Goal: Transaction & Acquisition: Book appointment/travel/reservation

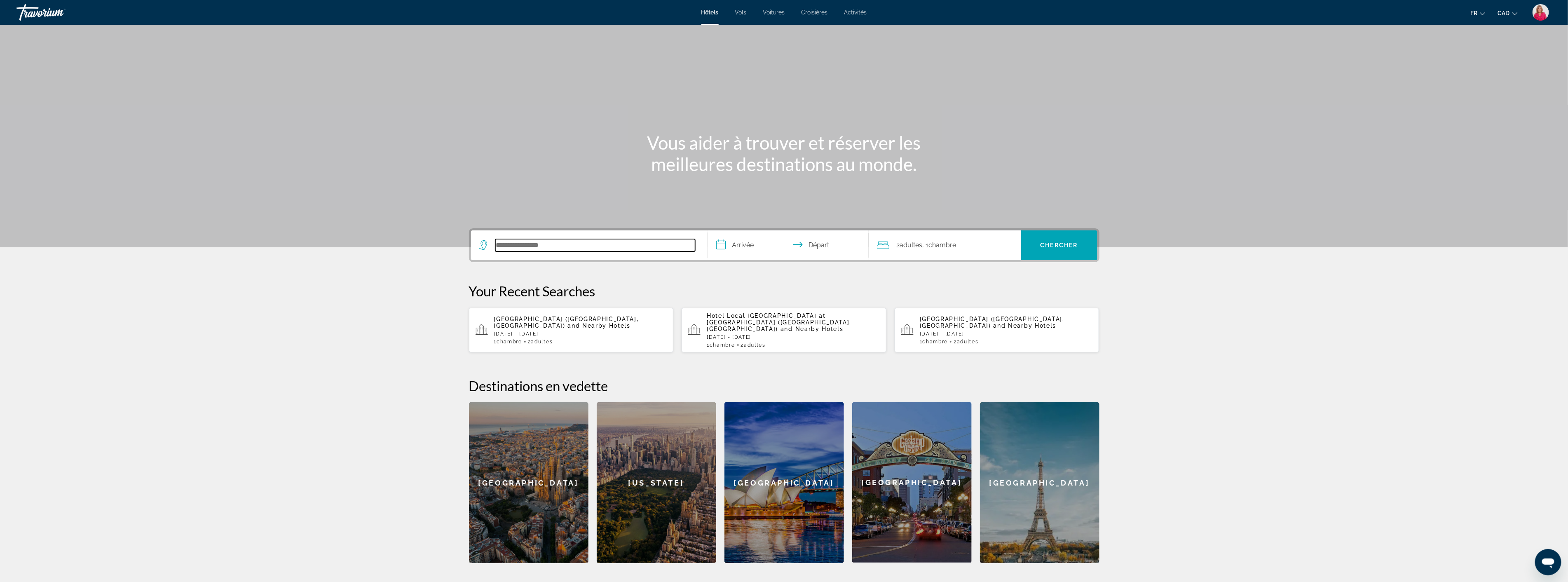
click at [543, 245] on input "Search hotel destination" at bounding box center [595, 245] width 200 height 12
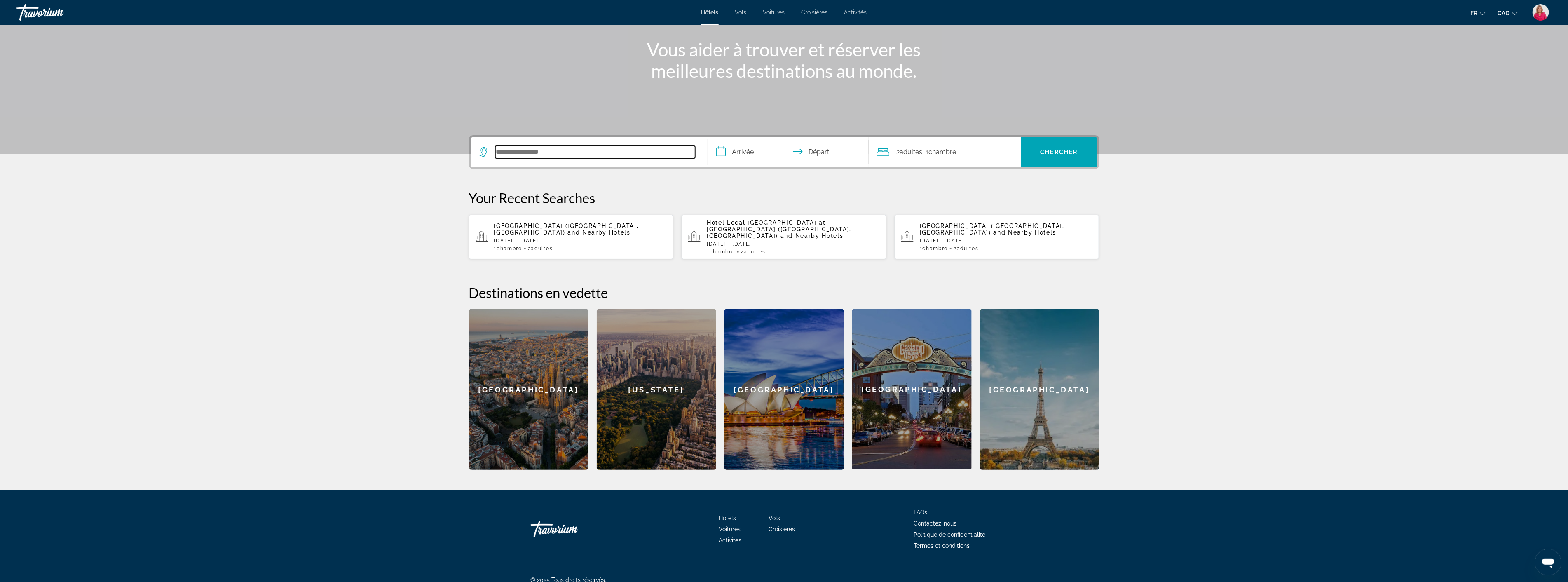
scroll to position [96, 0]
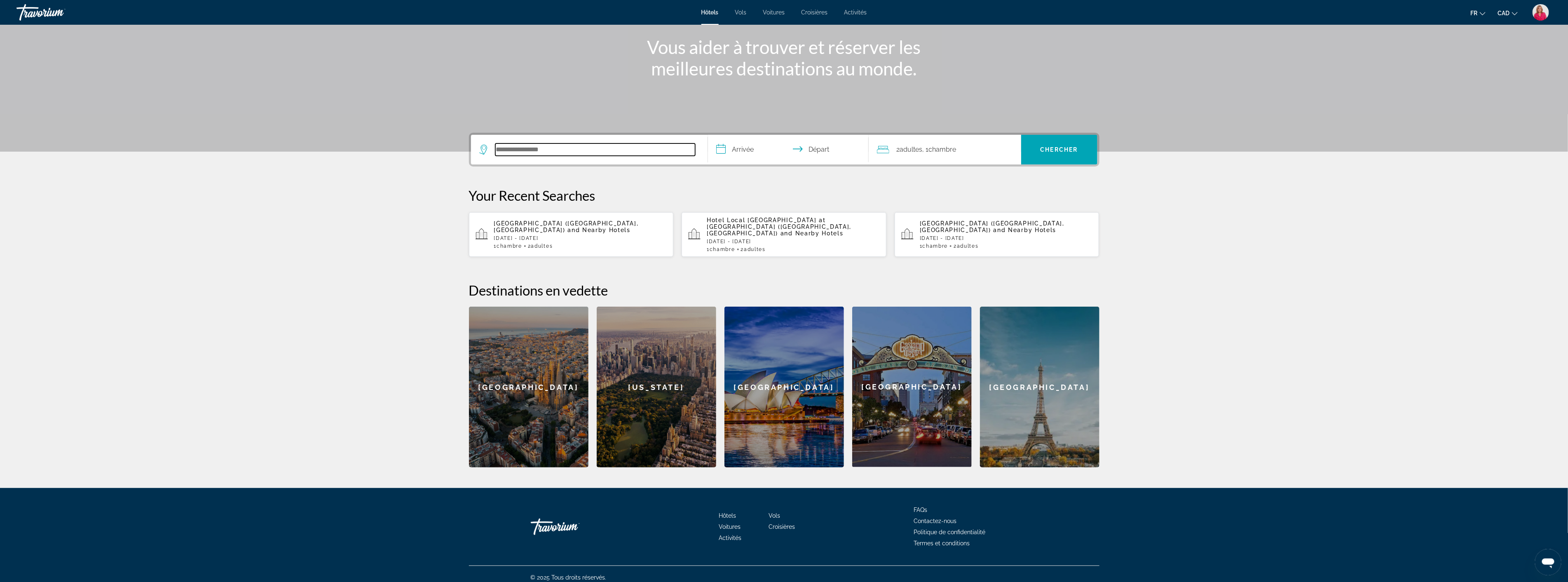
click at [516, 147] on input "Search hotel destination" at bounding box center [595, 150] width 200 height 12
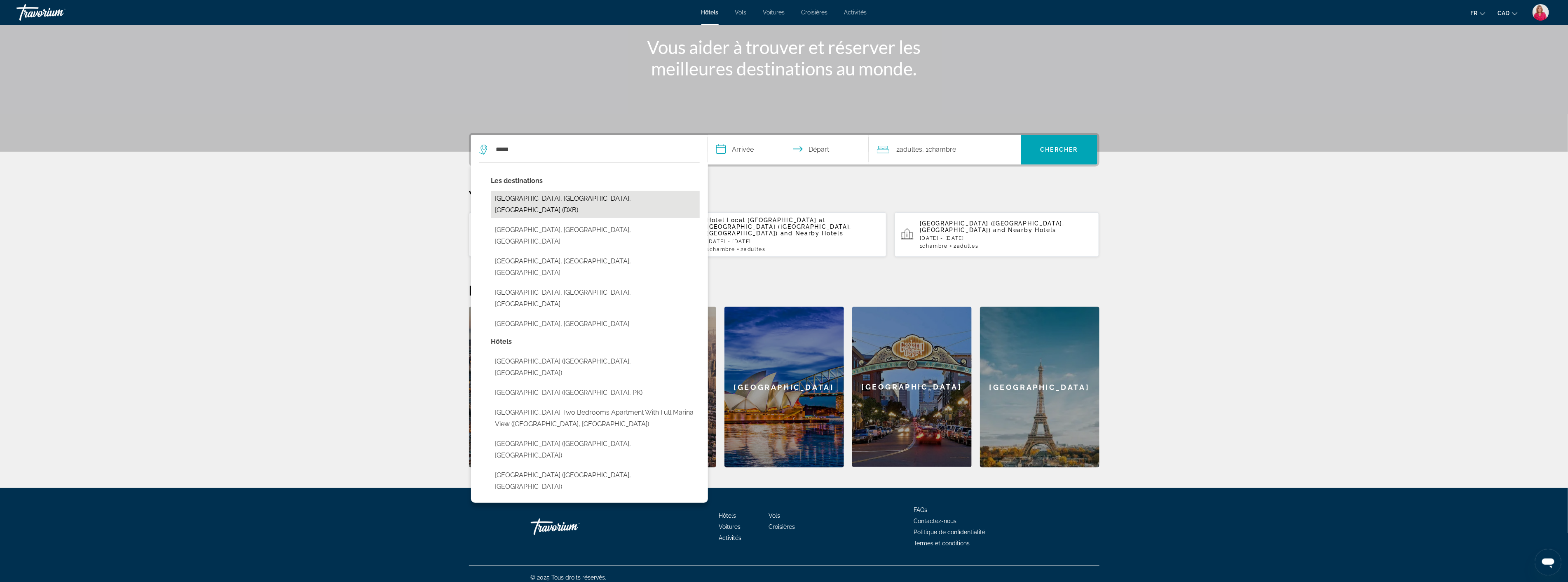
click at [505, 194] on button "Dubai, Dubai Emirate, United Arab Emirates (DXB)" at bounding box center [595, 204] width 209 height 27
type input "**********"
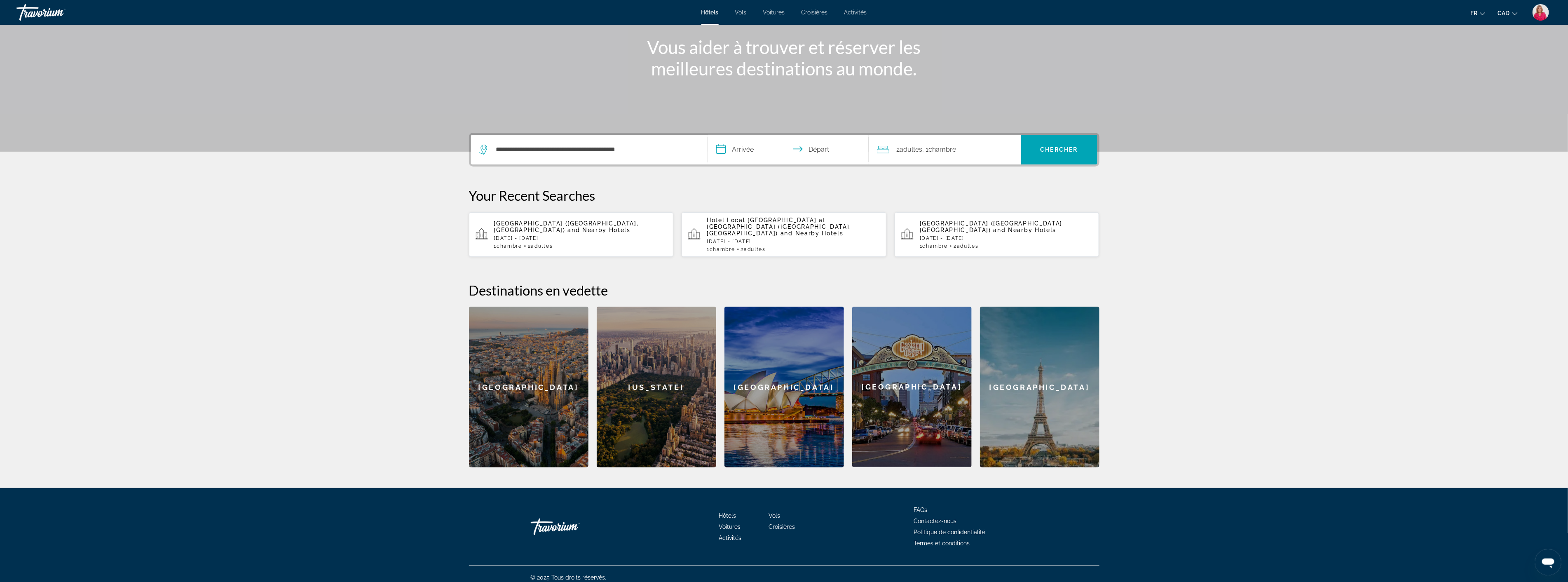
click at [783, 147] on input "**********" at bounding box center [789, 150] width 164 height 32
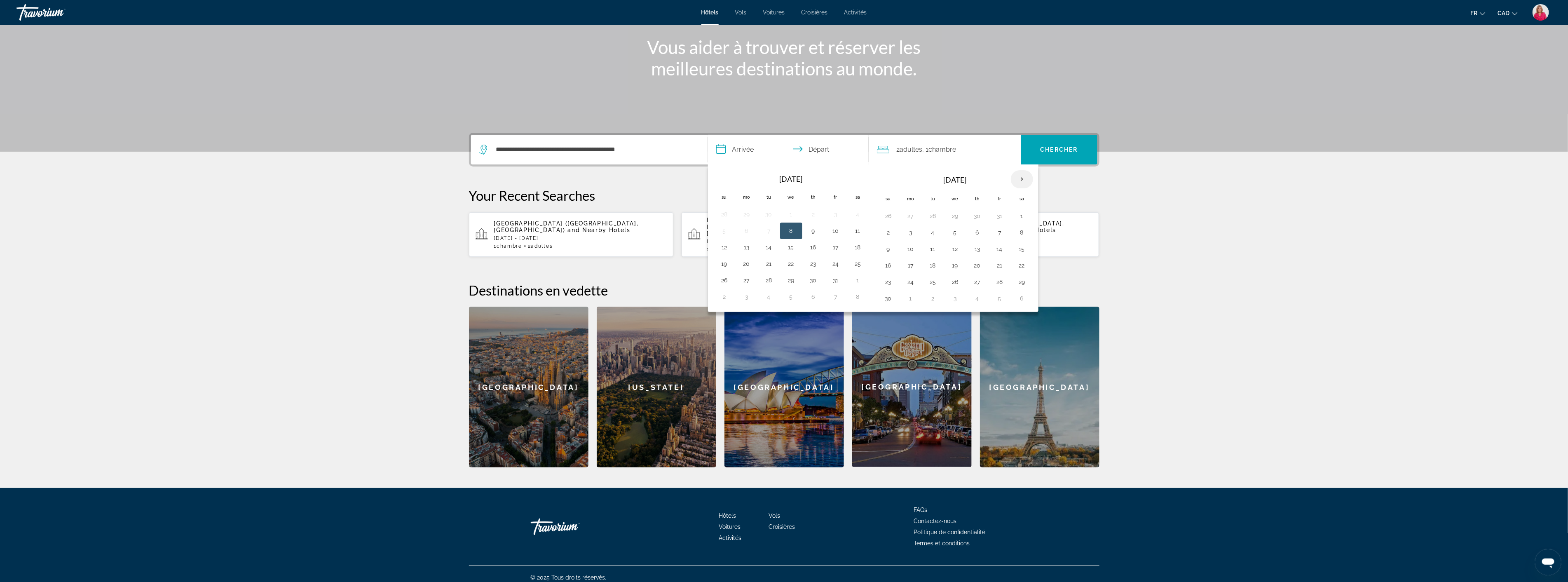
click at [1021, 179] on th "Next month" at bounding box center [1022, 180] width 23 height 18
click at [950, 215] on button "3" at bounding box center [955, 216] width 13 height 12
click at [934, 233] on button "9" at bounding box center [933, 232] width 13 height 12
type input "**********"
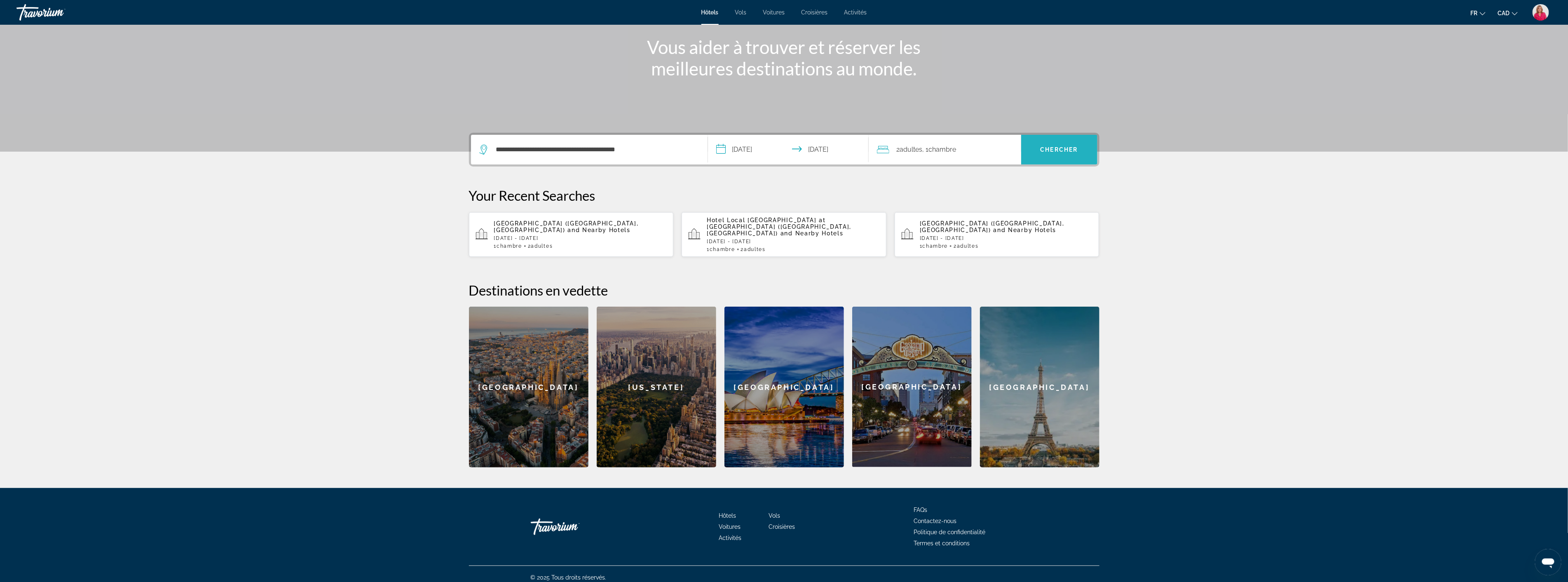
click at [1051, 152] on span "Chercher" at bounding box center [1059, 149] width 38 height 7
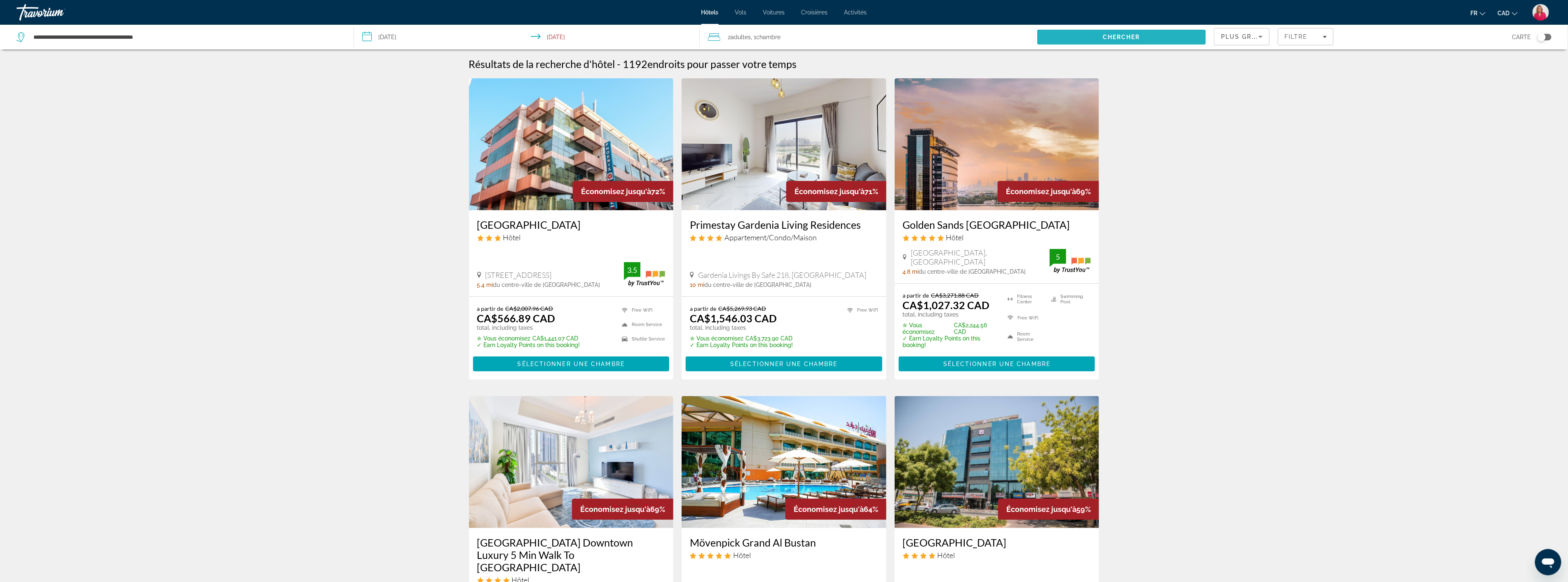
click at [1191, 35] on span "Search" at bounding box center [1121, 37] width 169 height 19
click at [1256, 32] on icon "Sort by" at bounding box center [1261, 37] width 10 height 10
click at [1303, 38] on div at bounding box center [784, 291] width 1568 height 582
click at [1308, 35] on span "Filtre" at bounding box center [1296, 37] width 24 height 7
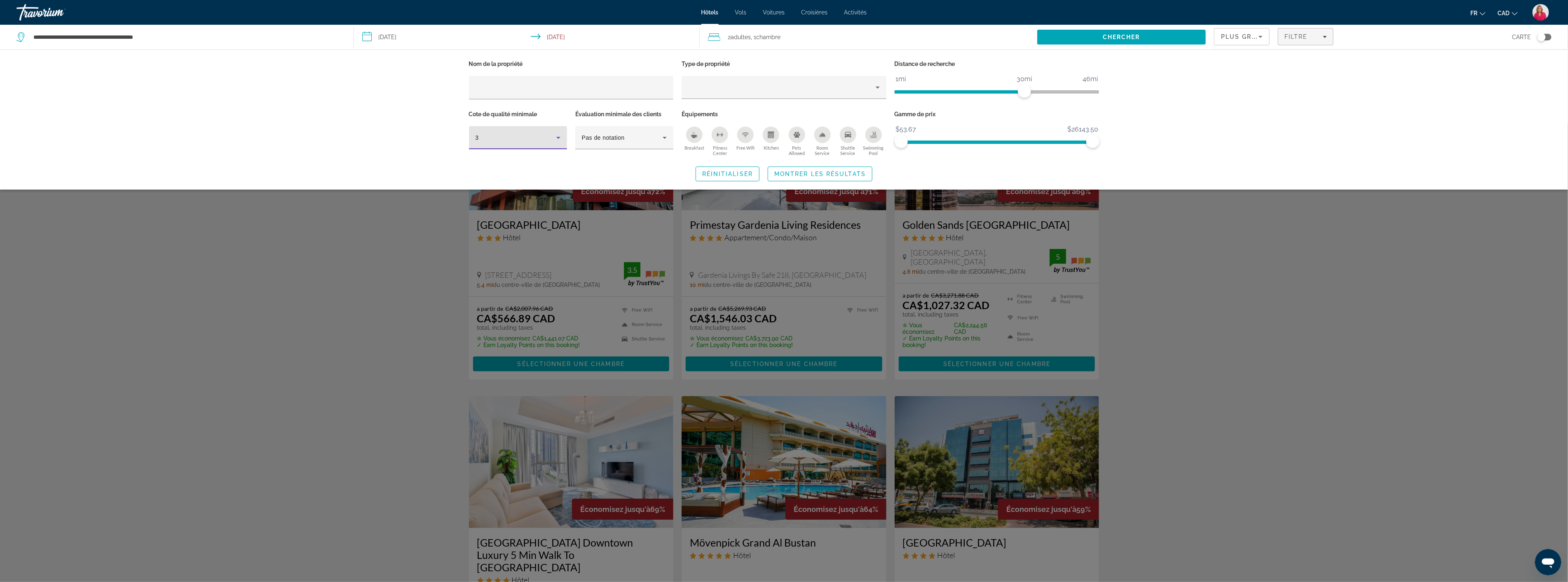
click at [542, 137] on div "3" at bounding box center [516, 138] width 81 height 10
click at [516, 184] on mat-option "4" at bounding box center [517, 181] width 98 height 19
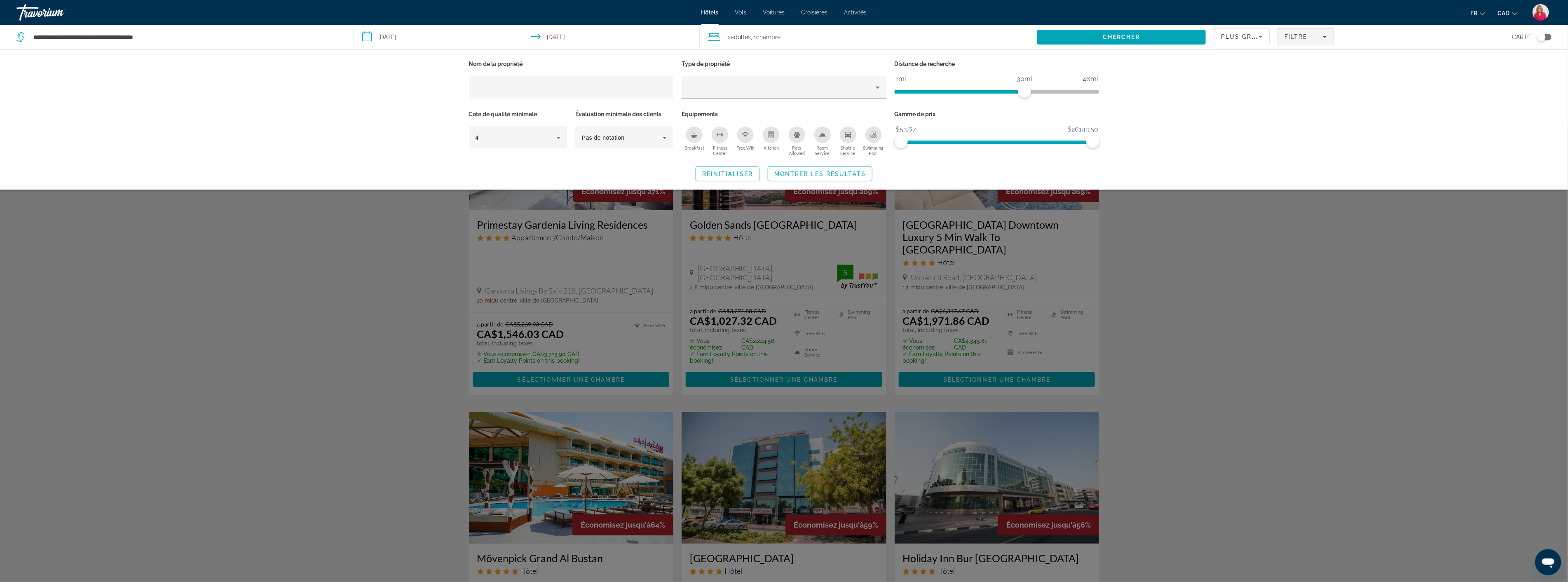
click at [694, 134] on icon "Breakfast" at bounding box center [694, 135] width 7 height 7
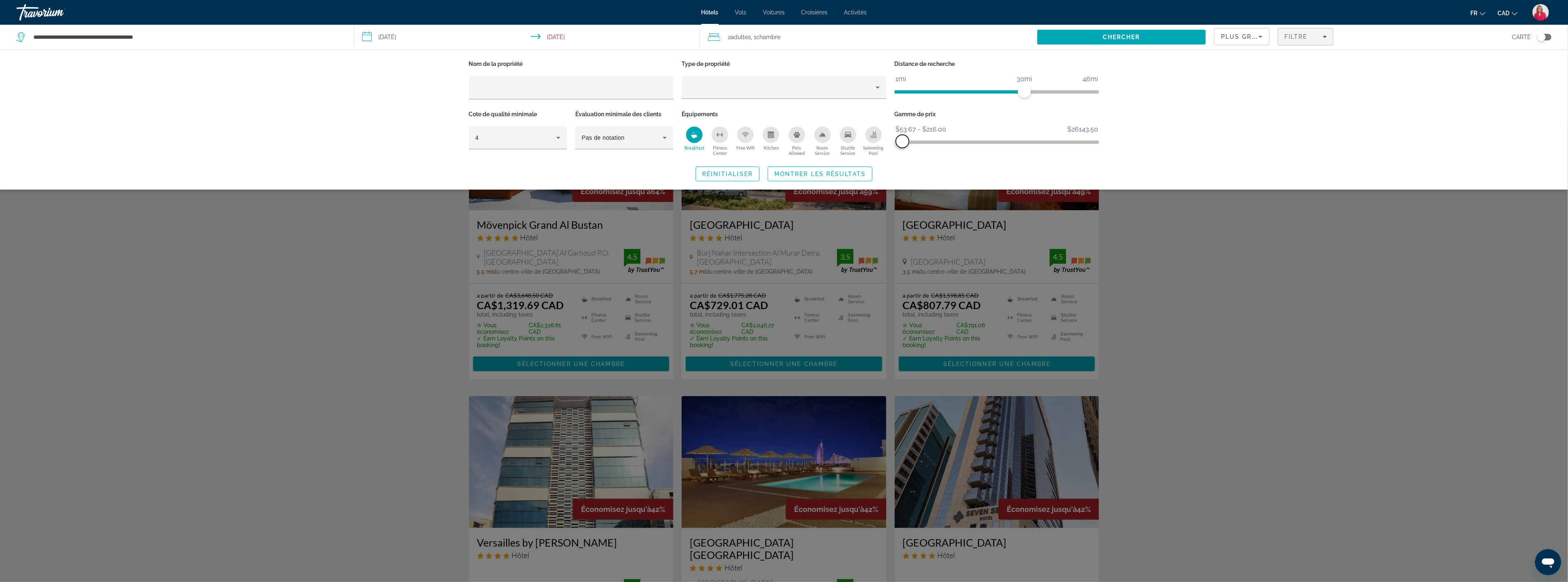
drag, startPoint x: 1090, startPoint y: 139, endPoint x: 903, endPoint y: 151, distance: 187.4
click at [903, 151] on div "Gamme de prix $53.67 $26143.50 $53.67 $216.00 $53.67 - $216.00" at bounding box center [997, 133] width 213 height 50
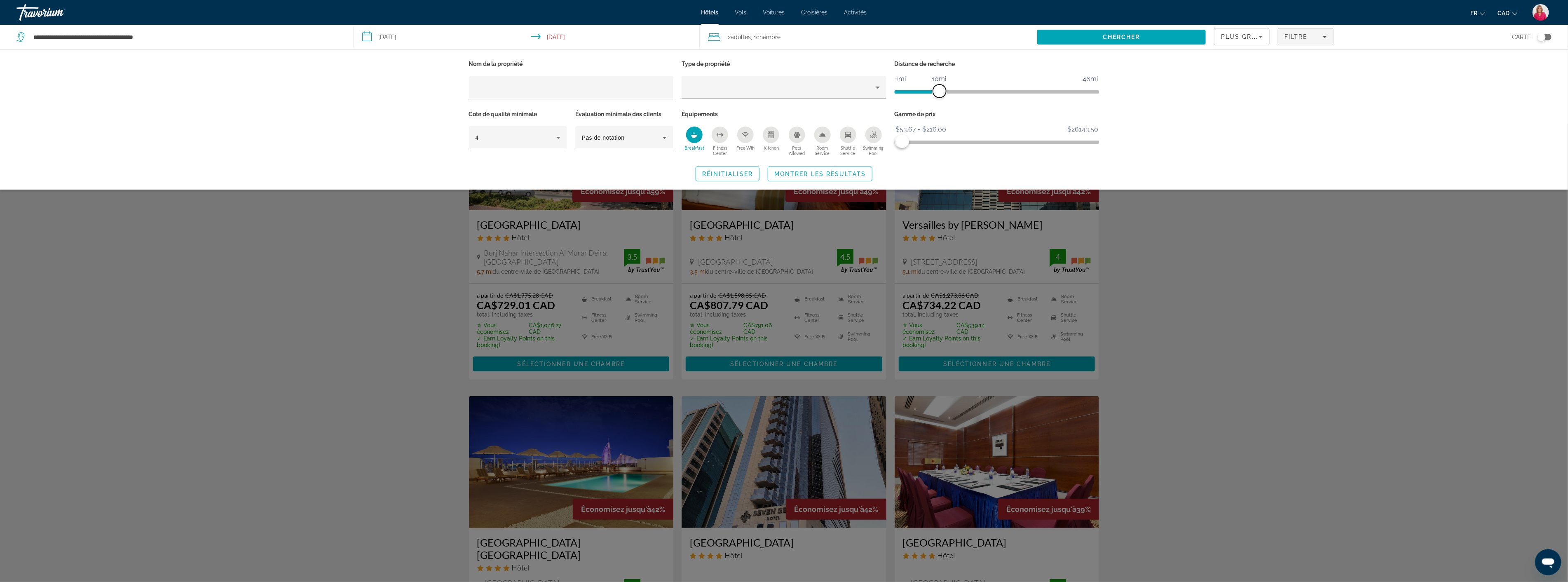
drag, startPoint x: 1025, startPoint y: 91, endPoint x: 939, endPoint y: 90, distance: 86.0
click at [939, 90] on span "ngx-slider" at bounding box center [940, 91] width 13 height 13
click at [1262, 257] on div "Search widget" at bounding box center [784, 352] width 1568 height 458
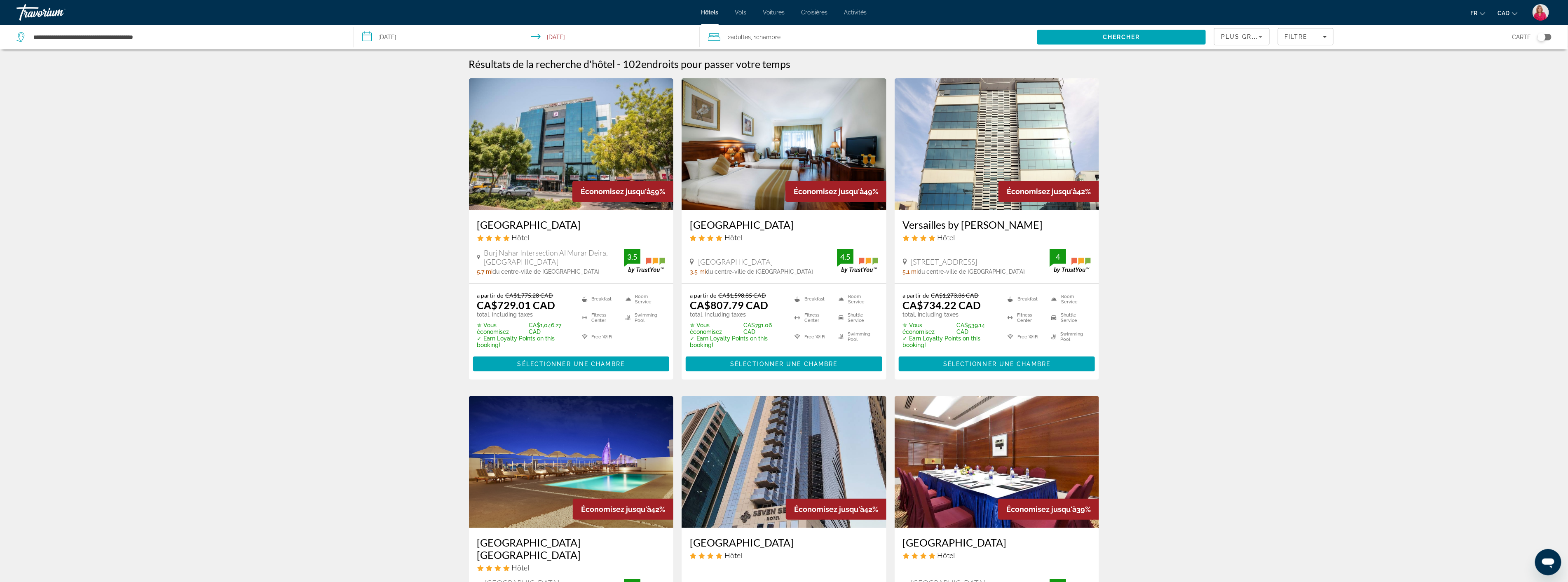
click at [575, 177] on img "Main content" at bounding box center [571, 144] width 205 height 132
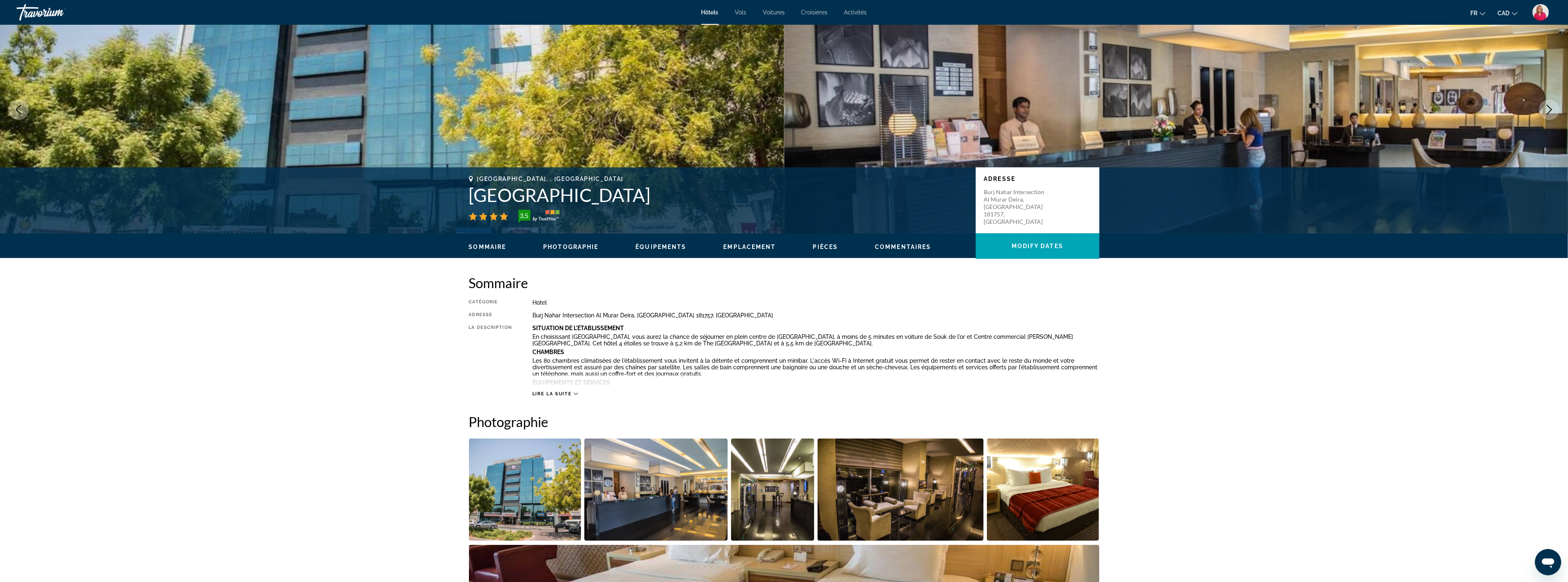
scroll to position [183, 0]
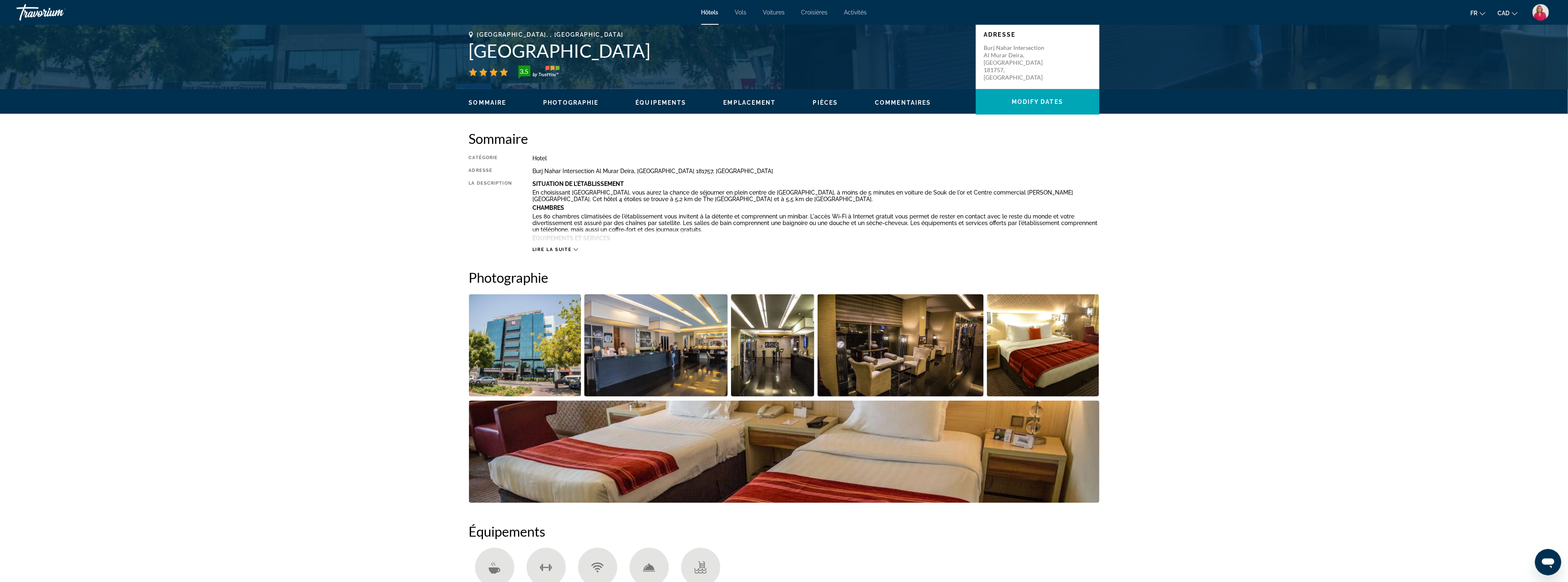
click at [1054, 345] on img "Open full-screen image slider" at bounding box center [1043, 345] width 113 height 102
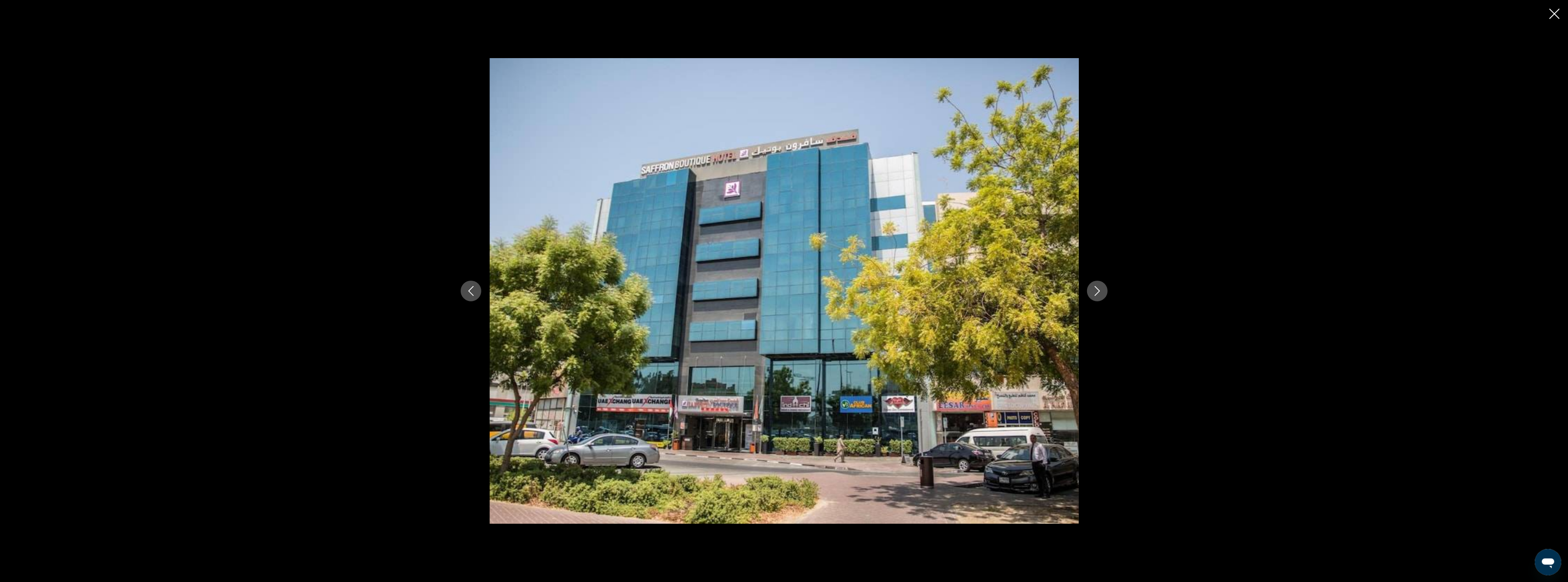
click at [1099, 298] on button "Next image" at bounding box center [1097, 291] width 21 height 21
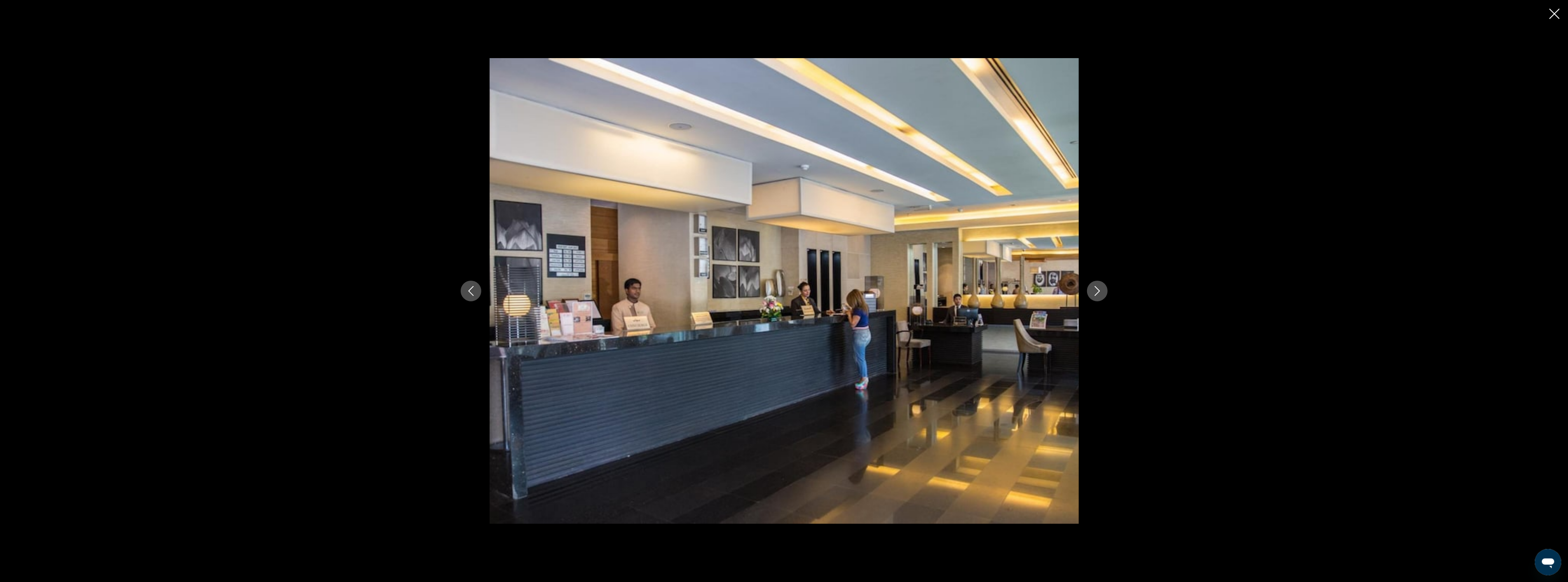
click at [1099, 298] on button "Next image" at bounding box center [1097, 291] width 21 height 21
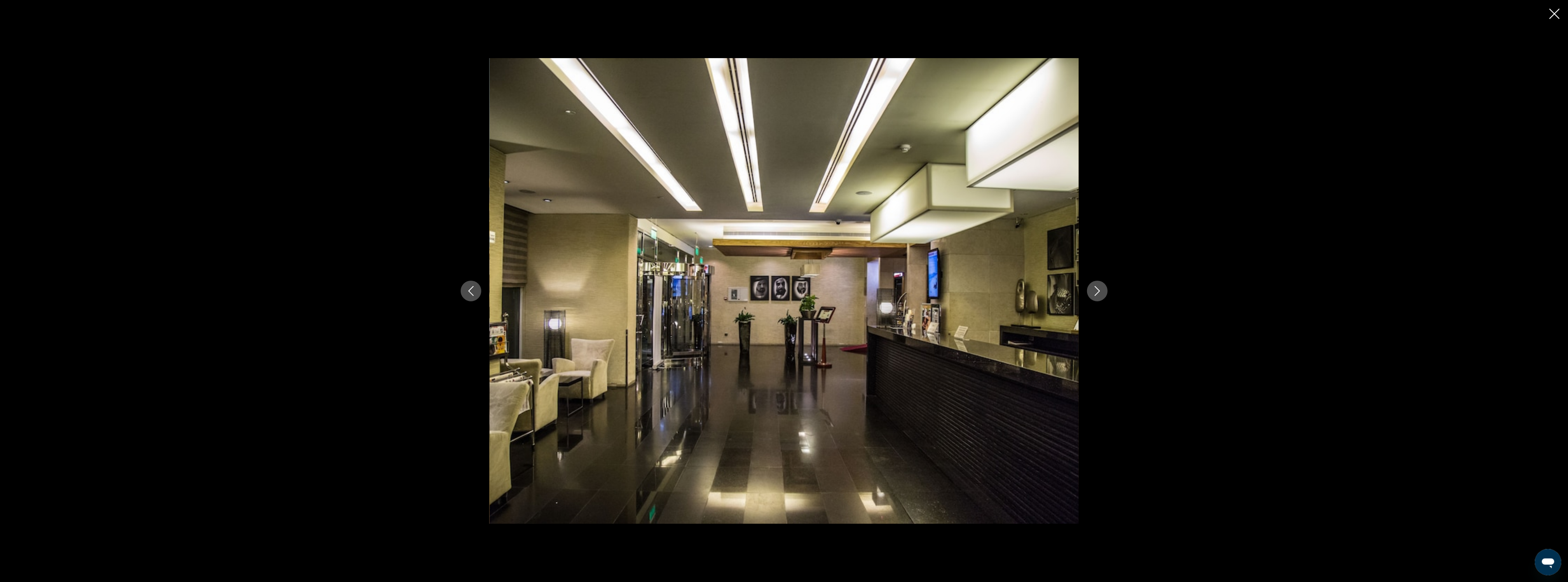
click at [1099, 298] on button "Next image" at bounding box center [1097, 291] width 21 height 21
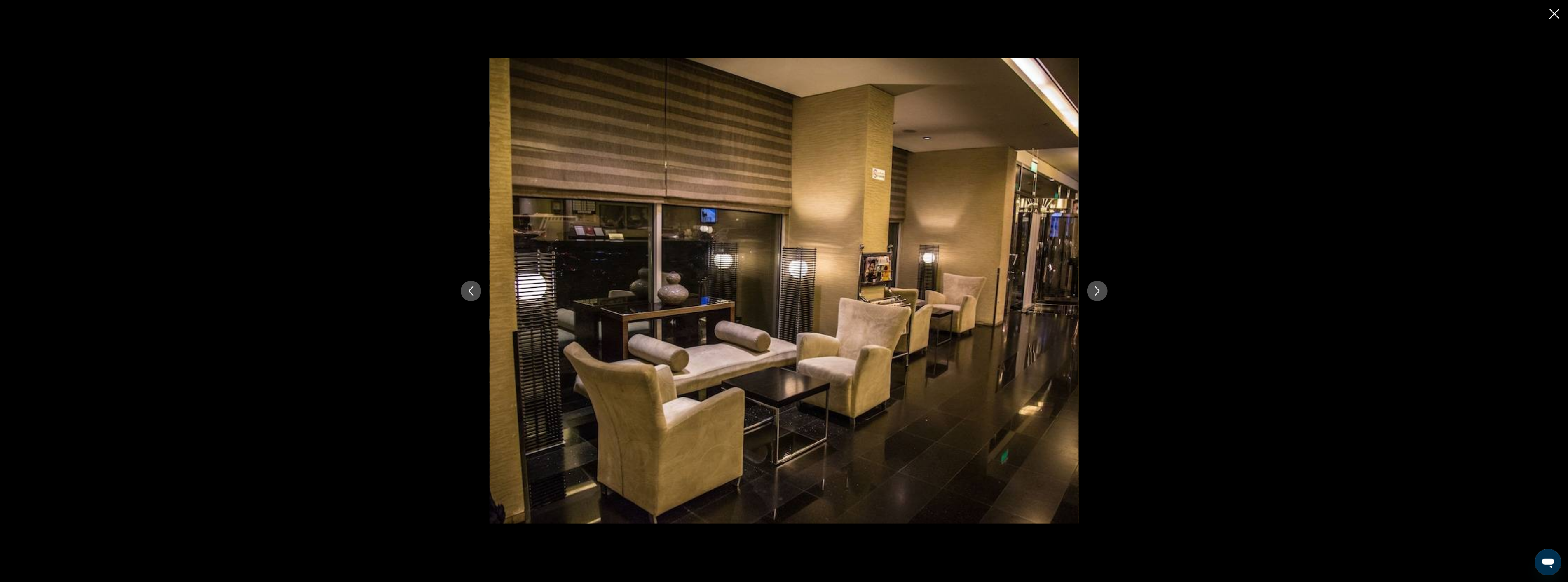
click at [1099, 298] on button "Next image" at bounding box center [1097, 291] width 21 height 21
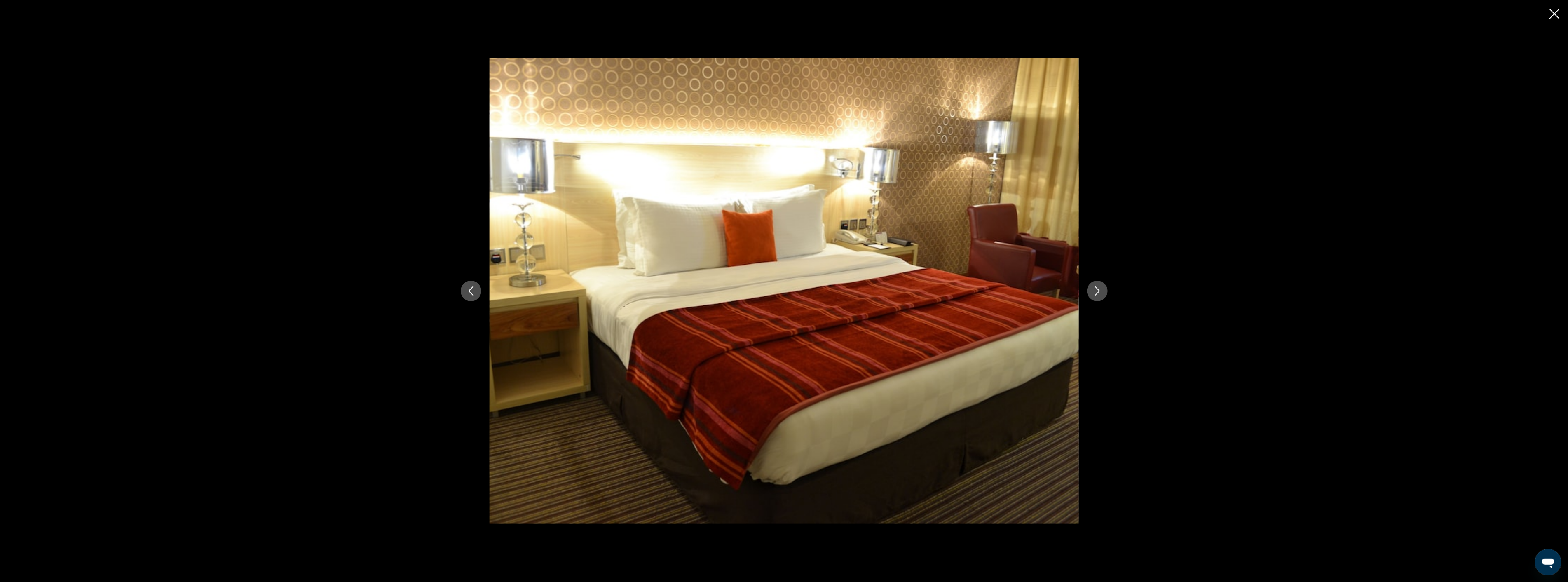
click at [1099, 298] on button "Next image" at bounding box center [1097, 291] width 21 height 21
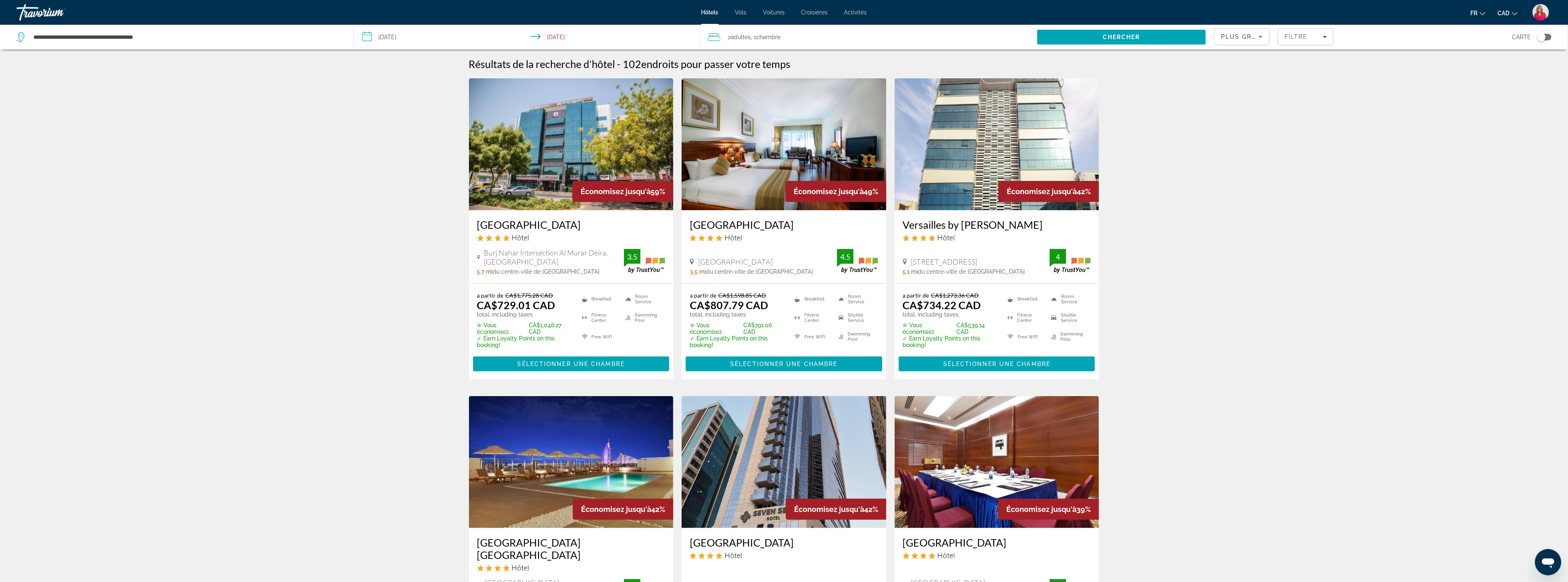
click at [733, 184] on img "Main content" at bounding box center [784, 144] width 205 height 132
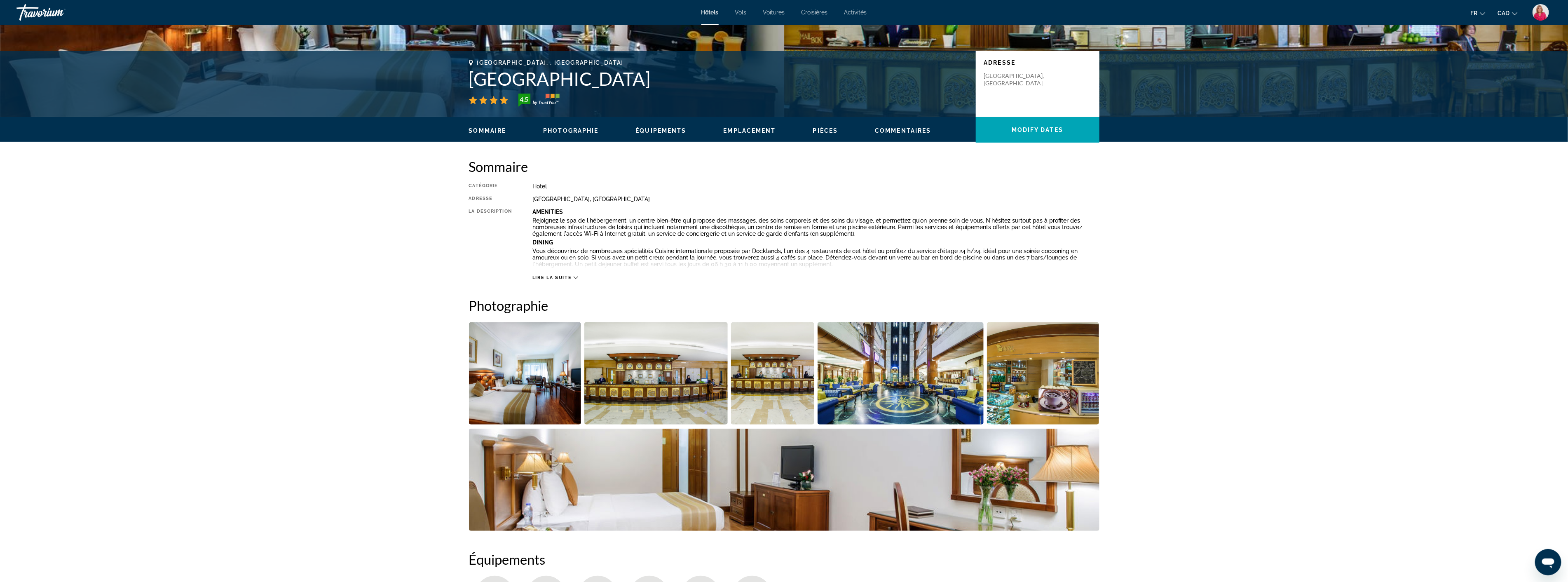
scroll to position [183, 0]
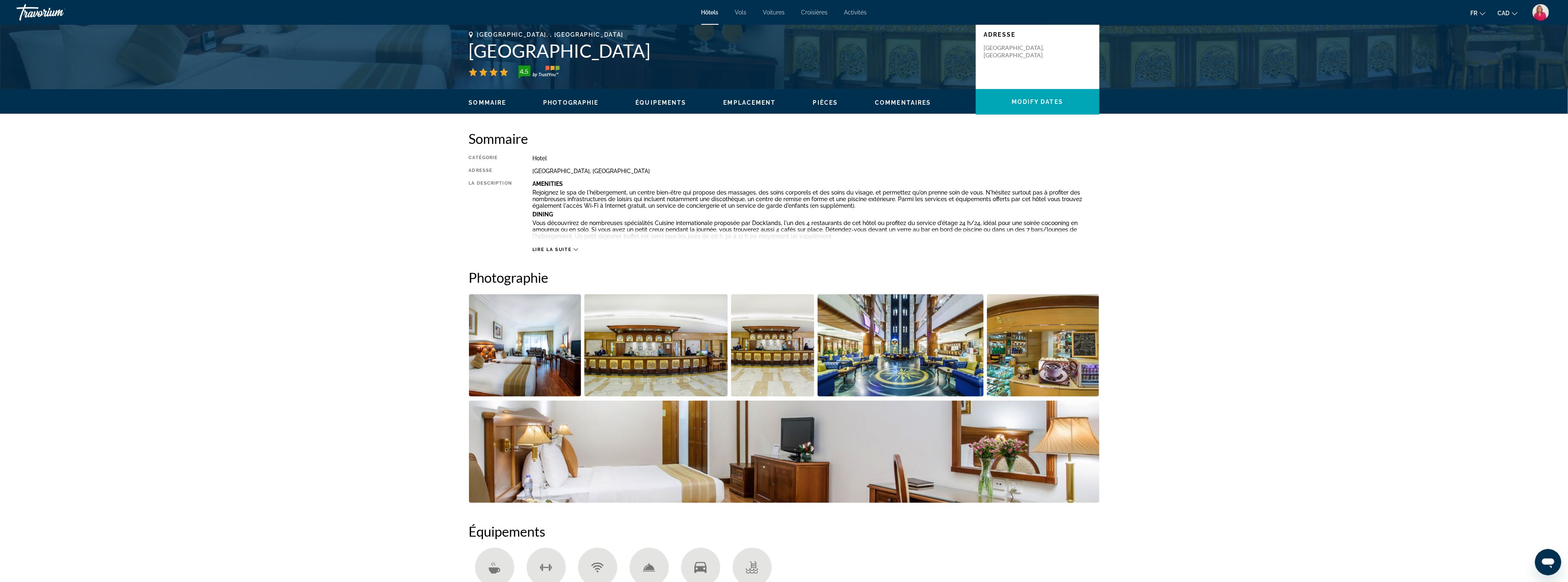
click at [670, 356] on img "Open full-screen image slider" at bounding box center [656, 345] width 144 height 102
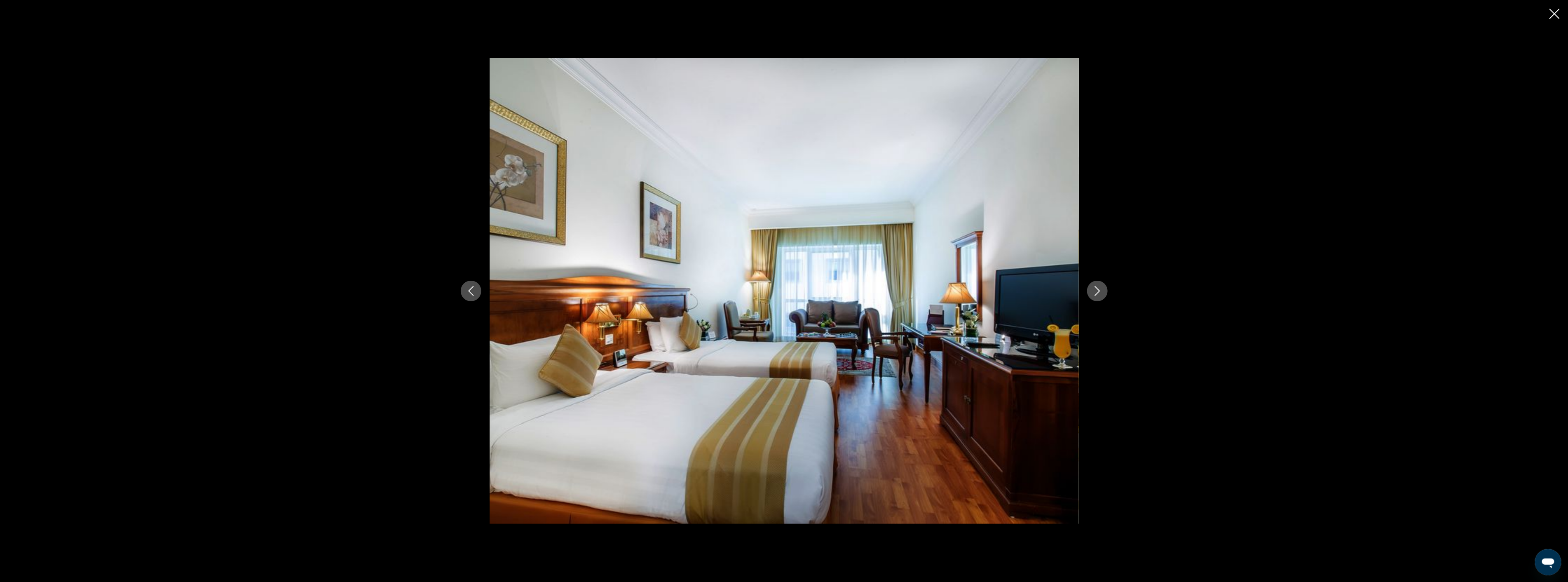
click at [1098, 287] on icon "Next image" at bounding box center [1097, 291] width 10 height 10
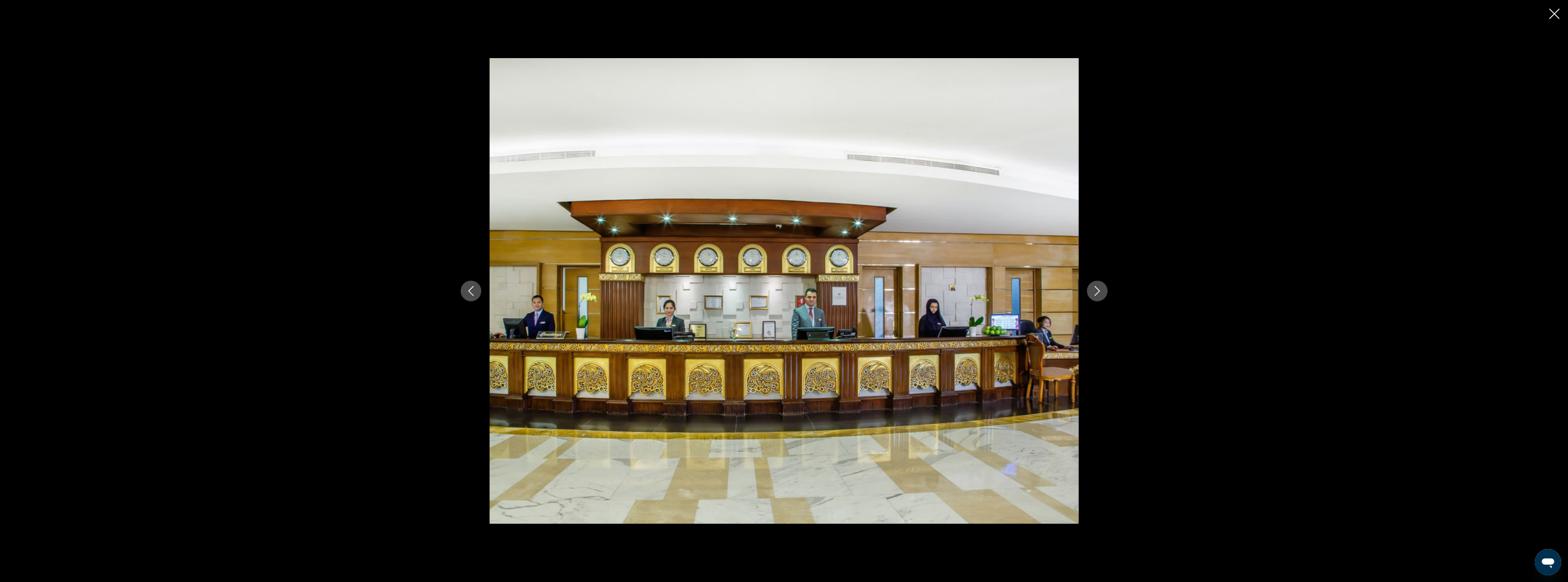
click at [1098, 287] on icon "Next image" at bounding box center [1097, 291] width 10 height 10
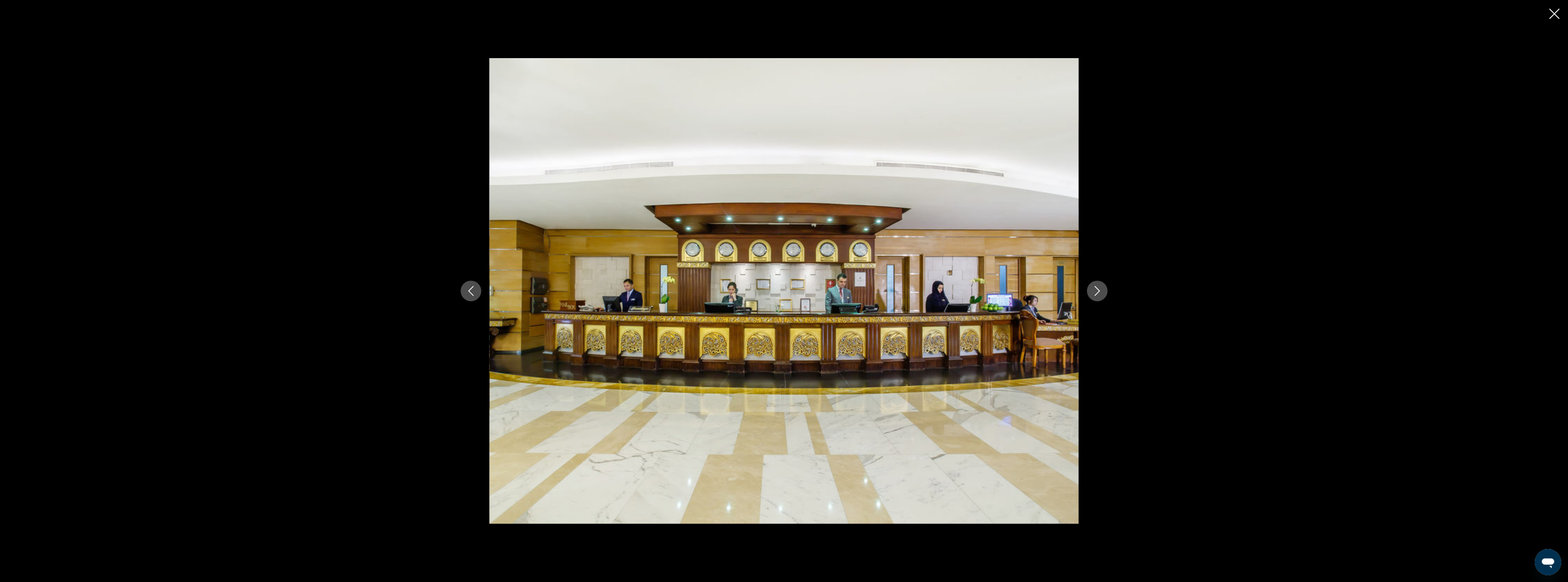
click at [1098, 287] on icon "Next image" at bounding box center [1097, 291] width 10 height 10
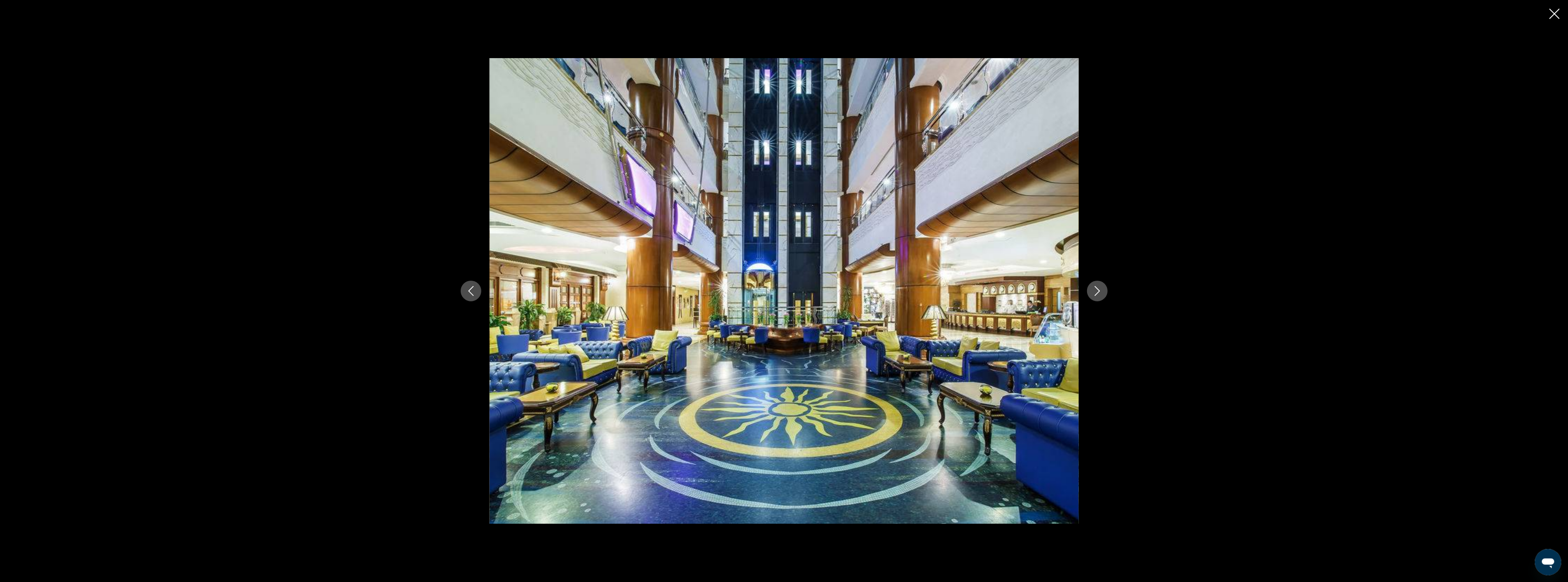
click at [1098, 287] on icon "Next image" at bounding box center [1097, 291] width 10 height 10
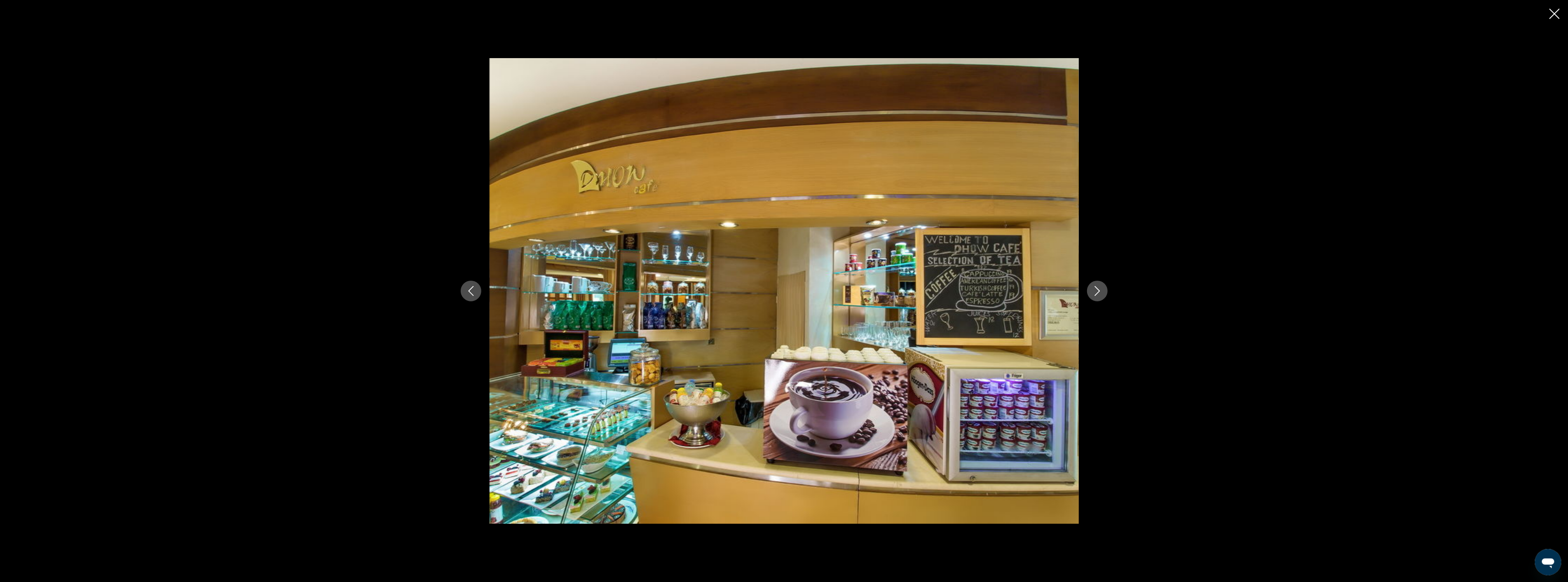
click at [1098, 287] on icon "Next image" at bounding box center [1097, 291] width 10 height 10
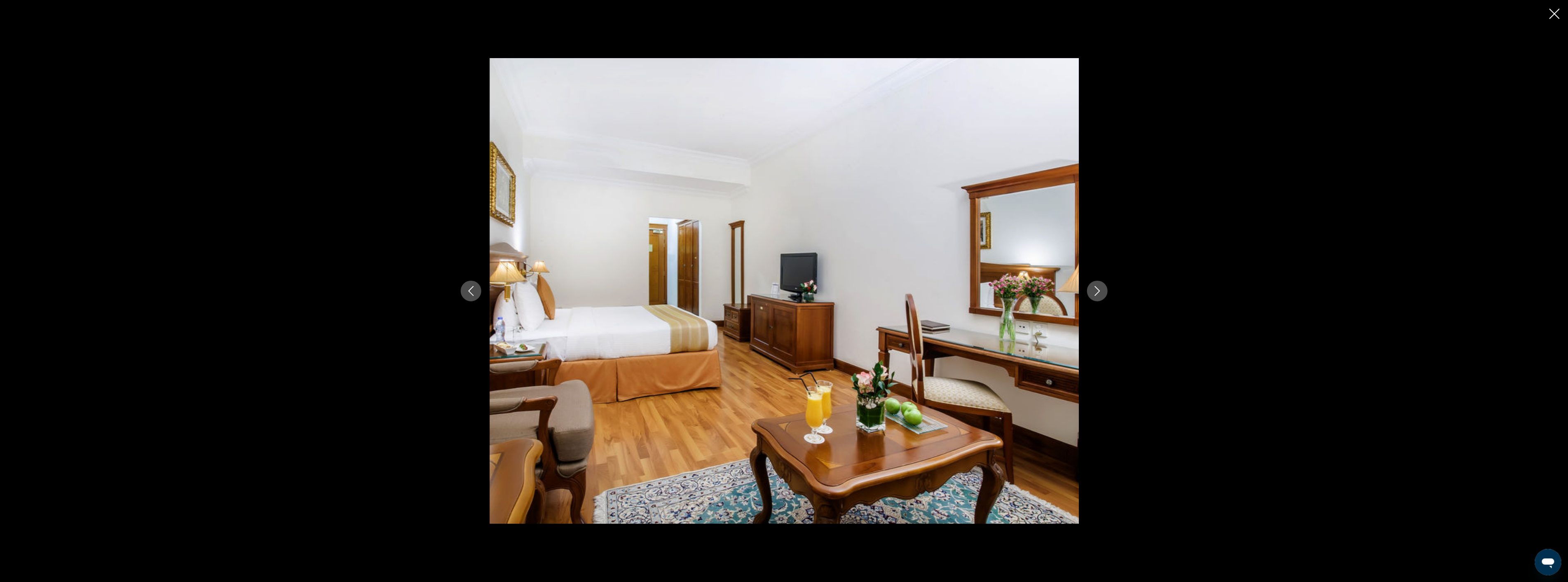
click at [1098, 287] on icon "Next image" at bounding box center [1097, 291] width 10 height 10
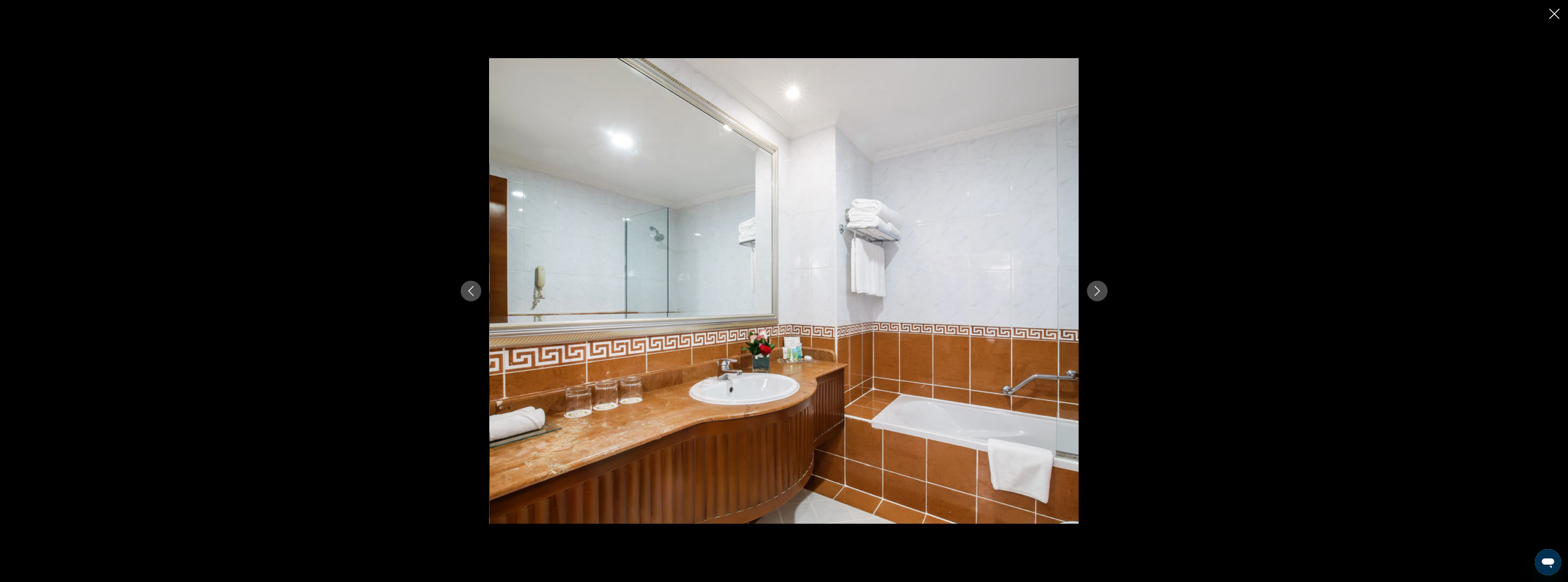
click at [1098, 287] on icon "Next image" at bounding box center [1097, 291] width 10 height 10
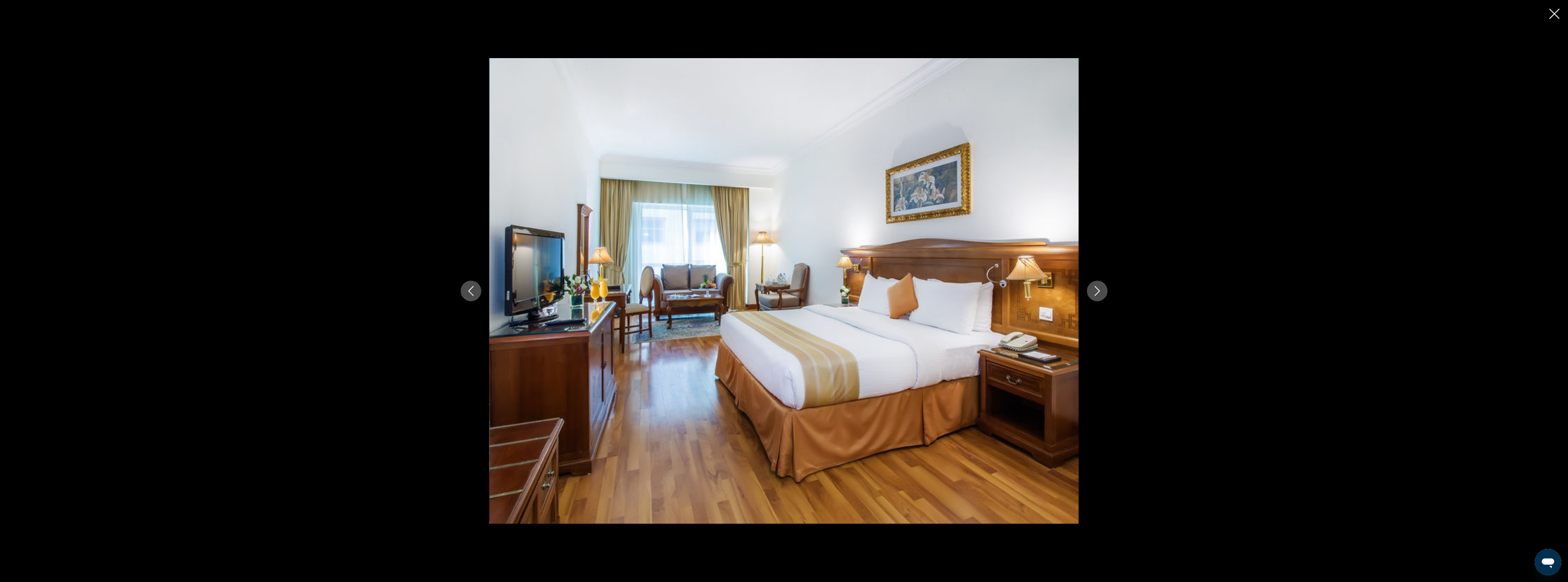
click at [1098, 287] on icon "Next image" at bounding box center [1097, 291] width 10 height 10
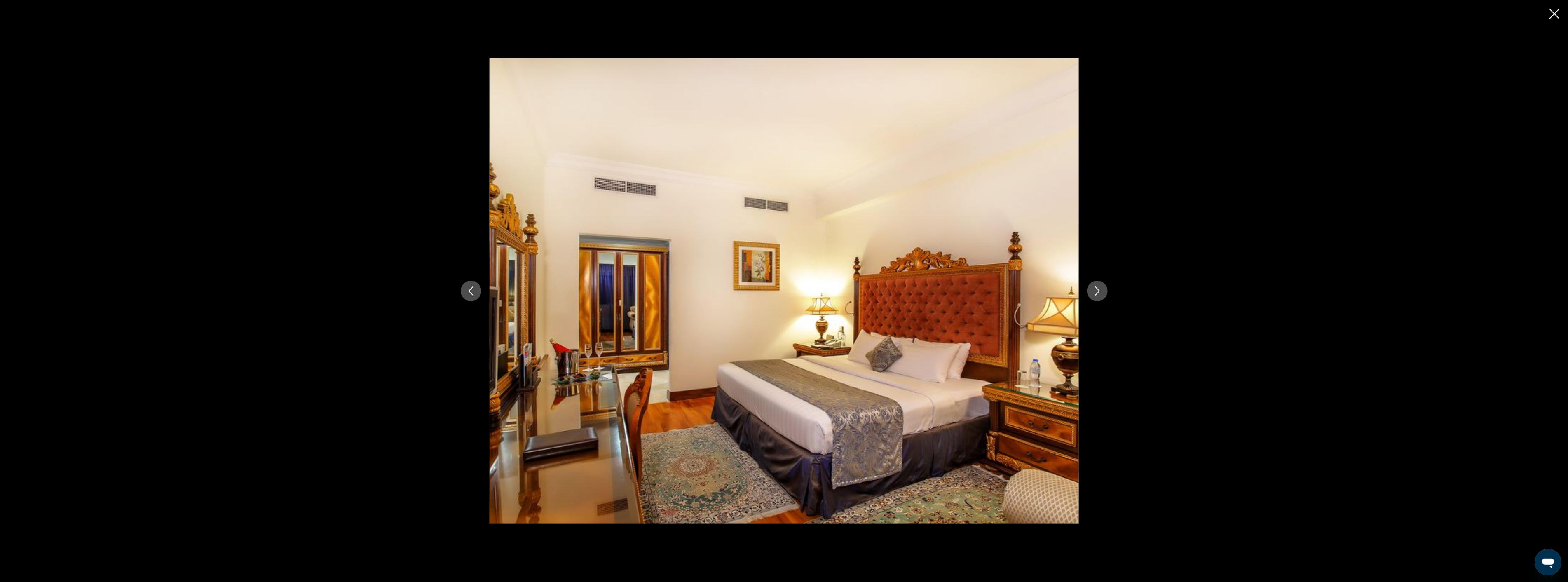
click at [1098, 287] on icon "Next image" at bounding box center [1097, 291] width 10 height 10
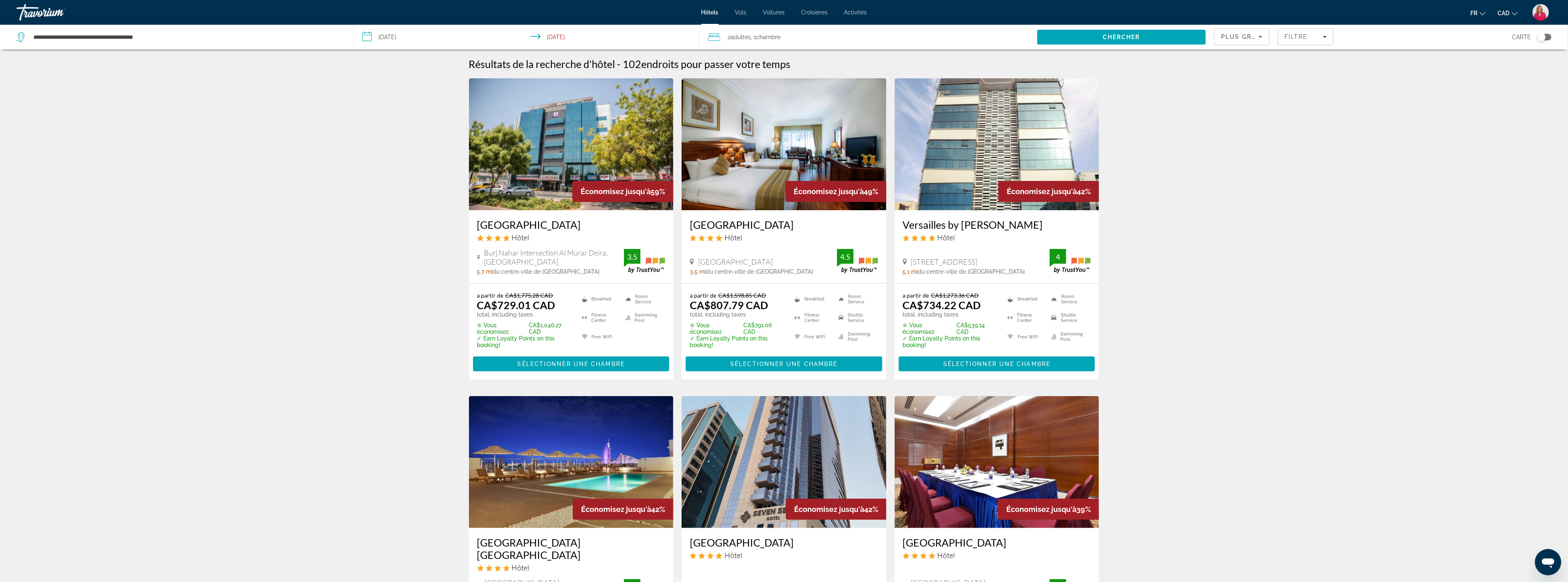
click at [968, 172] on img "Main content" at bounding box center [997, 144] width 205 height 132
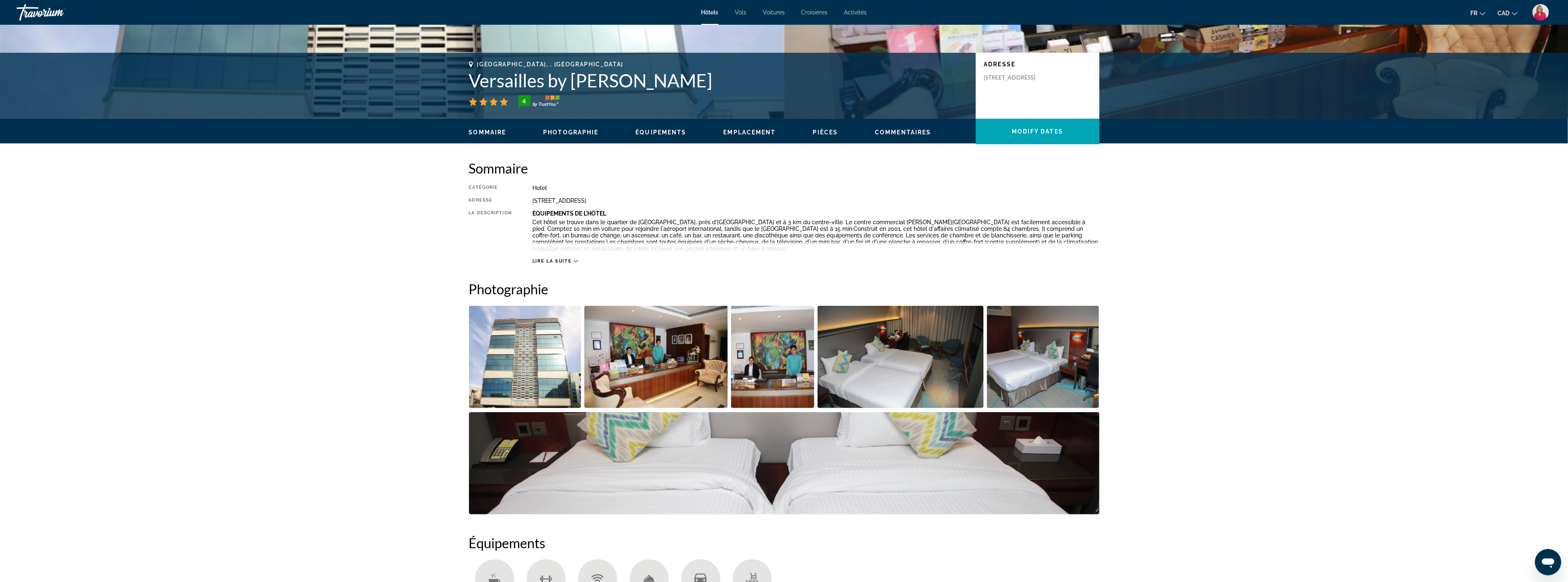
scroll to position [183, 0]
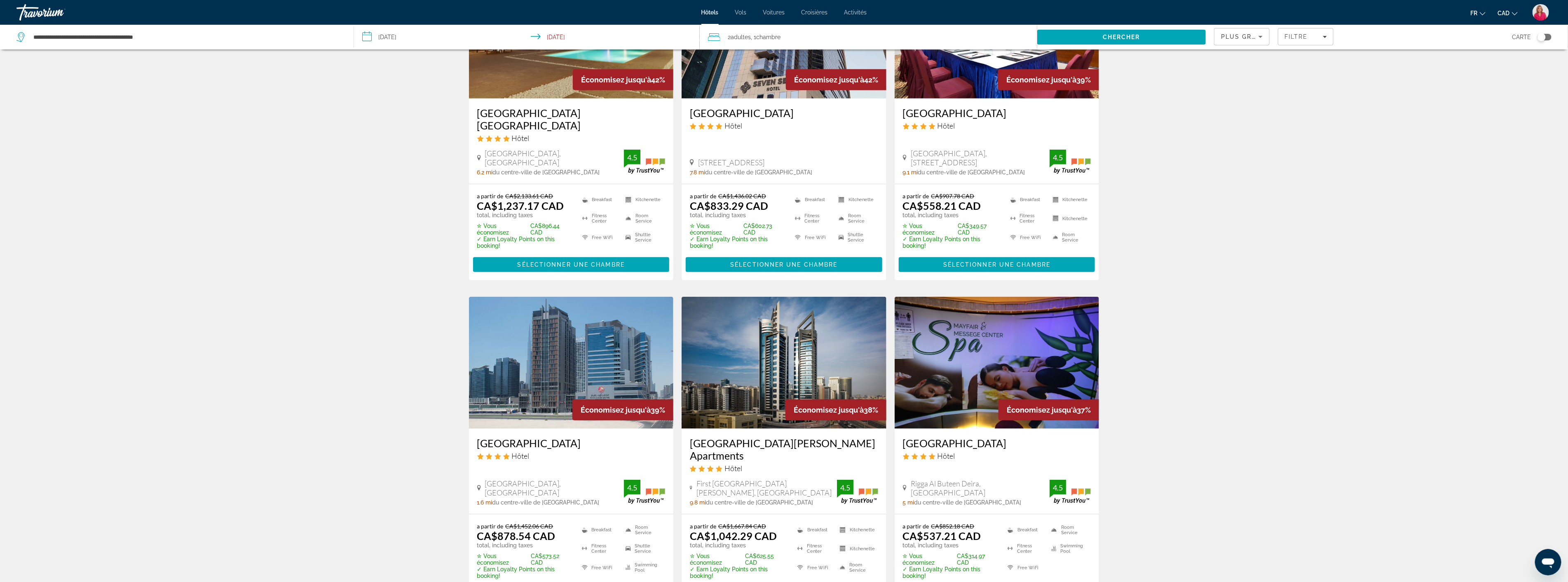
scroll to position [458, 0]
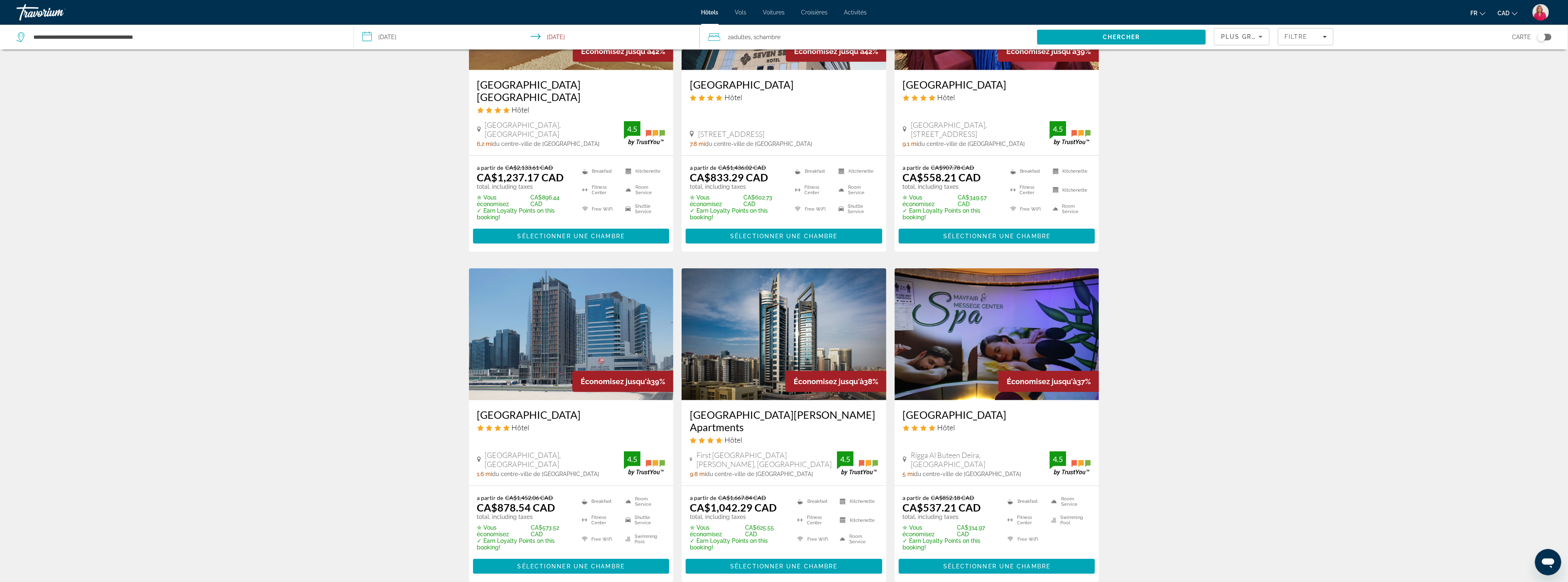
click at [573, 337] on img "Main content" at bounding box center [571, 334] width 205 height 132
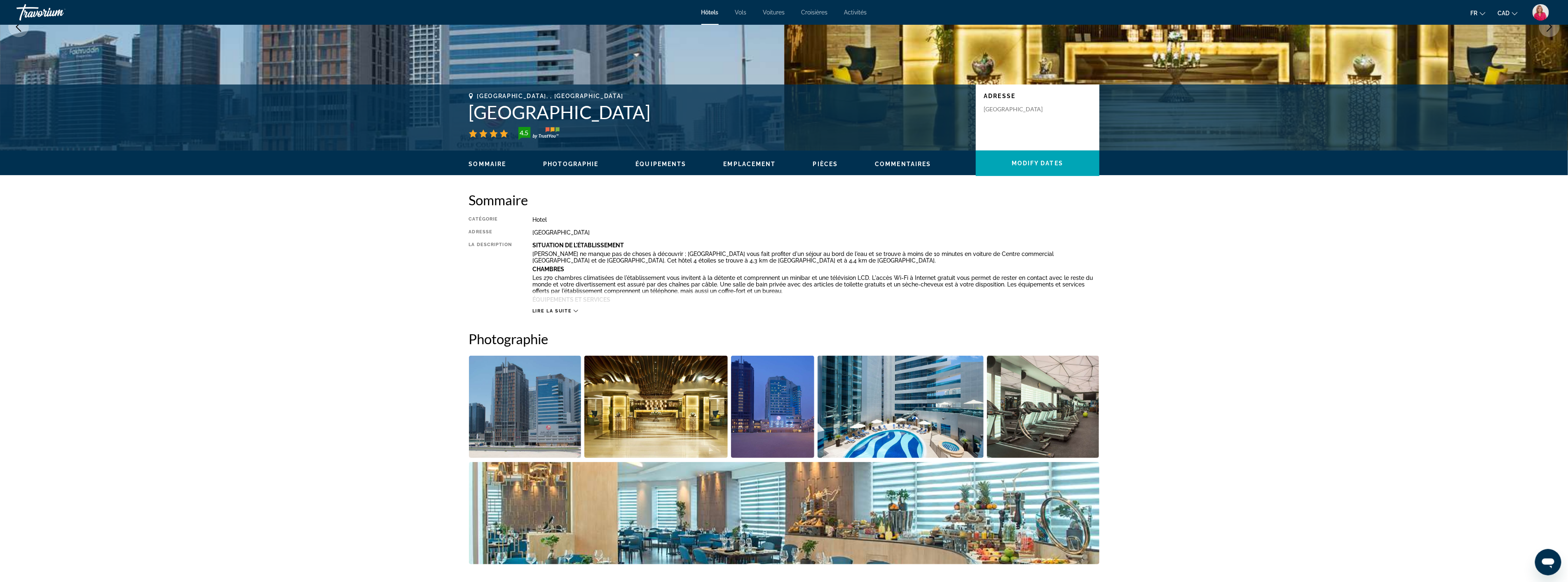
scroll to position [137, 0]
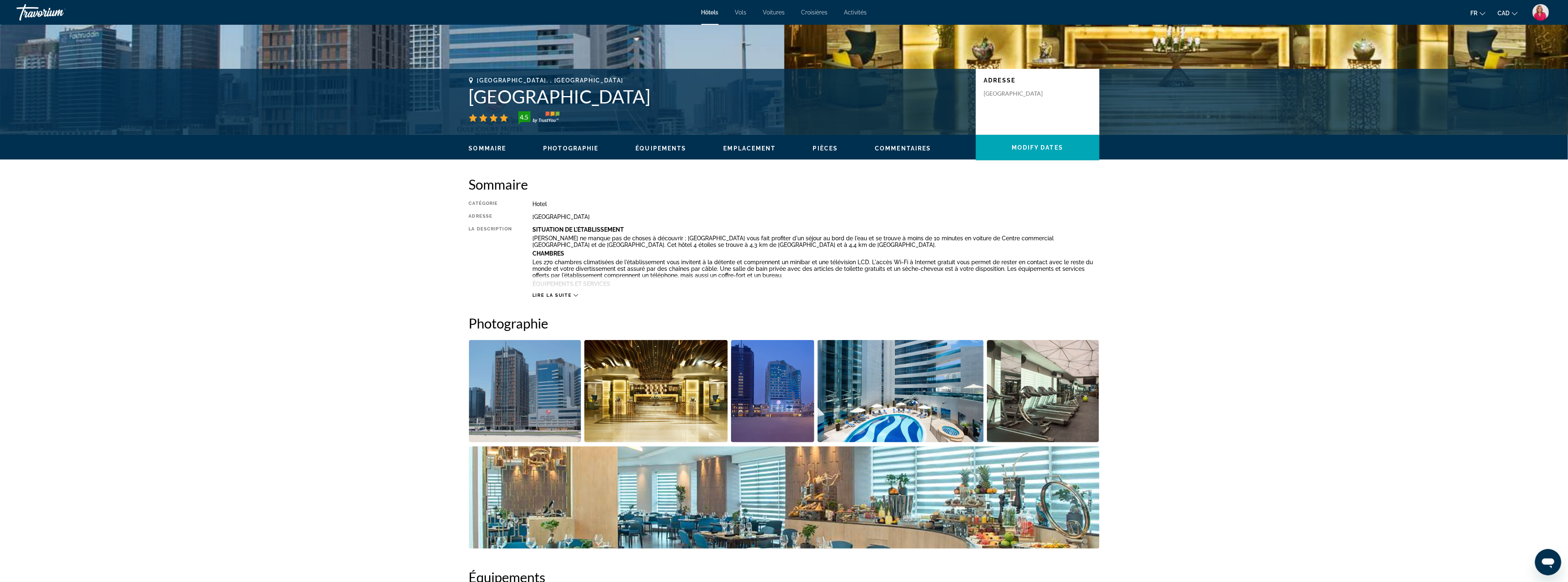
click at [639, 388] on img "Open full-screen image slider" at bounding box center [656, 391] width 144 height 102
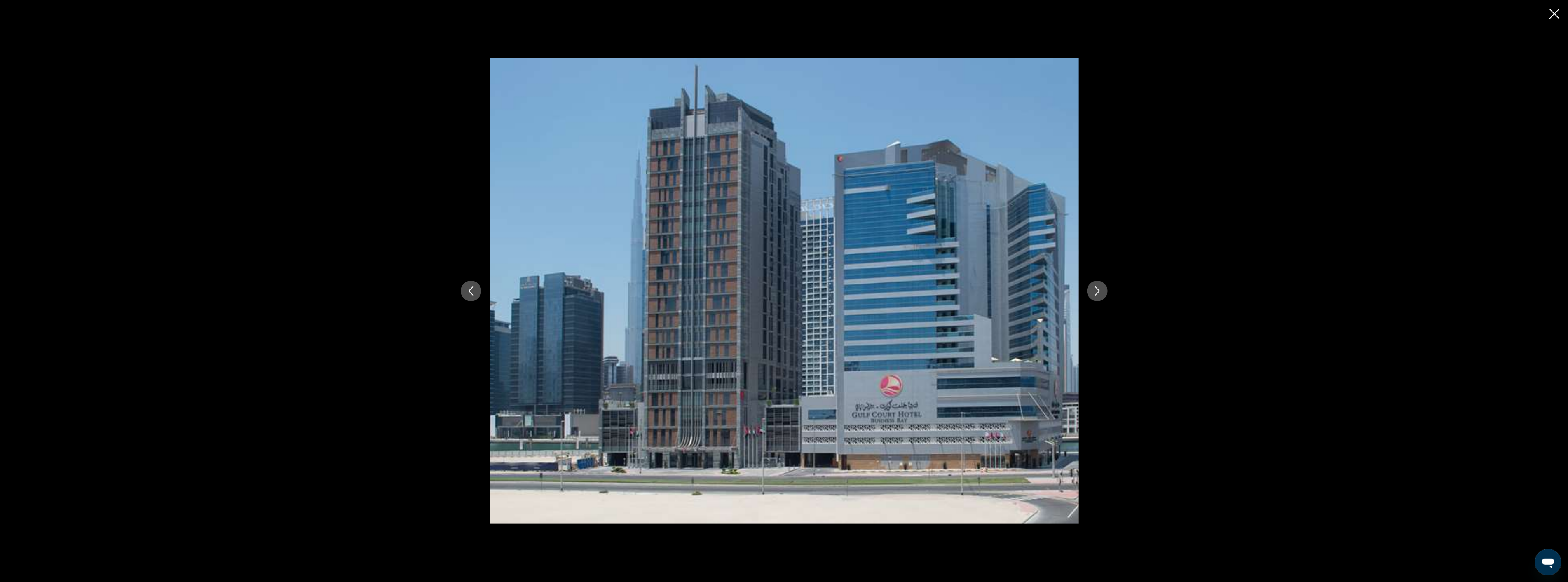
click at [1094, 288] on icon "Next image" at bounding box center [1097, 291] width 10 height 10
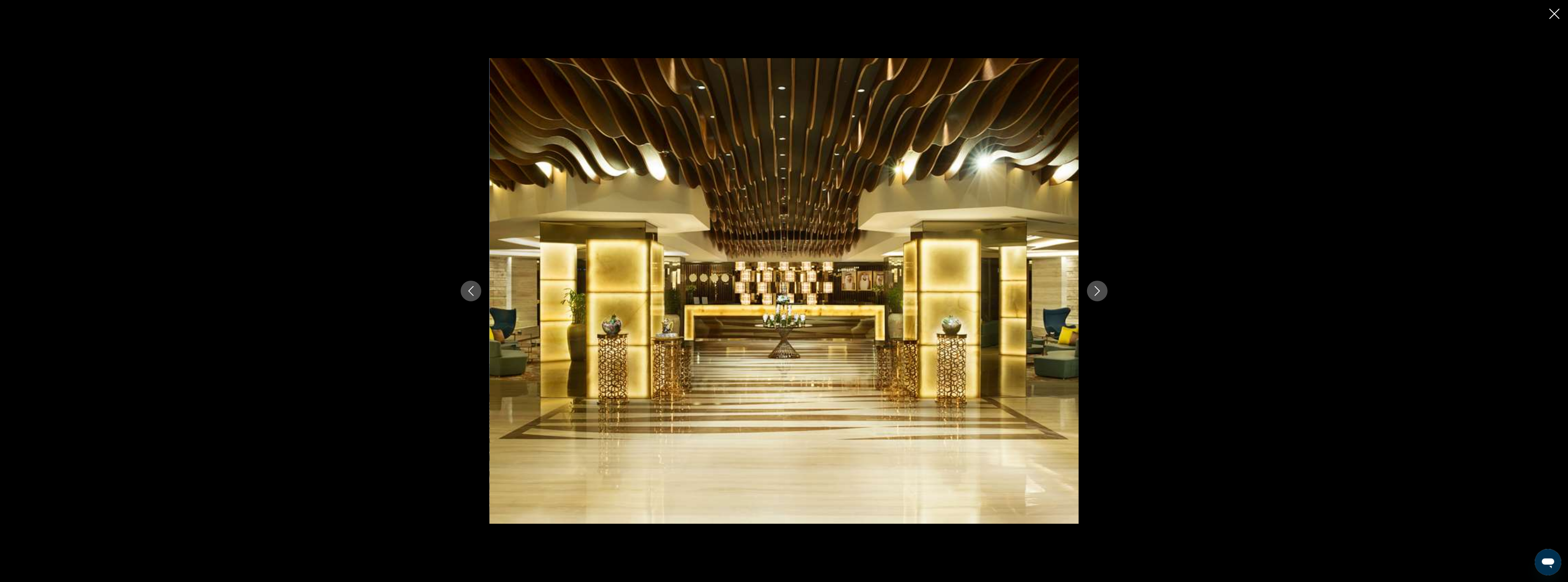
click at [1094, 288] on icon "Next image" at bounding box center [1097, 291] width 10 height 10
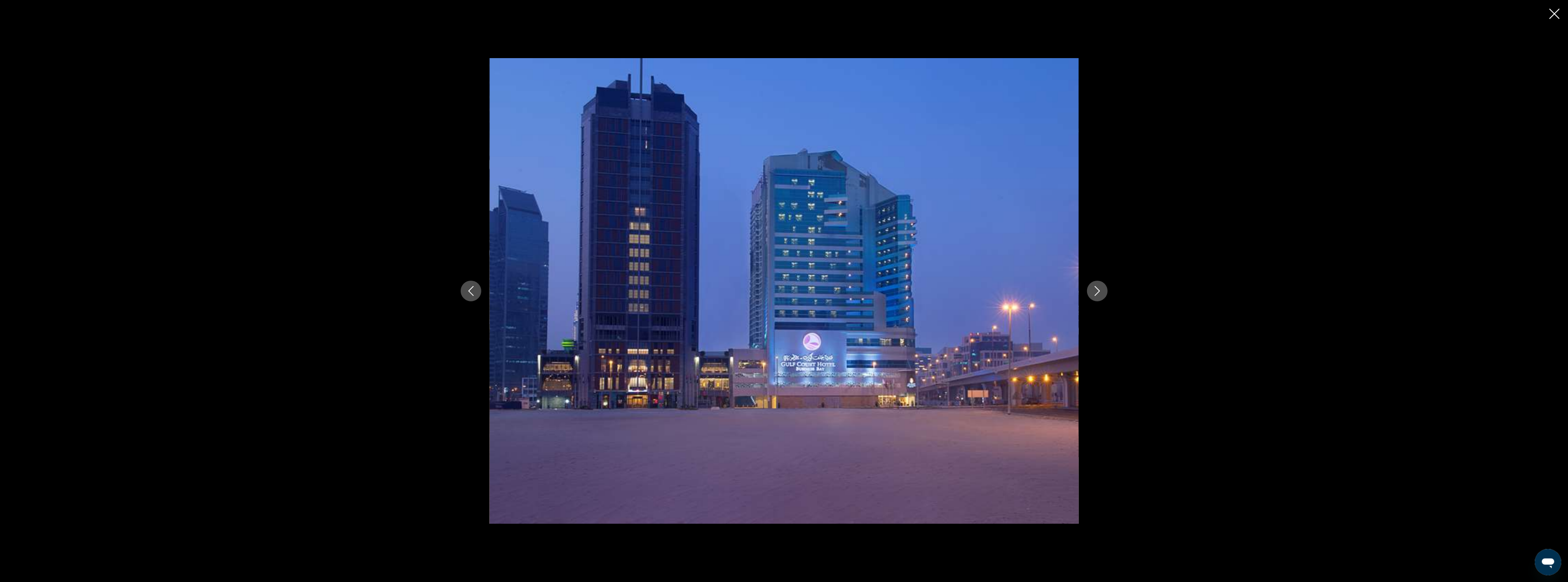
click at [1094, 288] on icon "Next image" at bounding box center [1097, 291] width 10 height 10
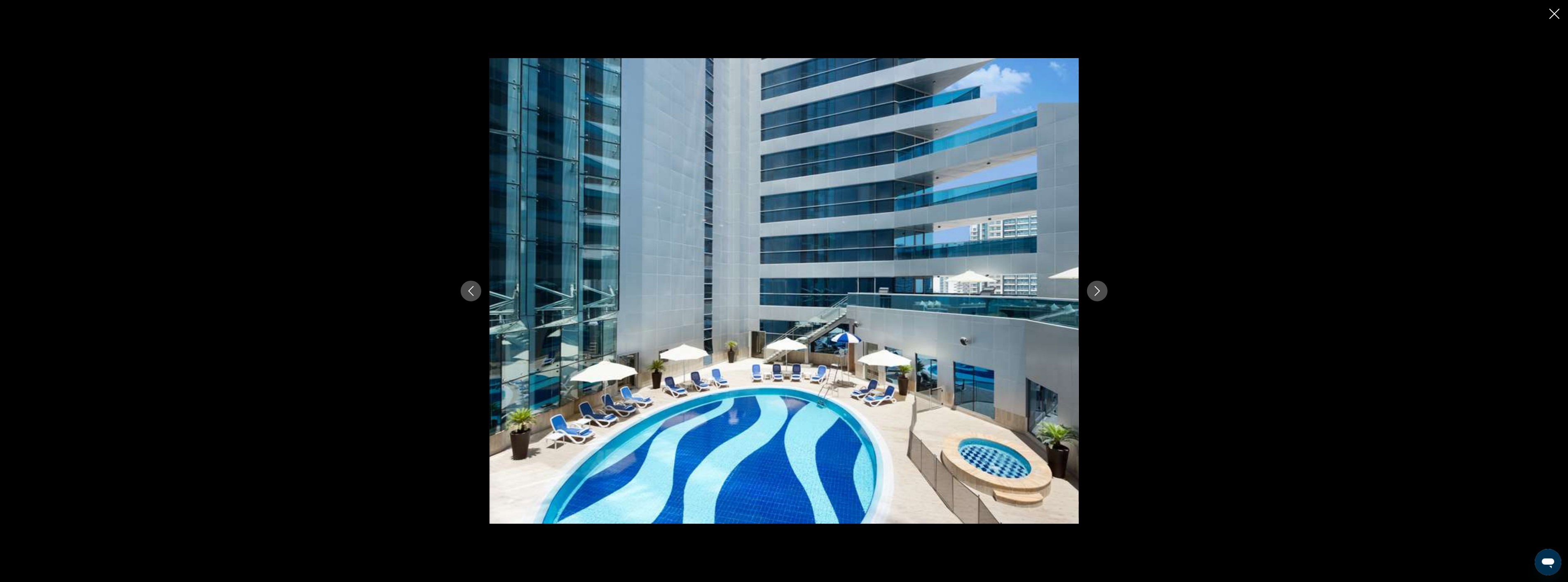
click at [1094, 288] on icon "Next image" at bounding box center [1097, 291] width 10 height 10
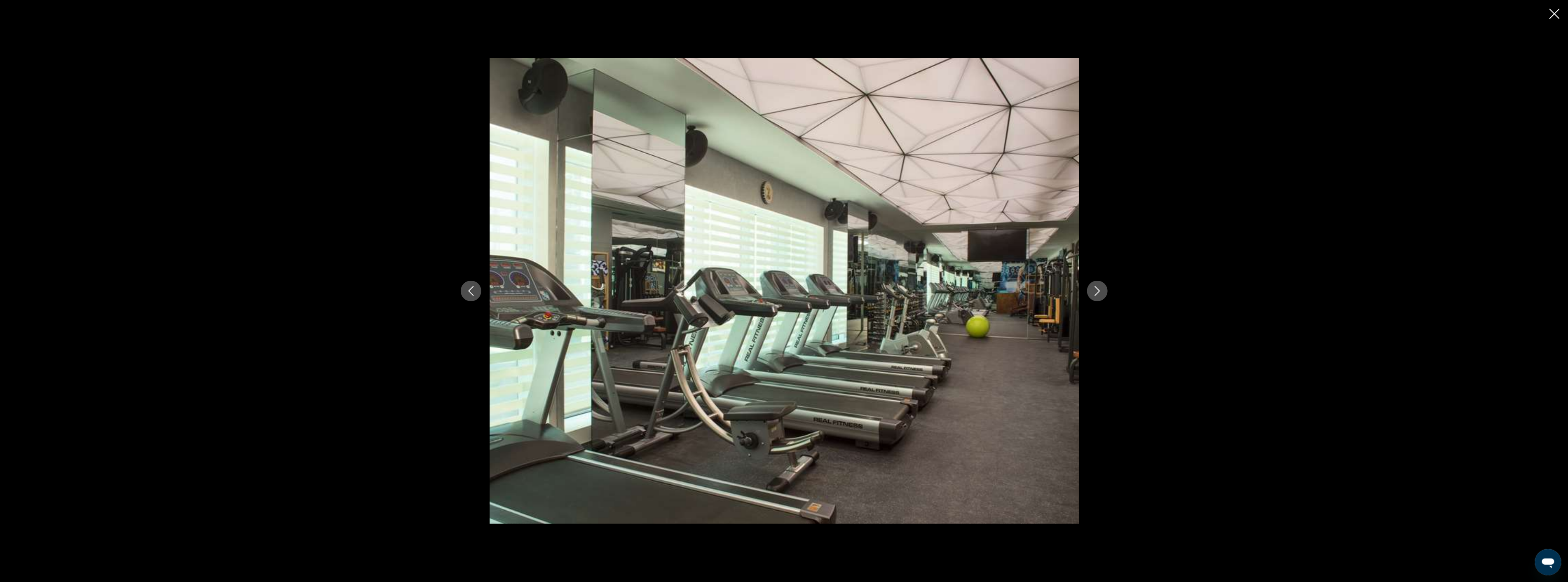
click at [1094, 288] on icon "Next image" at bounding box center [1097, 291] width 10 height 10
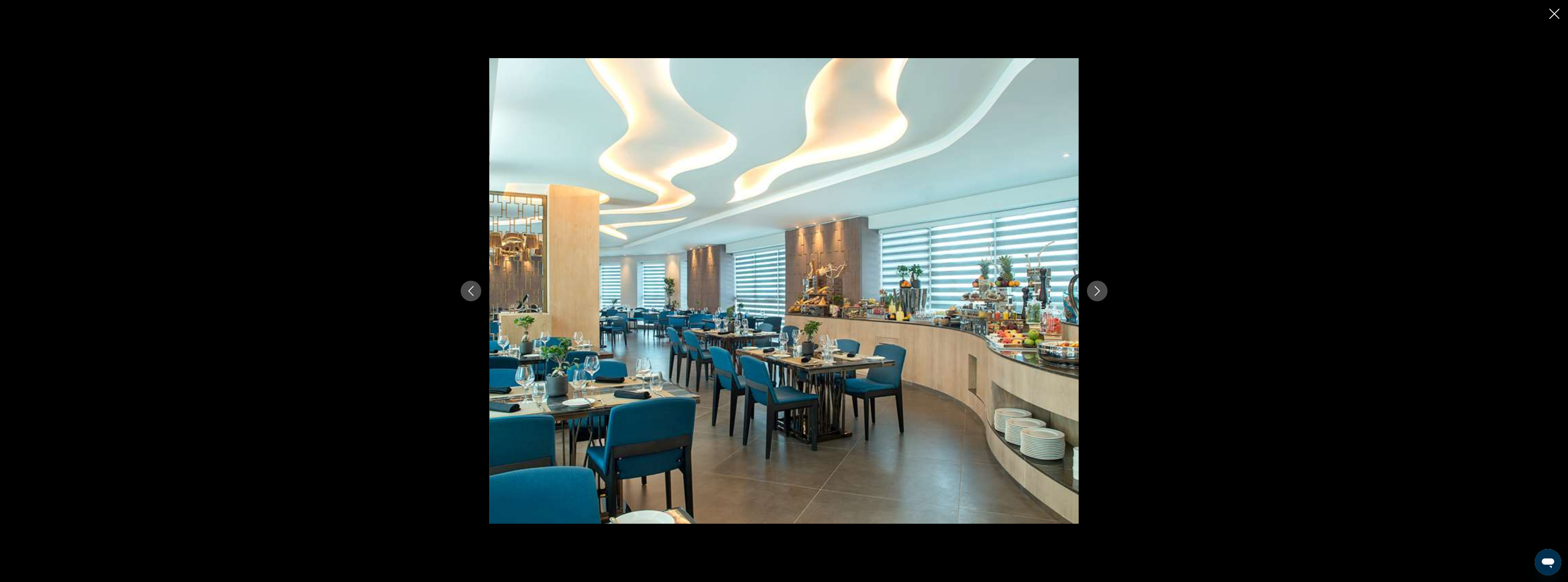
click at [1094, 288] on icon "Next image" at bounding box center [1097, 291] width 10 height 10
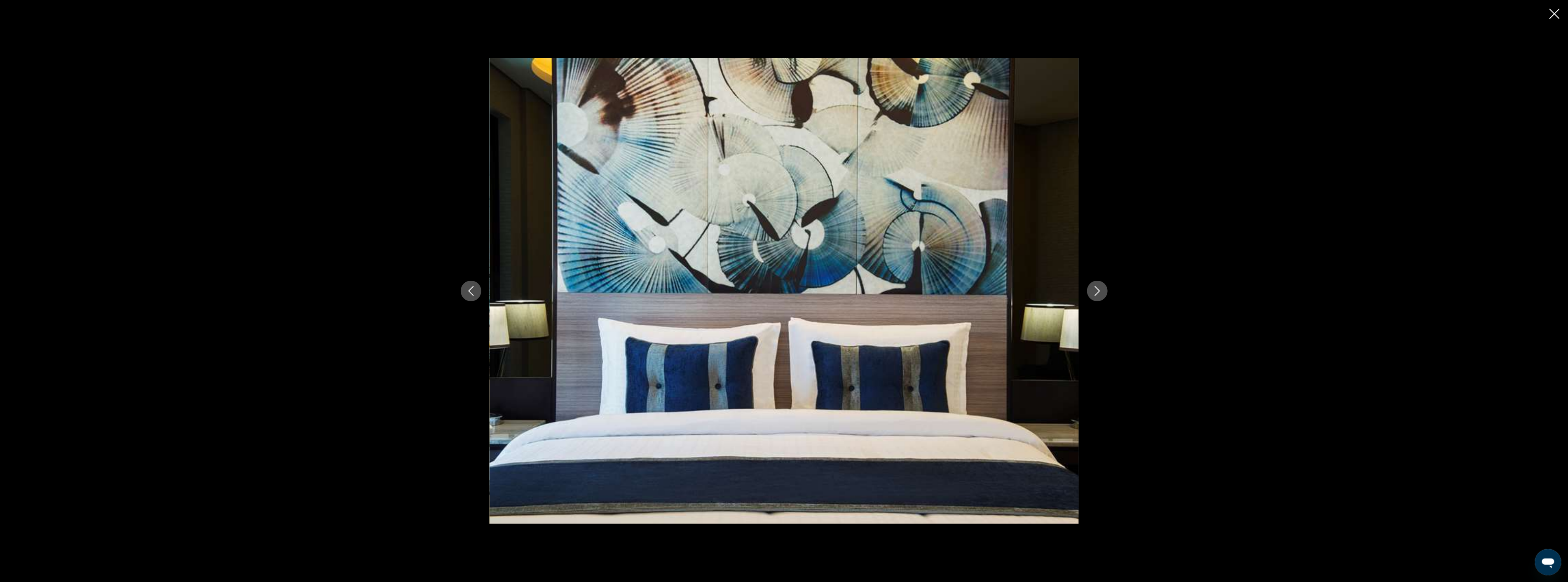
click at [1094, 288] on icon "Next image" at bounding box center [1097, 291] width 10 height 10
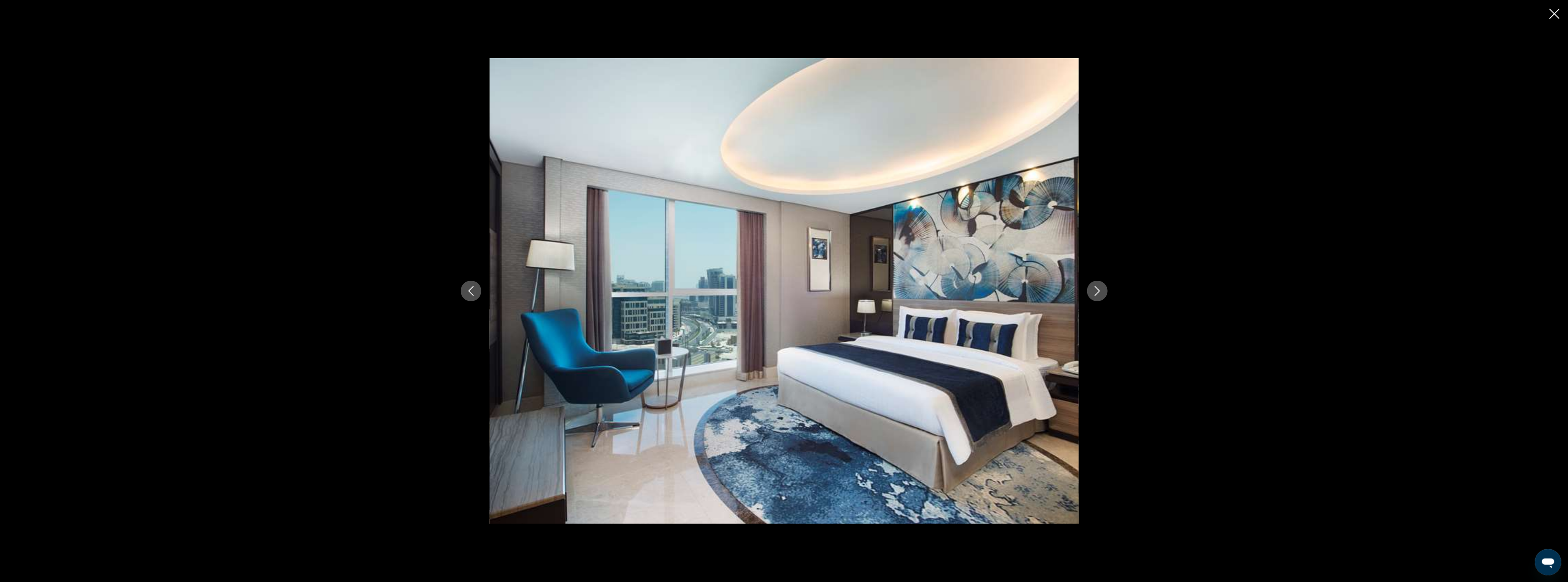
click at [1094, 288] on icon "Next image" at bounding box center [1097, 291] width 10 height 10
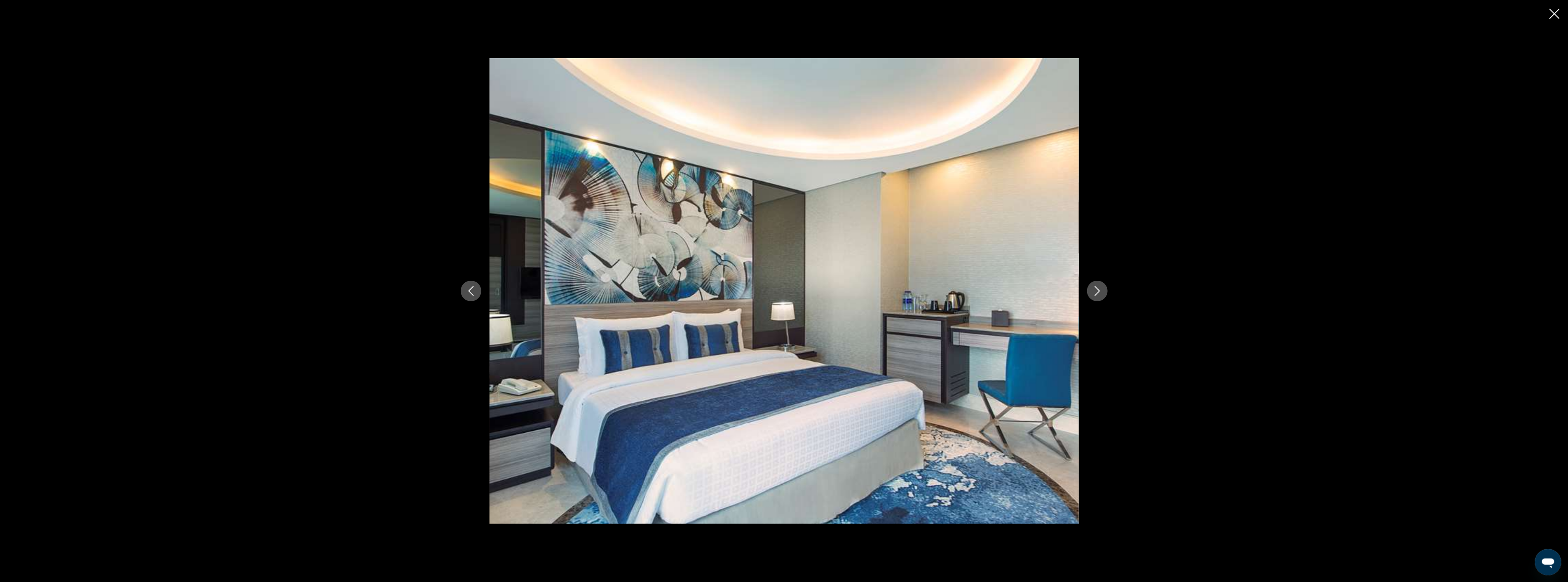
click at [1094, 288] on icon "Next image" at bounding box center [1097, 291] width 10 height 10
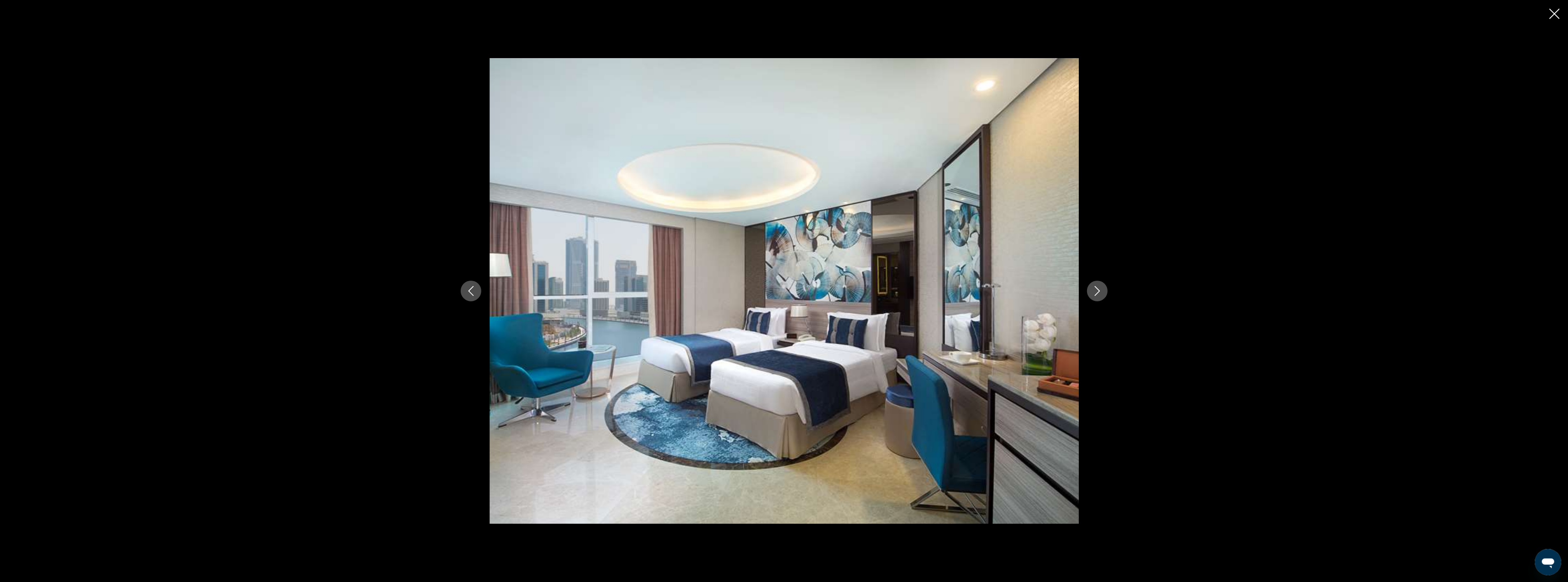
click at [1094, 288] on icon "Next image" at bounding box center [1097, 291] width 10 height 10
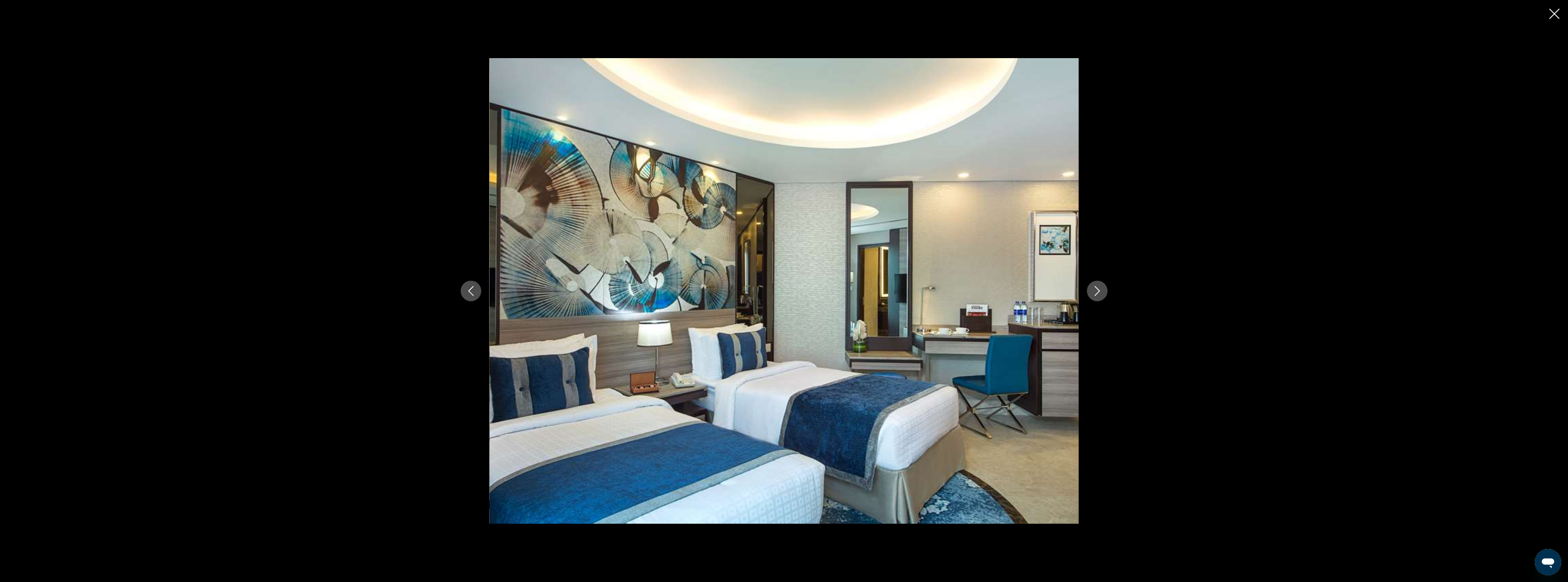
click at [1094, 288] on icon "Next image" at bounding box center [1097, 291] width 10 height 10
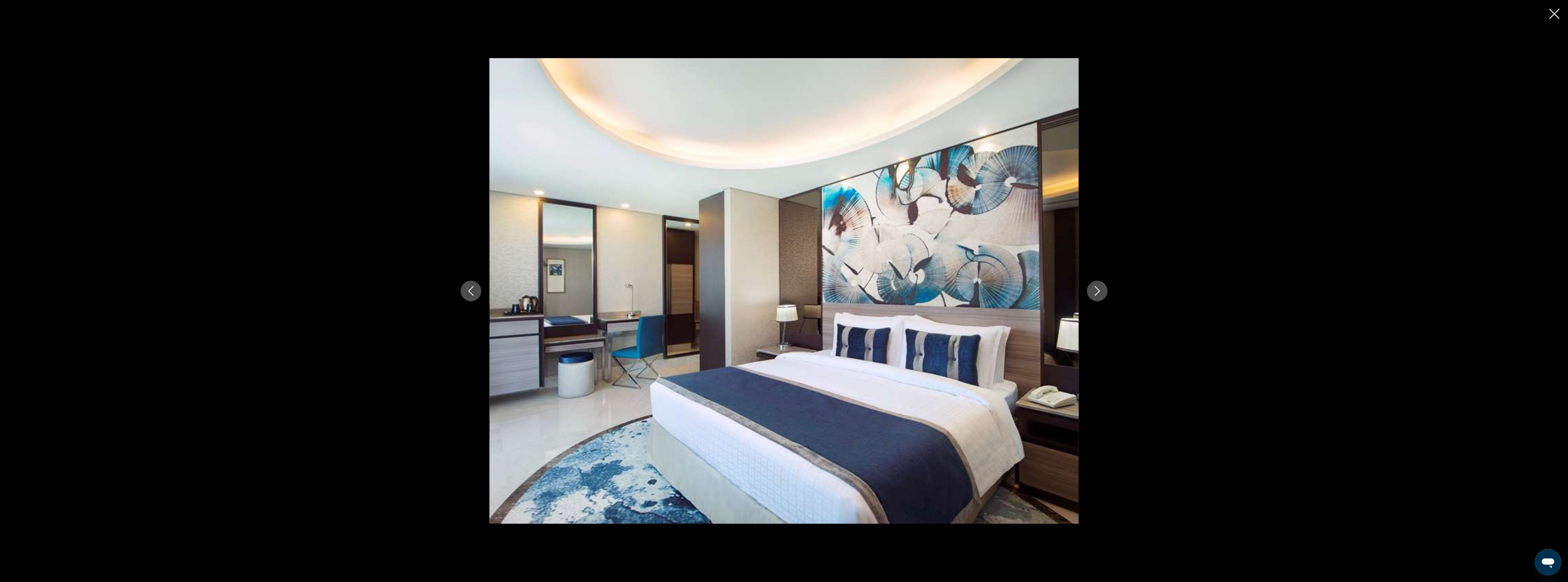
click at [1094, 288] on icon "Next image" at bounding box center [1097, 291] width 10 height 10
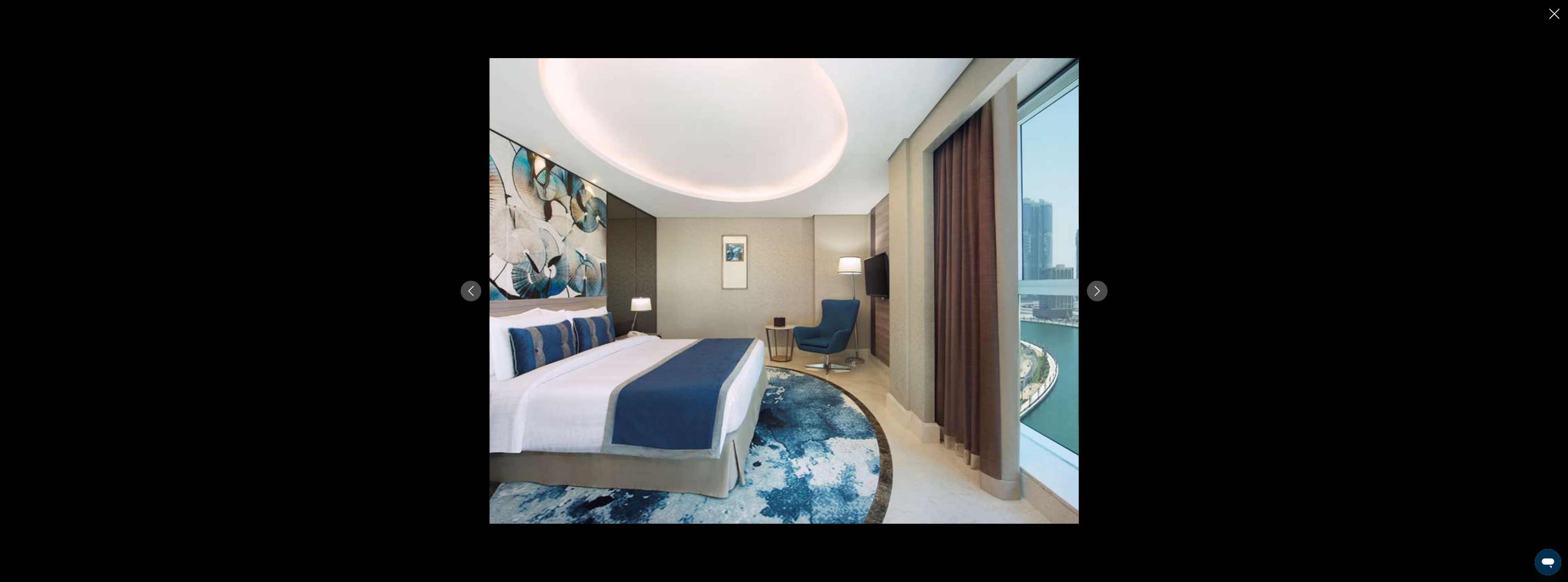
click at [1094, 288] on icon "Next image" at bounding box center [1097, 291] width 10 height 10
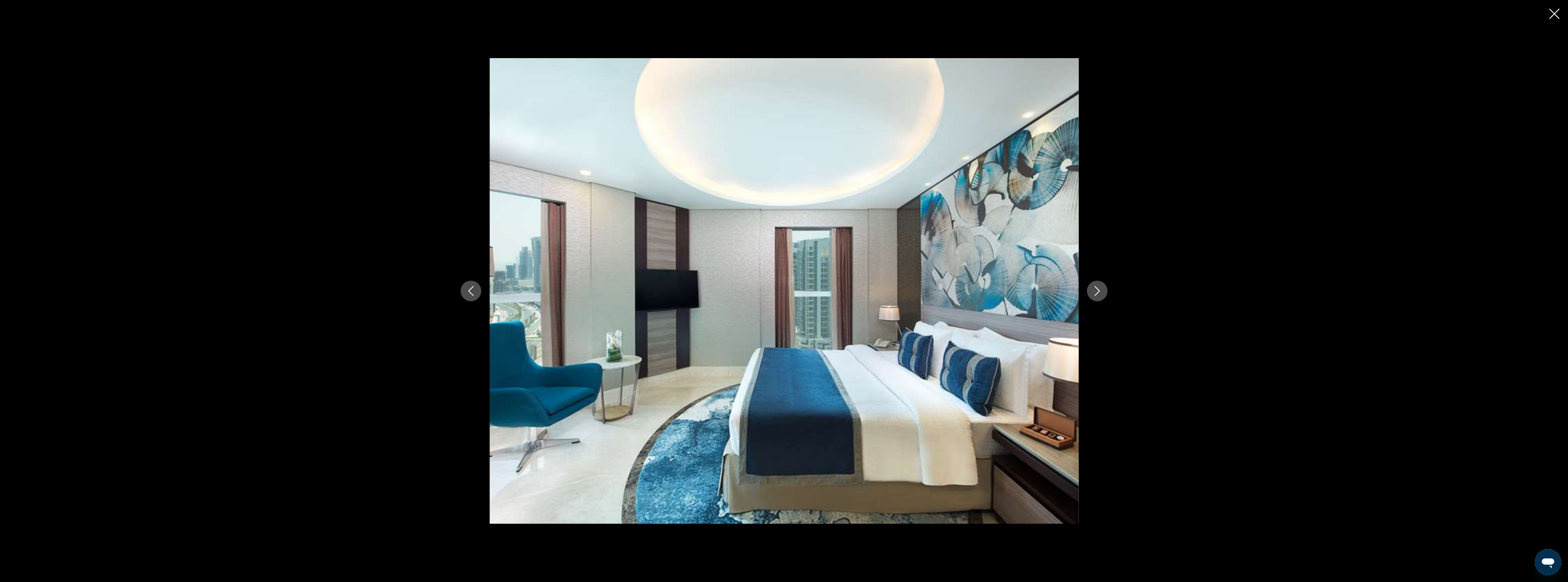
click at [1094, 288] on icon "Next image" at bounding box center [1097, 291] width 10 height 10
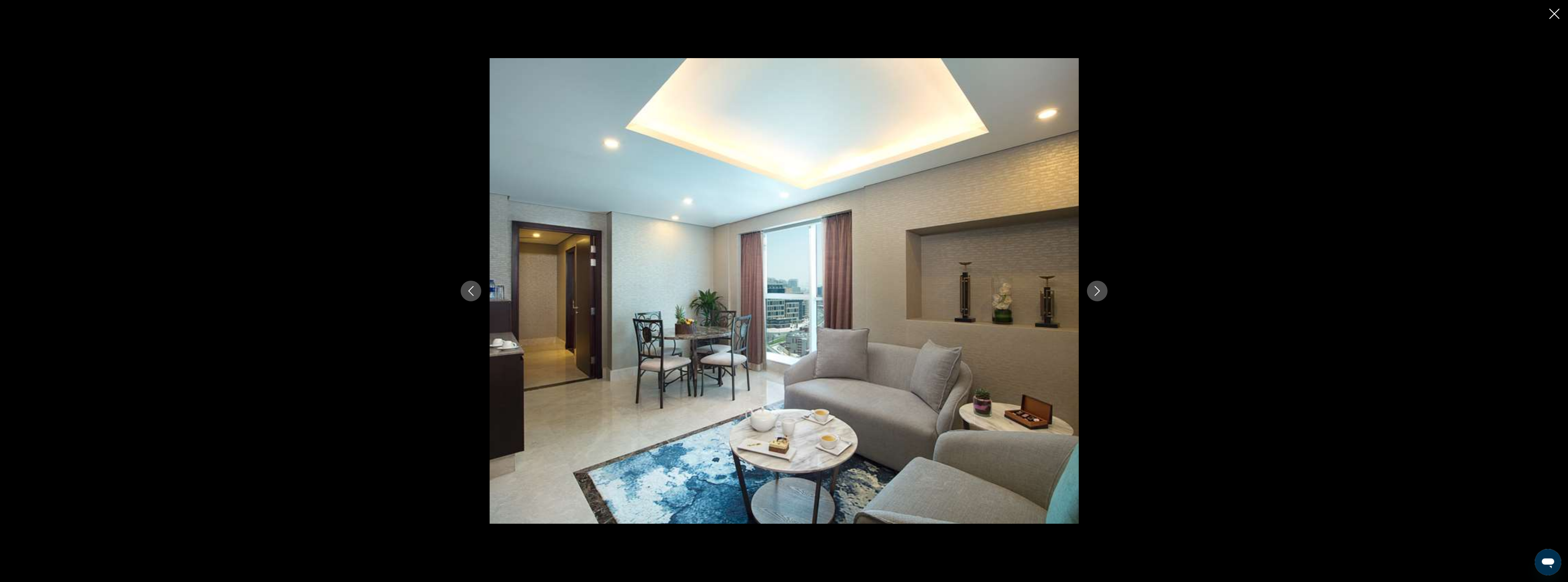
click at [1094, 288] on icon "Next image" at bounding box center [1097, 291] width 10 height 10
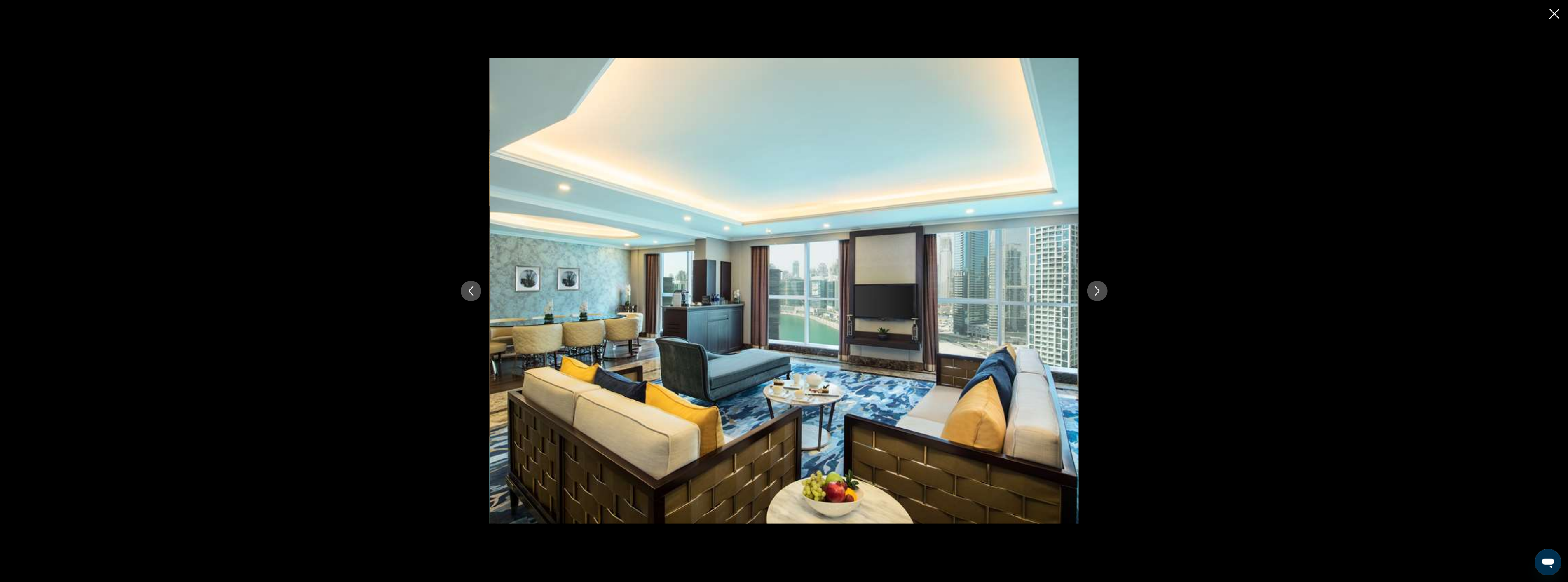
click at [1094, 288] on icon "Next image" at bounding box center [1097, 291] width 10 height 10
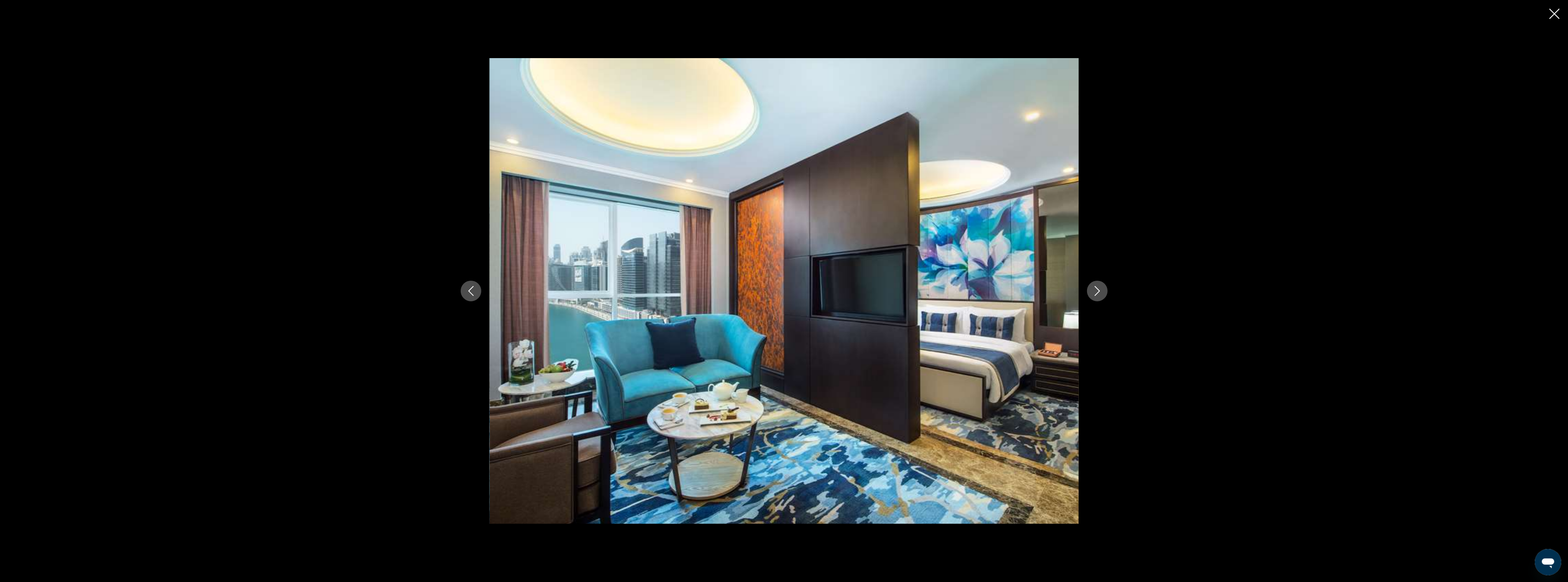
click at [1094, 288] on icon "Next image" at bounding box center [1097, 291] width 10 height 10
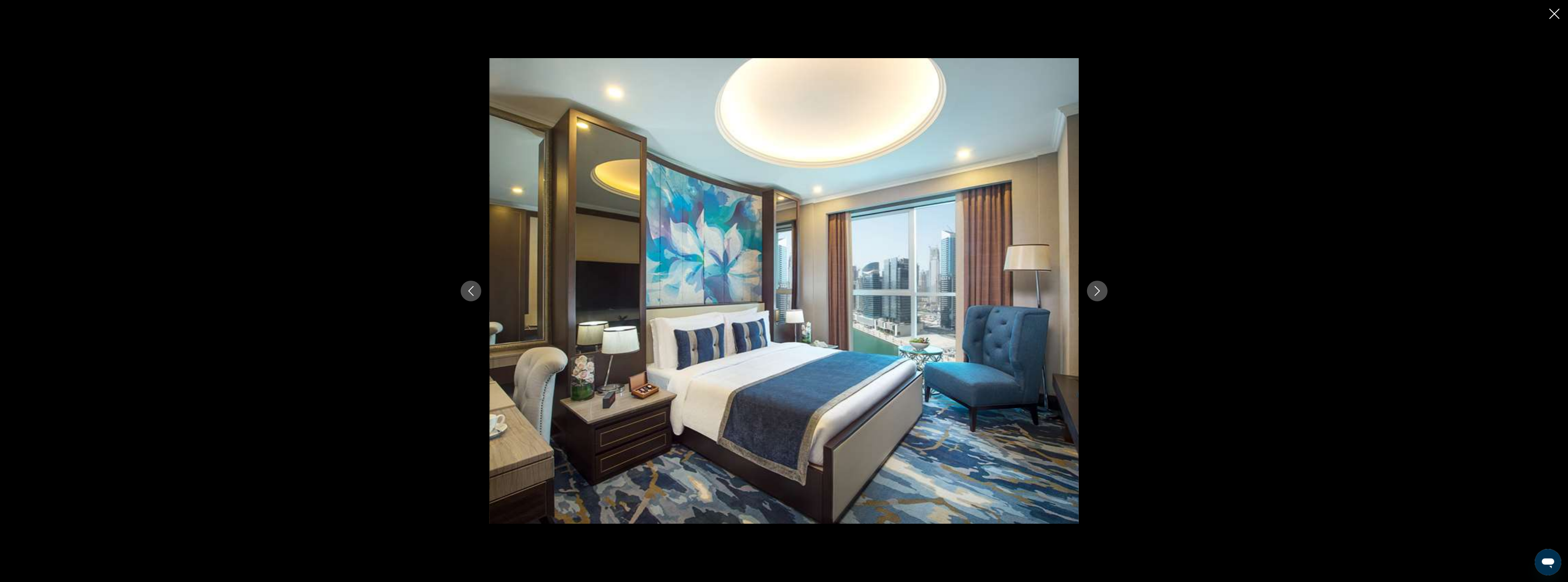
click at [1094, 288] on icon "Next image" at bounding box center [1097, 291] width 10 height 10
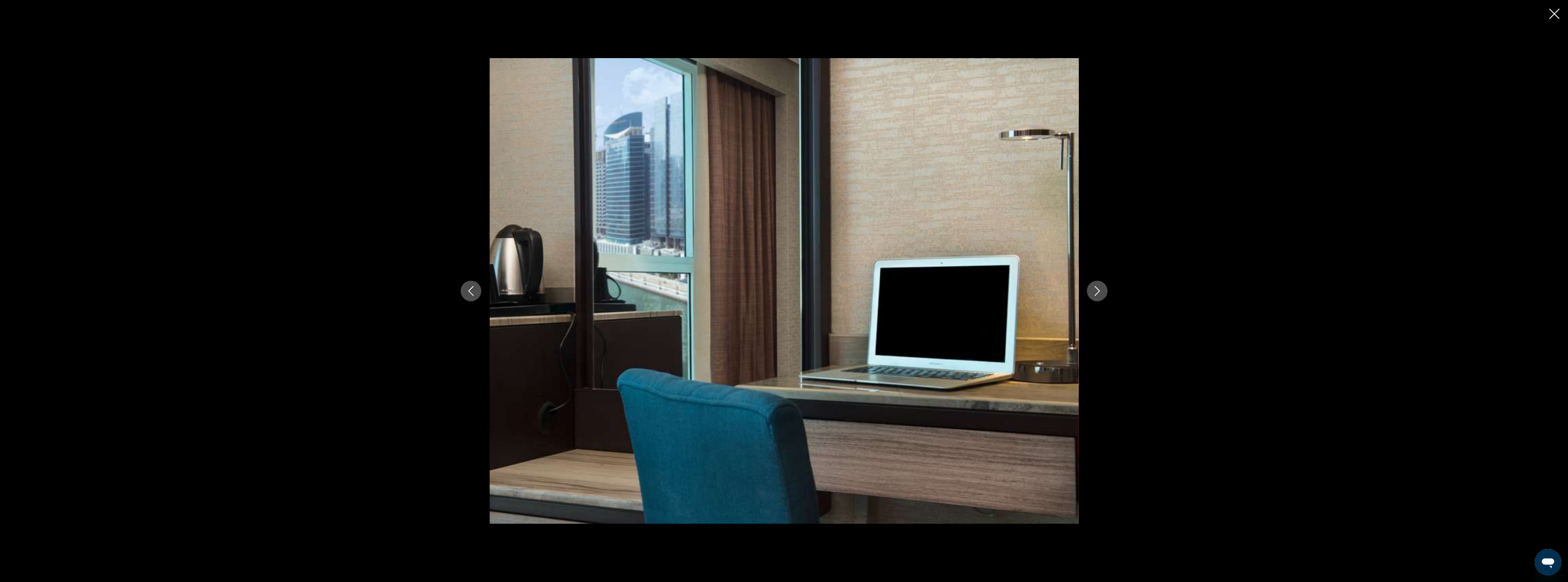
click at [1094, 288] on icon "Next image" at bounding box center [1097, 291] width 10 height 10
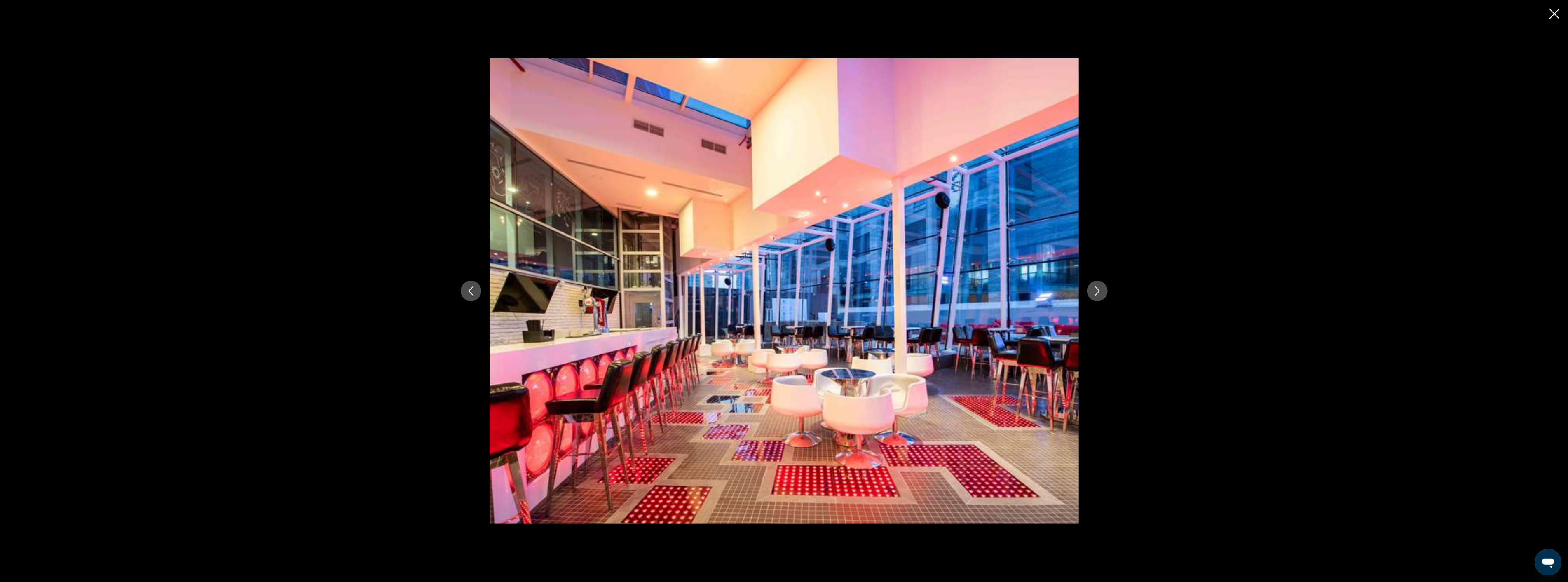
click at [1094, 288] on icon "Next image" at bounding box center [1097, 291] width 10 height 10
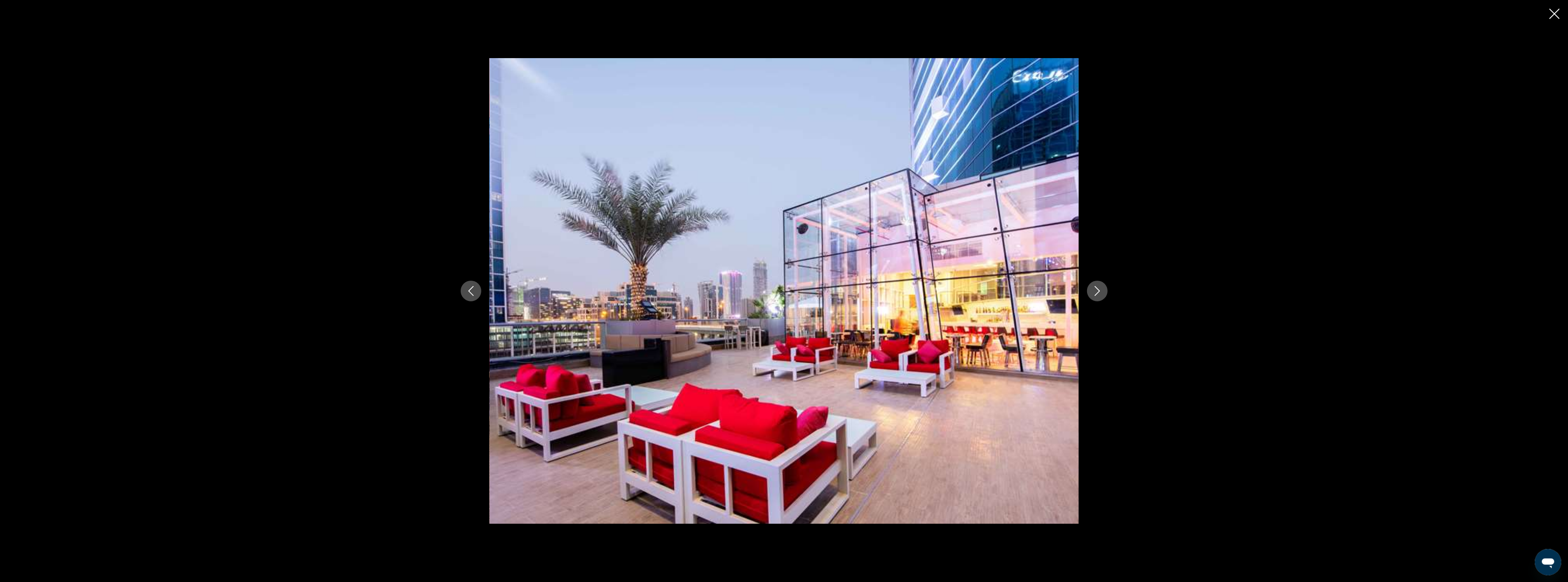
click at [1094, 288] on icon "Next image" at bounding box center [1097, 291] width 10 height 10
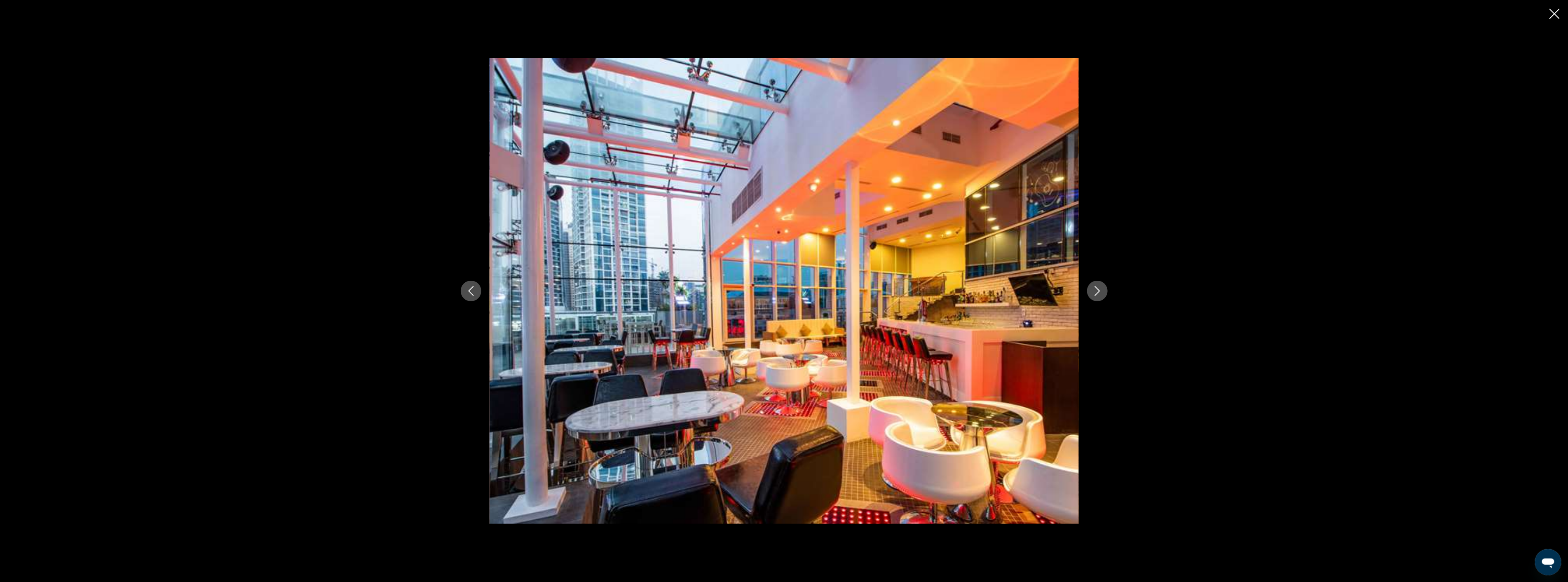
click at [1094, 288] on icon "Next image" at bounding box center [1097, 291] width 10 height 10
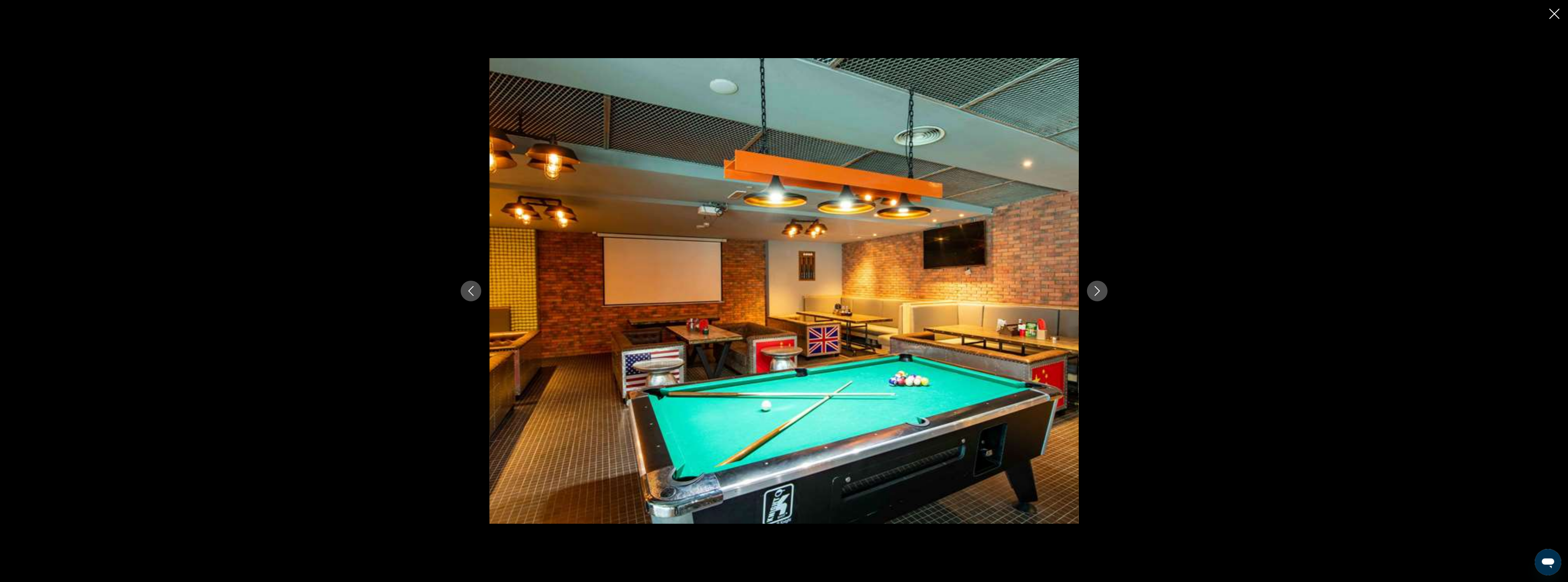
click at [1094, 288] on icon "Next image" at bounding box center [1097, 291] width 10 height 10
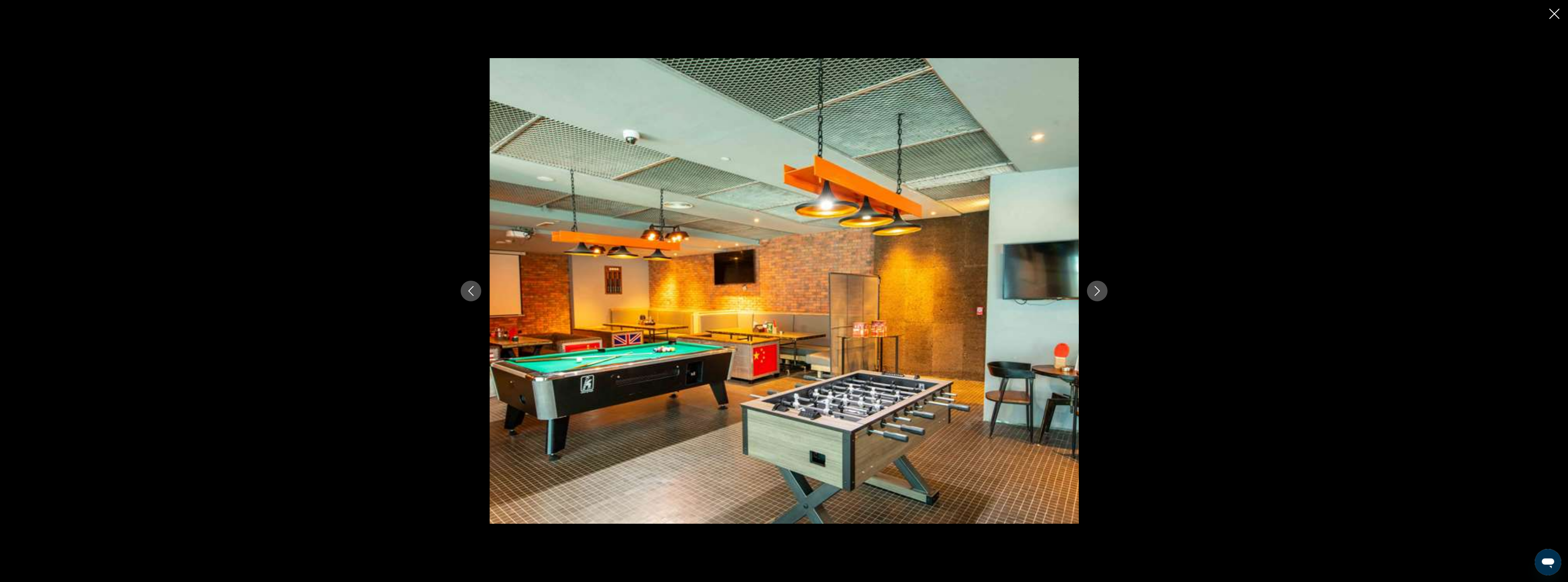
click at [1094, 288] on icon "Next image" at bounding box center [1097, 291] width 10 height 10
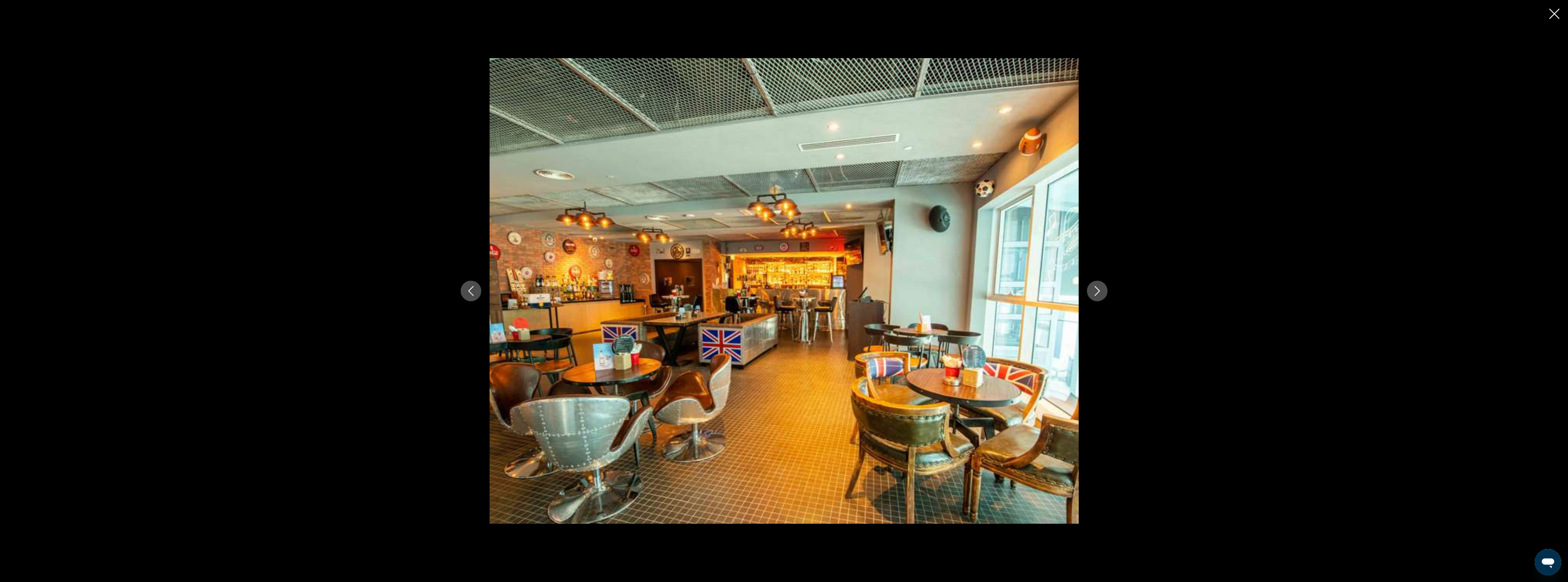
click at [1094, 288] on icon "Next image" at bounding box center [1097, 291] width 10 height 10
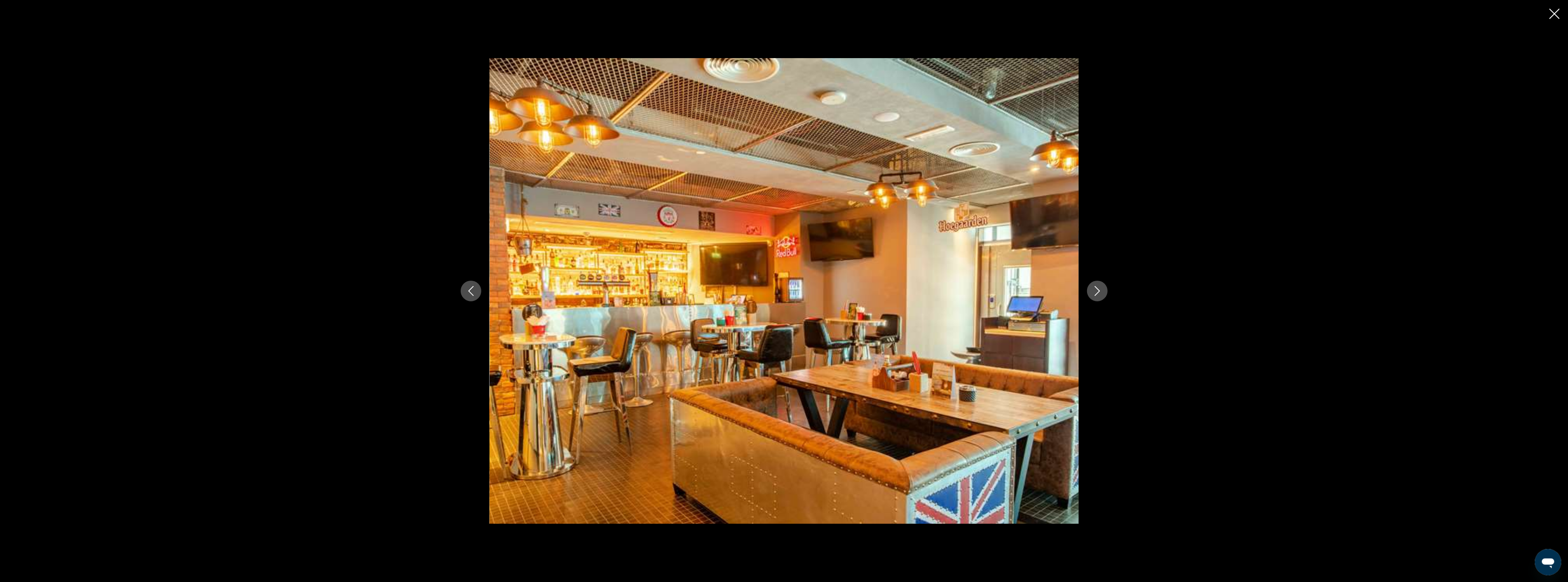
click at [1094, 288] on icon "Next image" at bounding box center [1097, 291] width 10 height 10
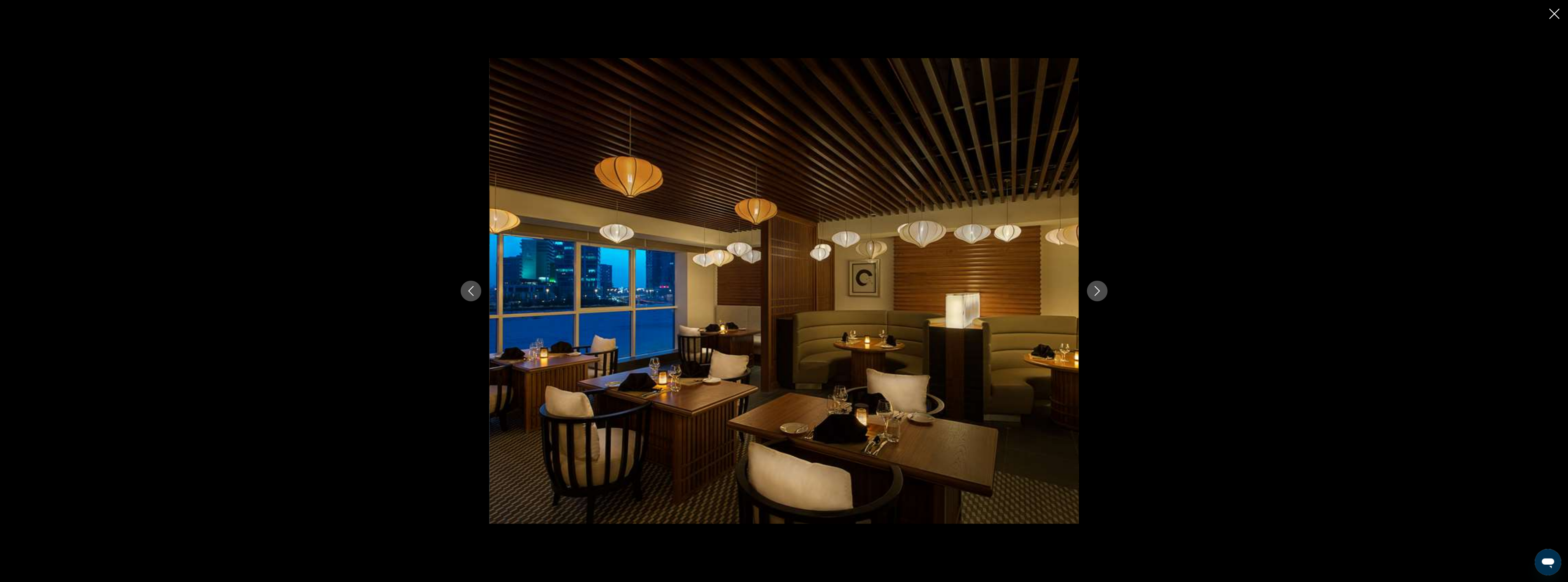
click at [1094, 288] on icon "Next image" at bounding box center [1097, 291] width 10 height 10
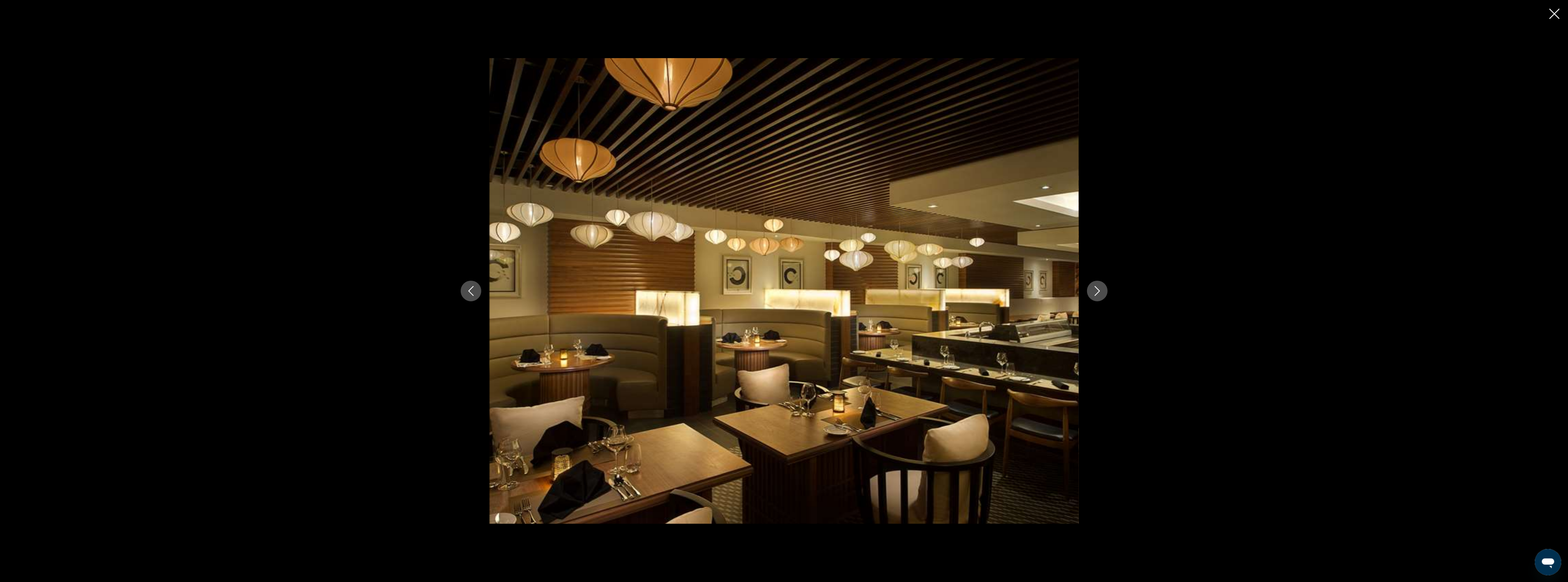
click at [1094, 288] on icon "Next image" at bounding box center [1097, 291] width 10 height 10
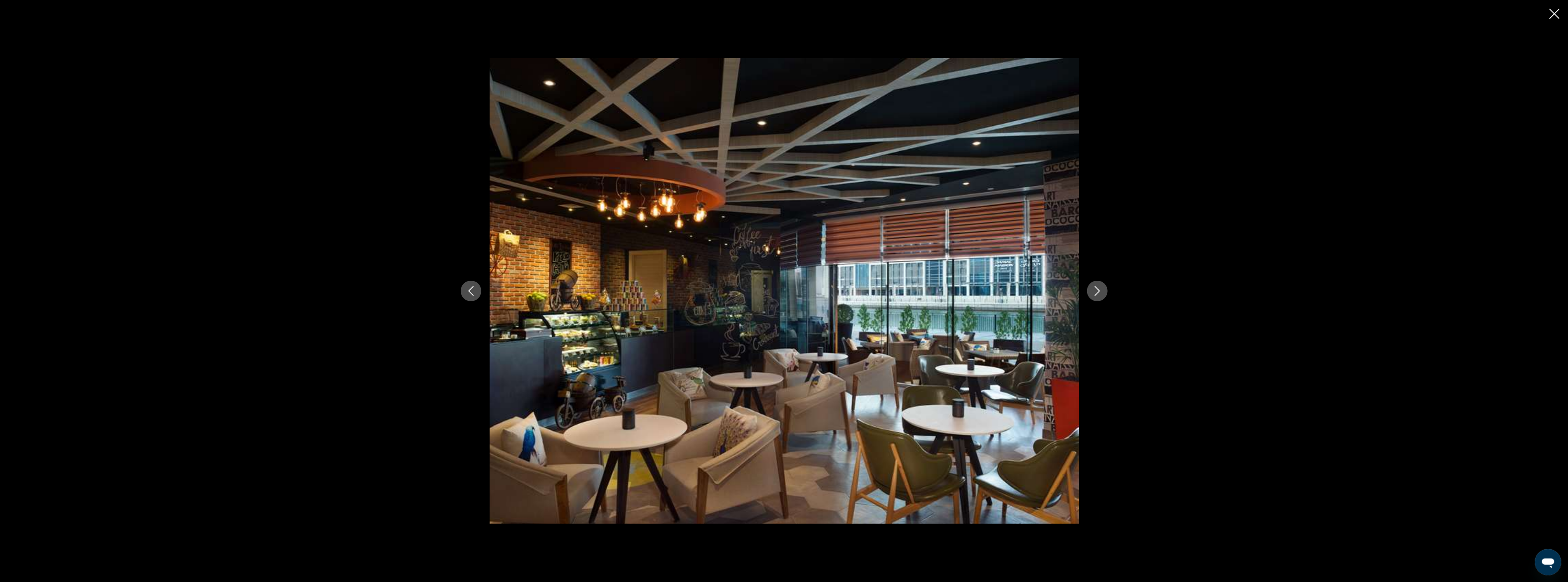
click at [1094, 288] on icon "Next image" at bounding box center [1097, 291] width 10 height 10
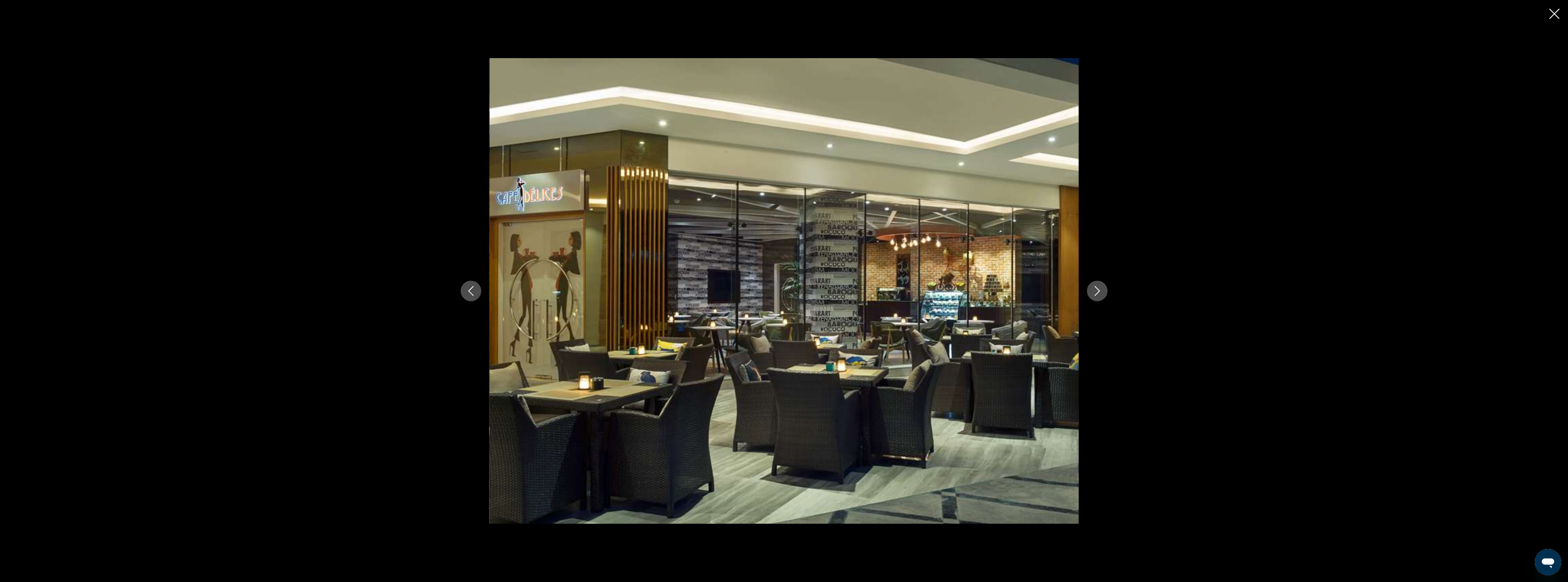
click at [1094, 288] on icon "Next image" at bounding box center [1097, 291] width 10 height 10
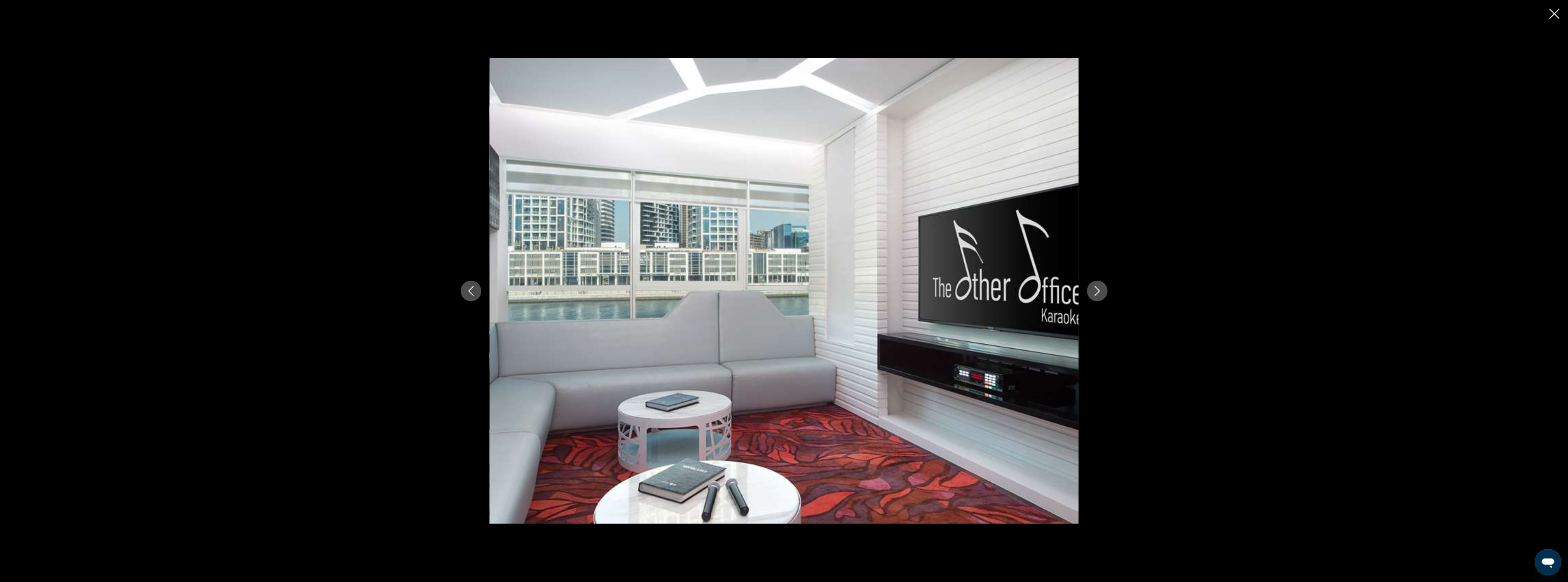
click at [1094, 288] on icon "Next image" at bounding box center [1097, 291] width 10 height 10
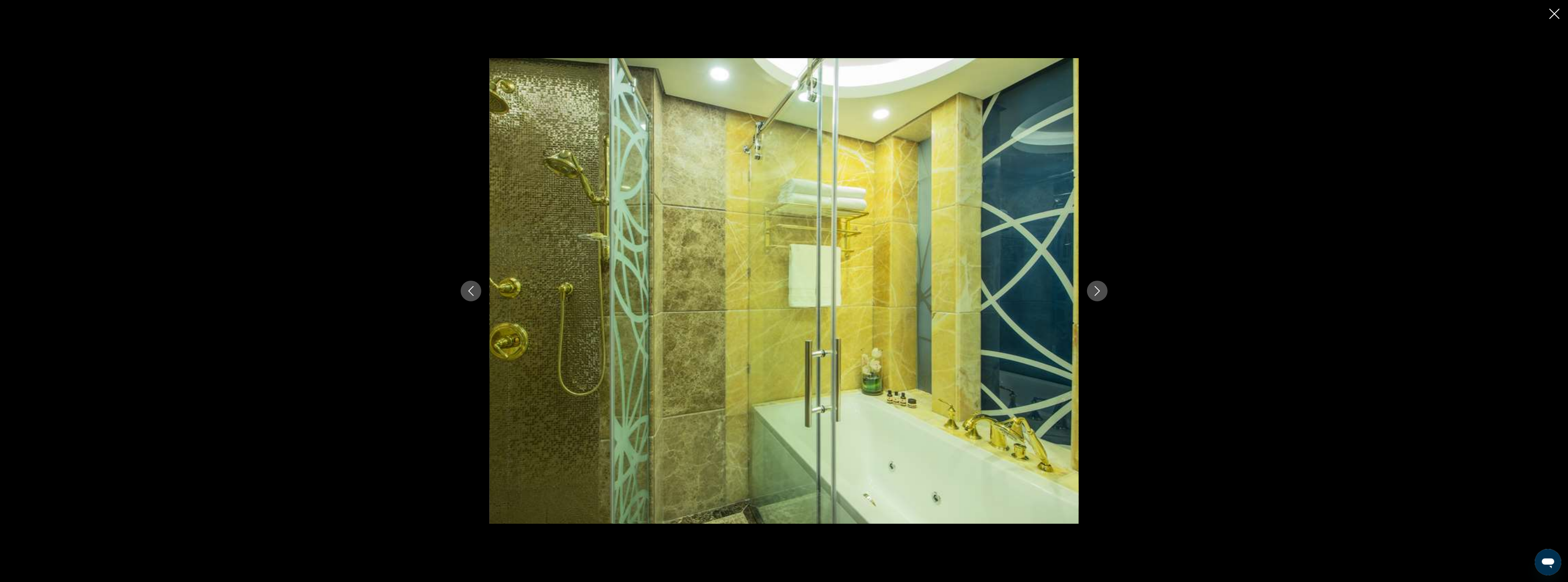
click at [1095, 293] on icon "Next image" at bounding box center [1097, 291] width 10 height 10
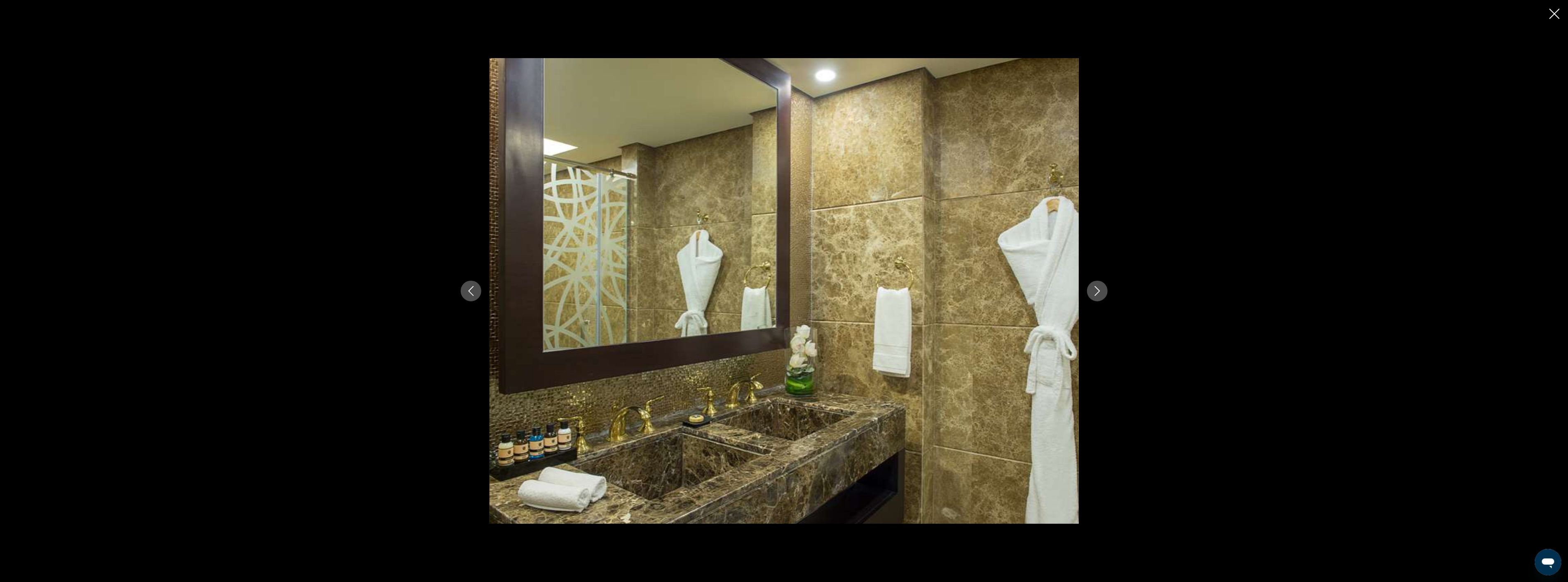
click at [1095, 293] on icon "Next image" at bounding box center [1097, 291] width 10 height 10
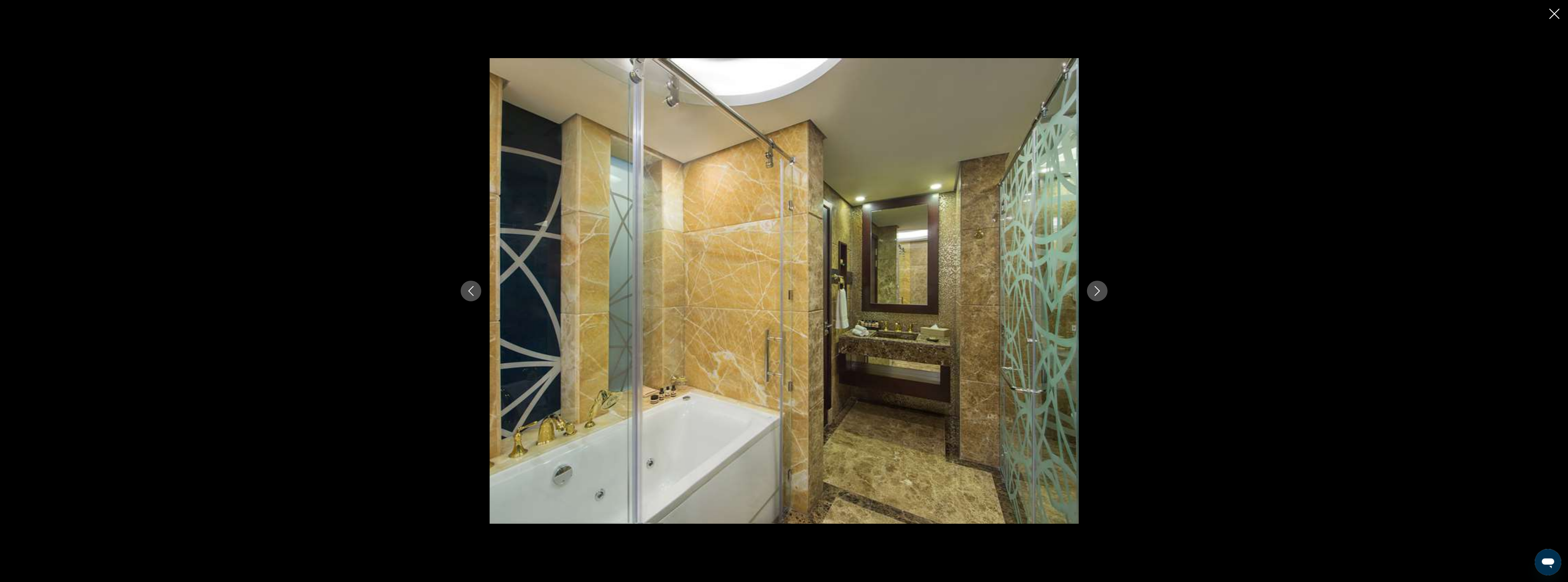
click at [1095, 293] on icon "Next image" at bounding box center [1097, 291] width 10 height 10
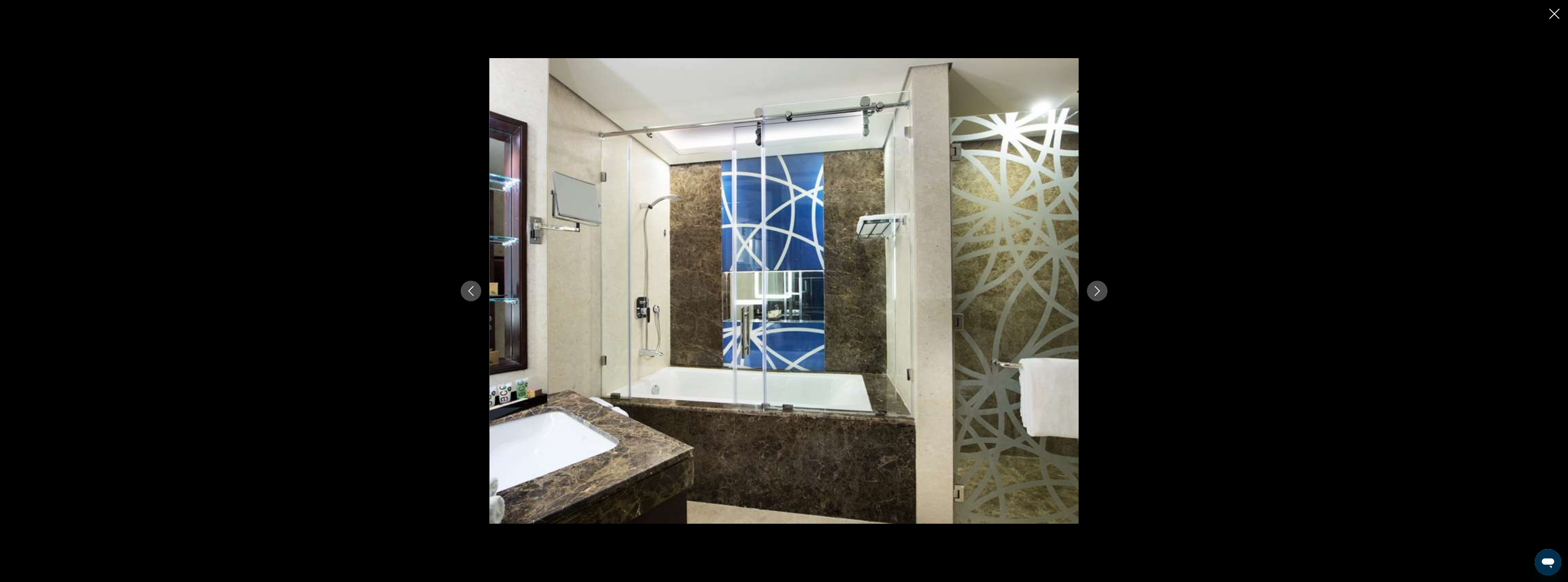
click at [1095, 293] on icon "Next image" at bounding box center [1097, 291] width 10 height 10
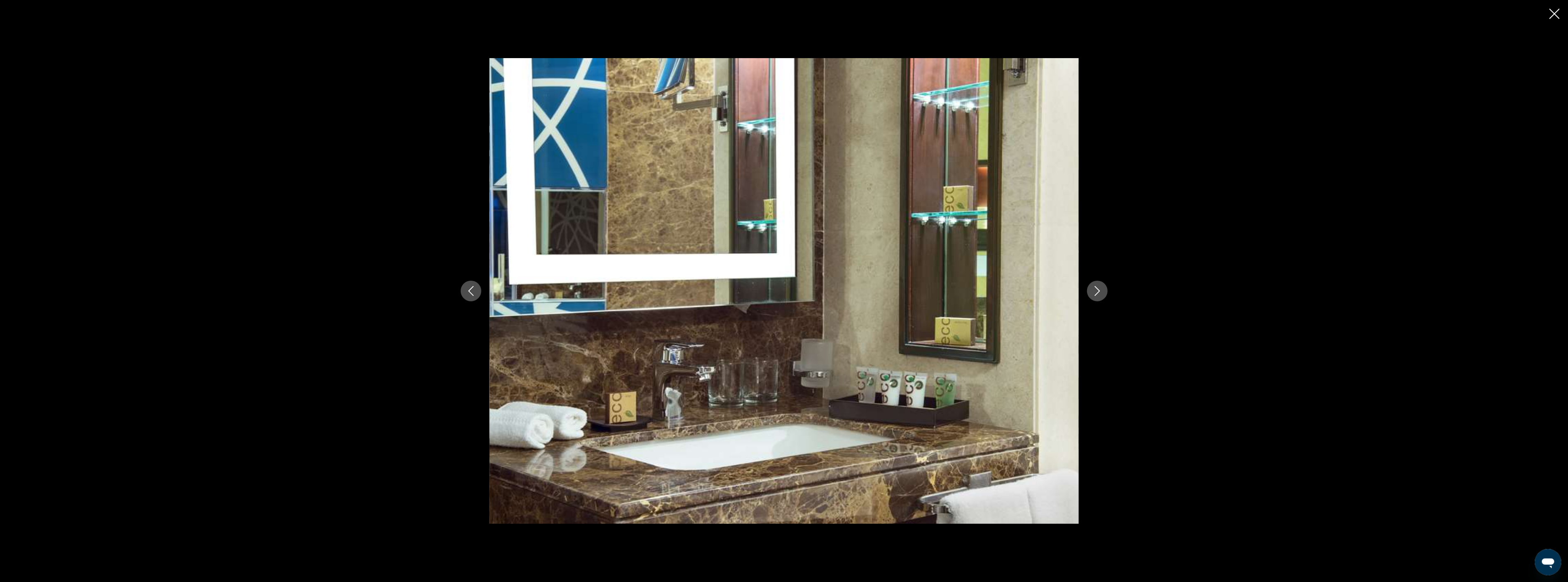
click at [1095, 293] on icon "Next image" at bounding box center [1097, 291] width 10 height 10
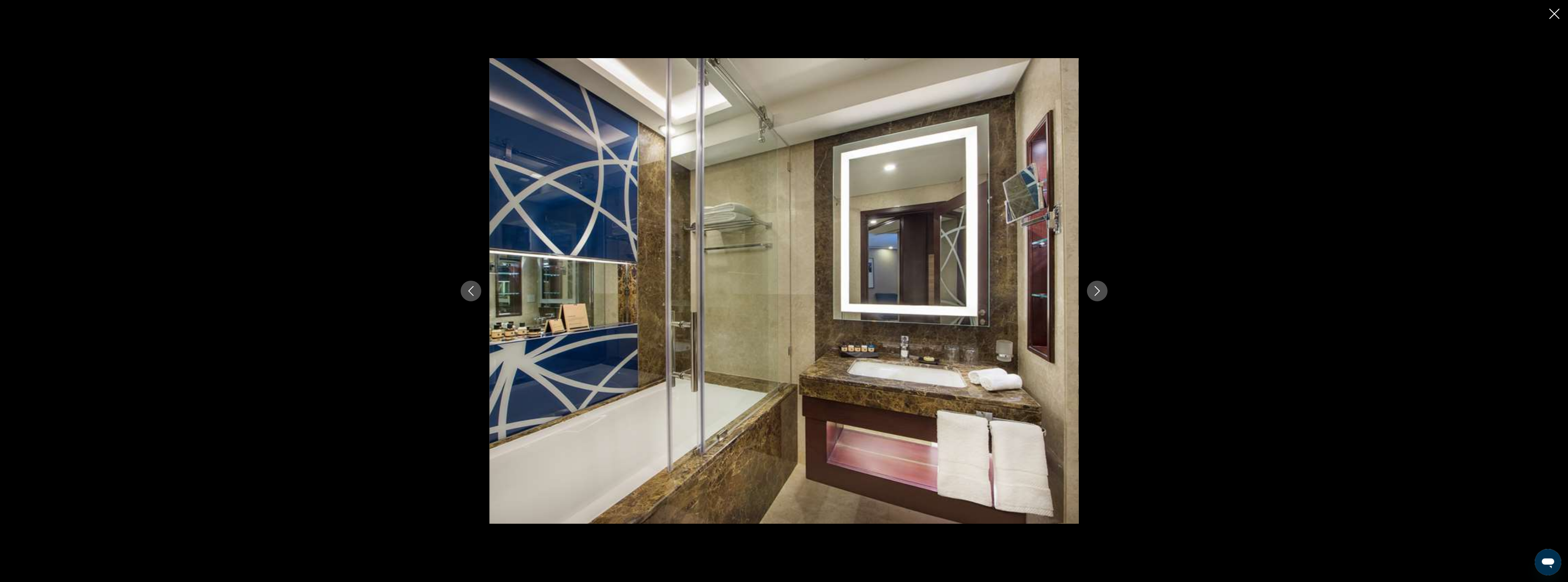
click at [1095, 293] on icon "Next image" at bounding box center [1097, 291] width 10 height 10
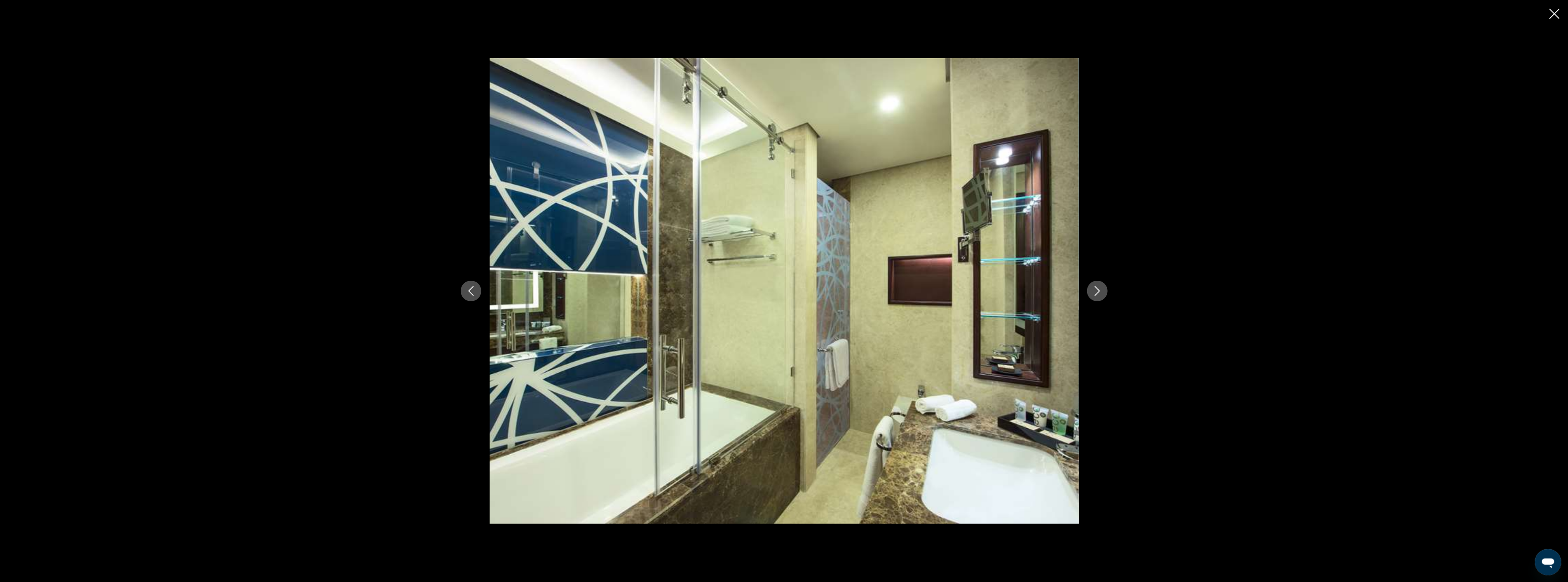
click at [1556, 15] on icon "Close slideshow" at bounding box center [1555, 13] width 10 height 10
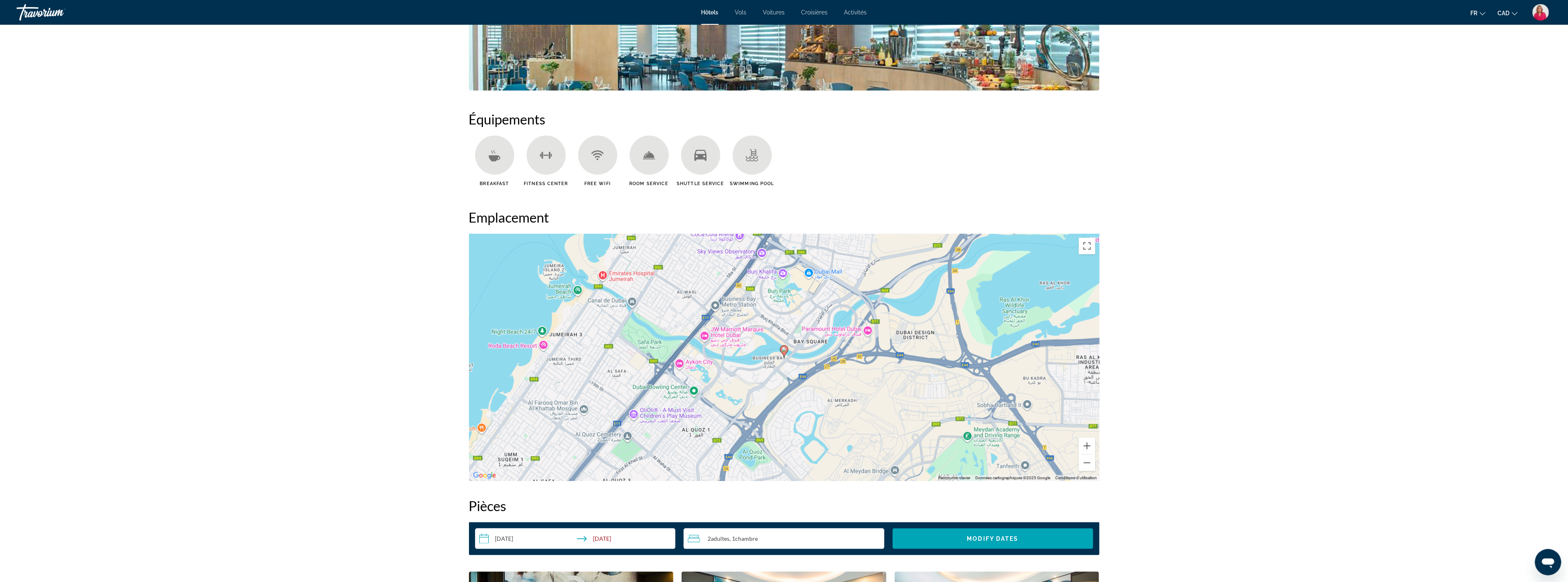
scroll to position [320, 0]
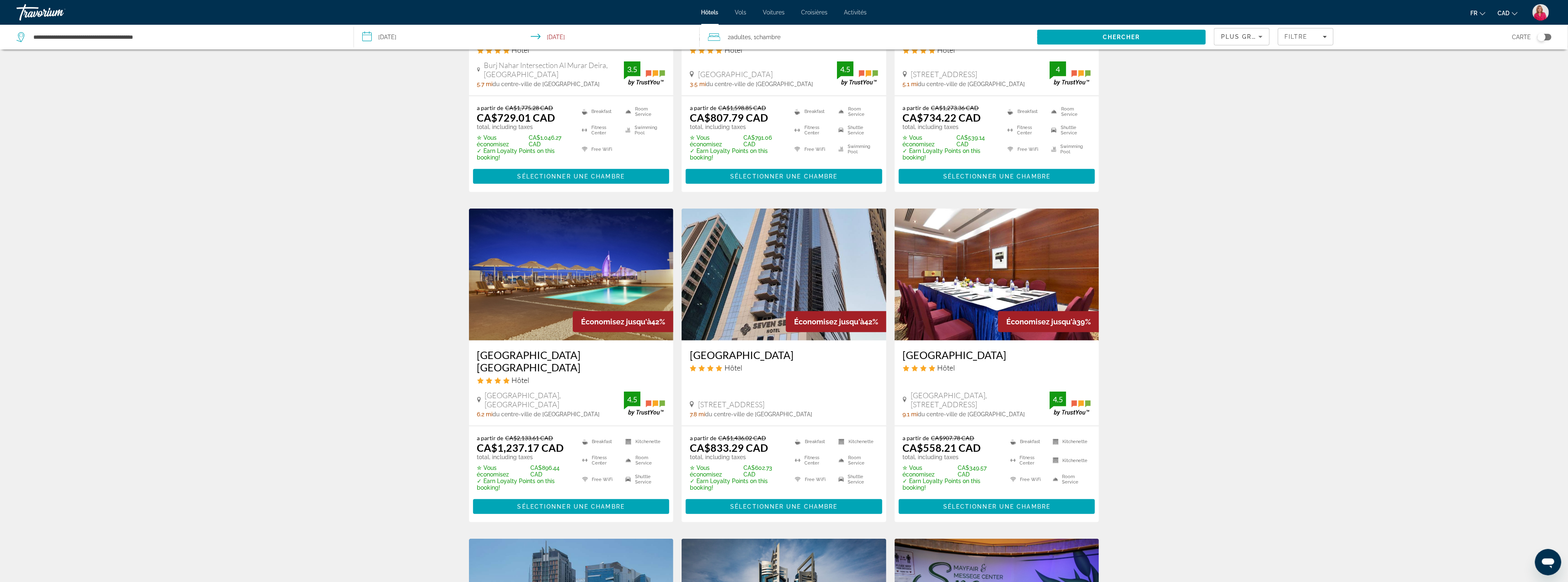
scroll to position [229, 0]
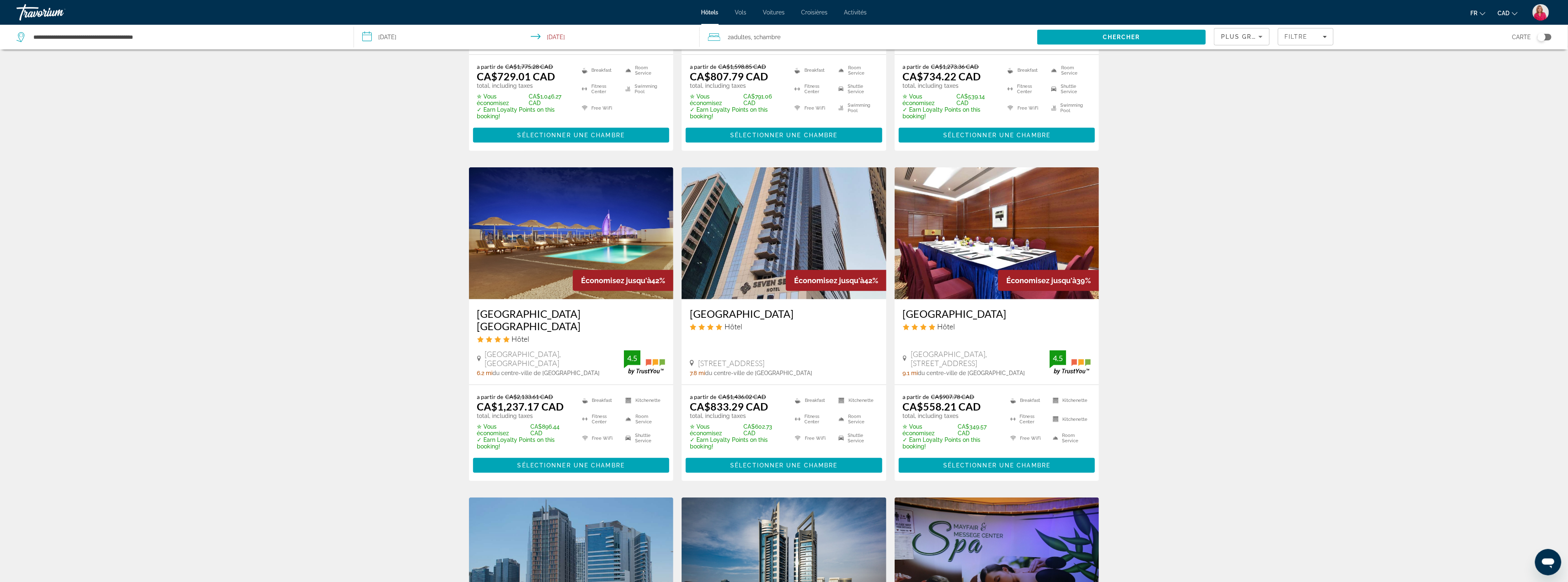
click at [777, 253] on img "Main content" at bounding box center [784, 233] width 205 height 132
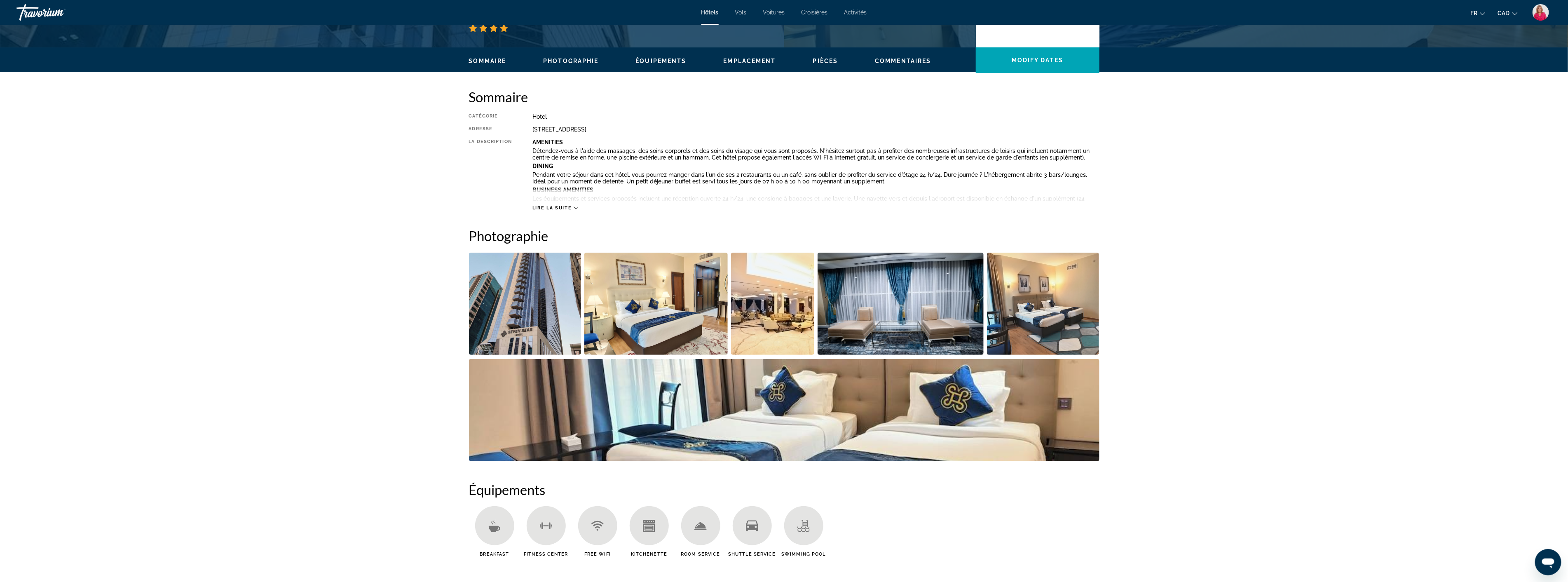
scroll to position [229, 0]
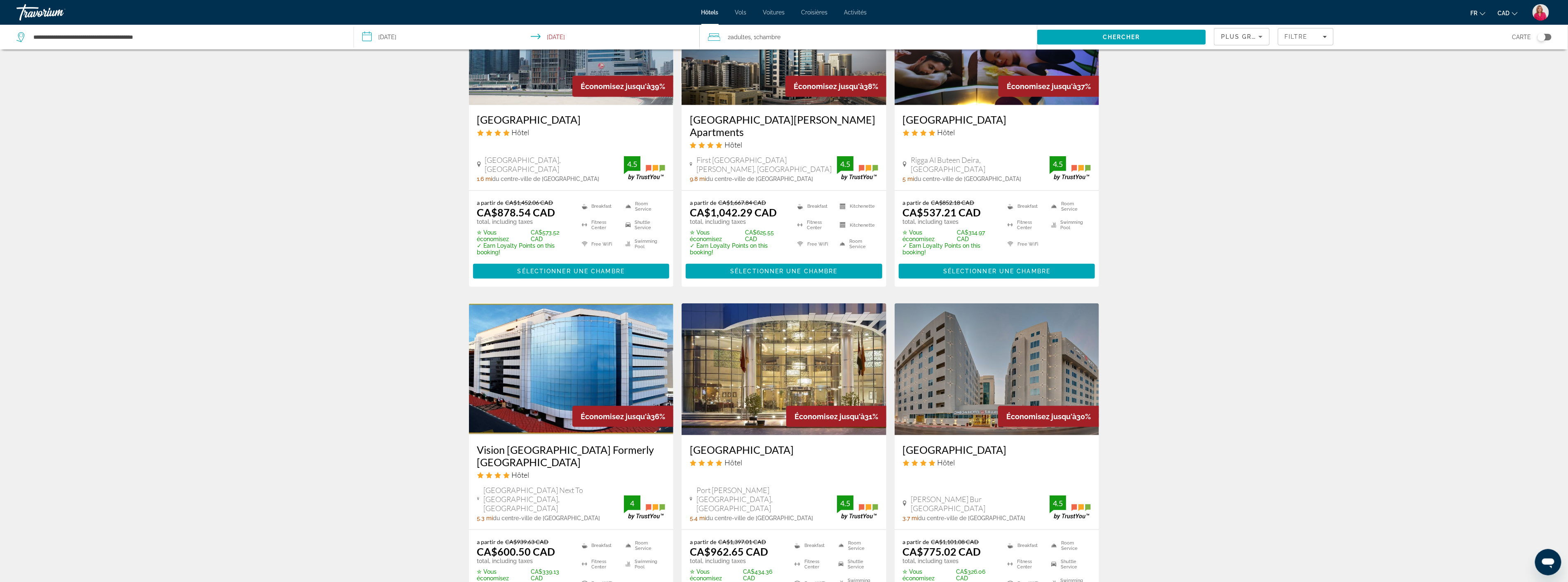
scroll to position [824, 0]
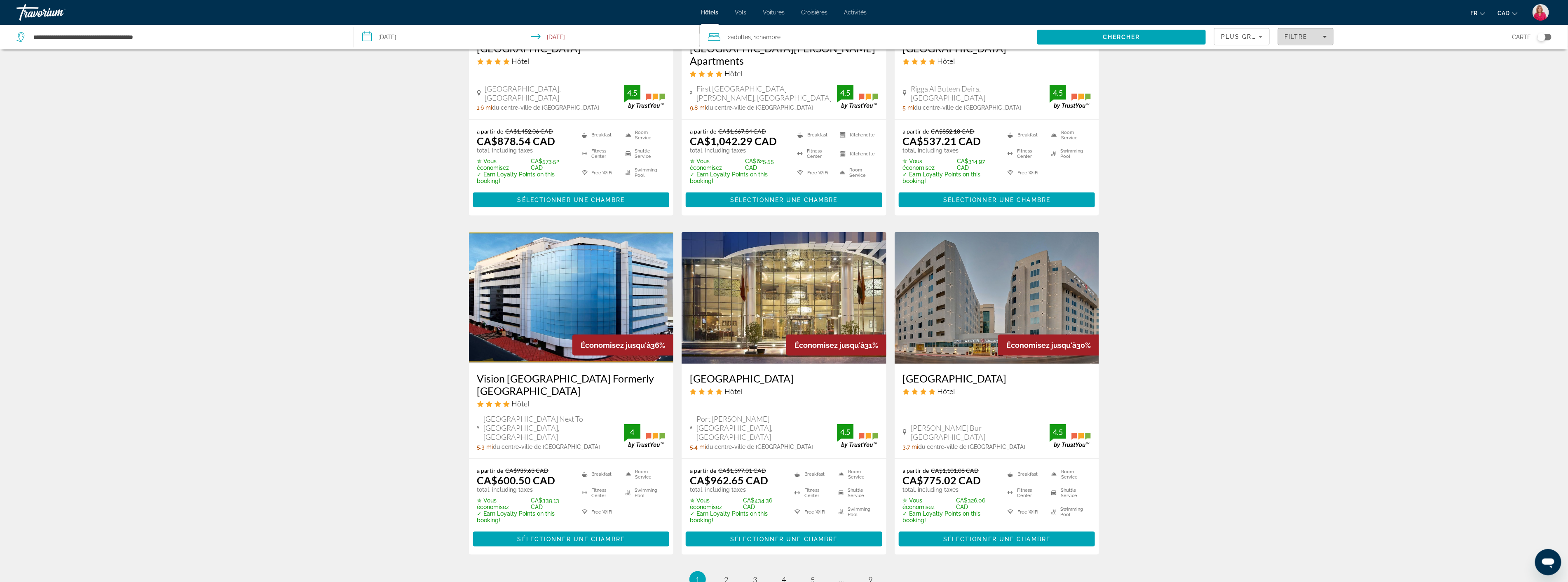
click at [1321, 39] on div "Filtre" at bounding box center [1306, 37] width 43 height 7
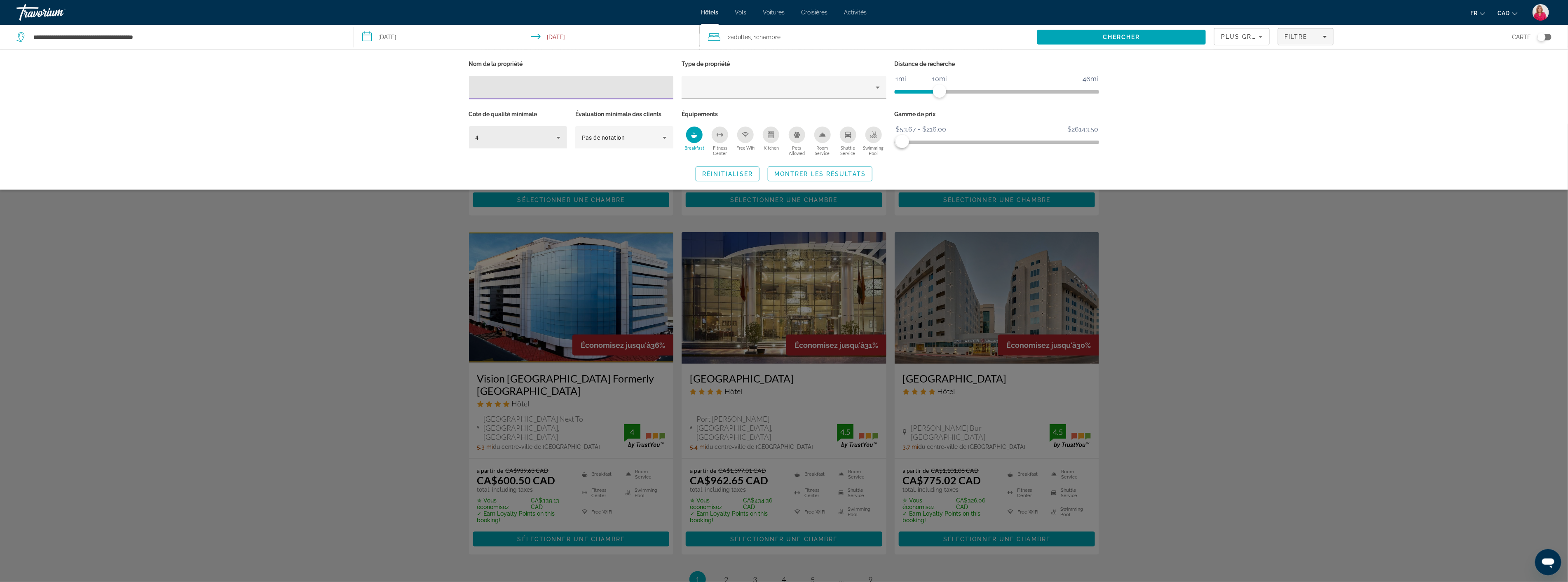
click at [547, 137] on div "4" at bounding box center [516, 138] width 81 height 10
click at [483, 201] on mat-option "5" at bounding box center [517, 202] width 98 height 19
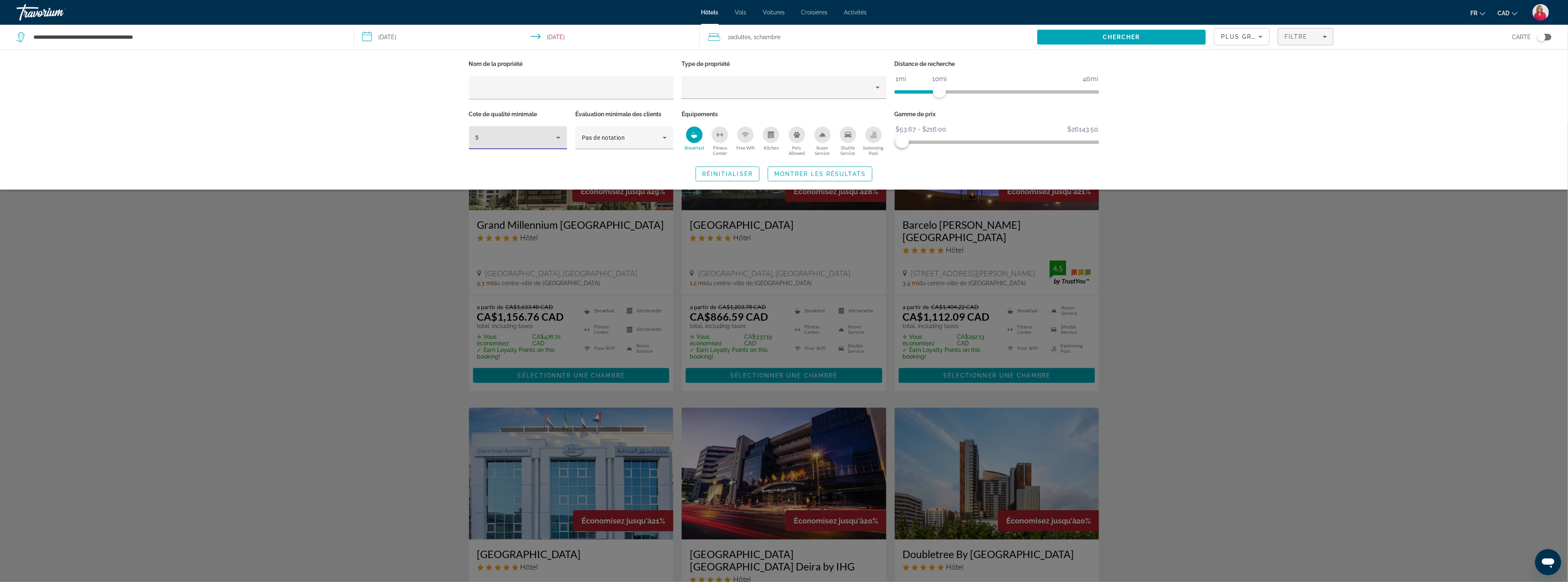
click at [1317, 324] on div "Search widget" at bounding box center [784, 352] width 1568 height 458
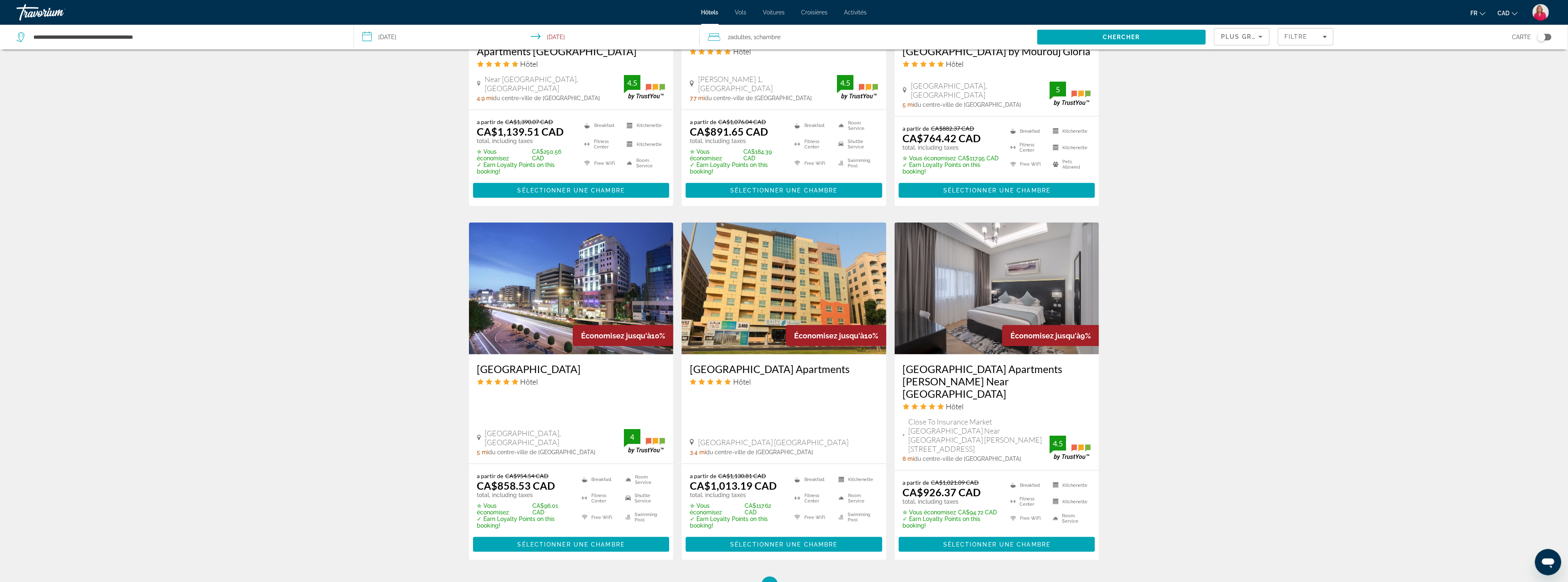
scroll to position [941, 0]
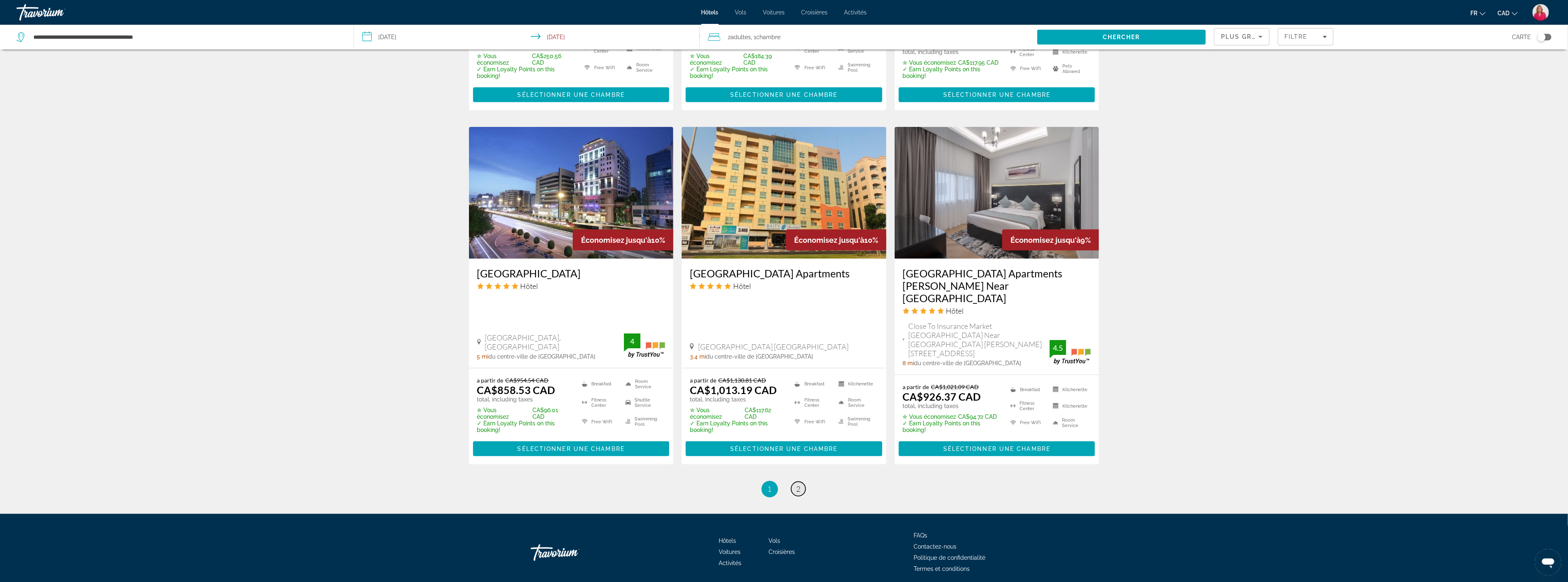
click at [798, 485] on span "2" at bounding box center [799, 489] width 4 height 9
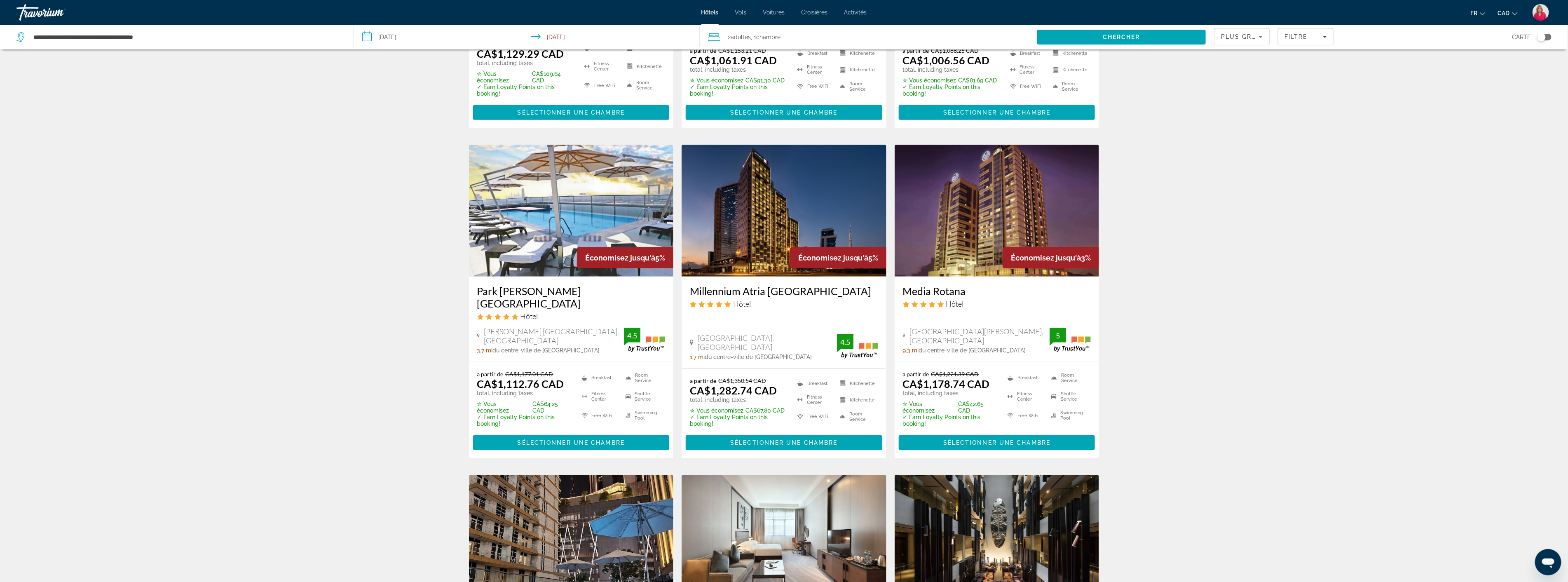
scroll to position [261, 0]
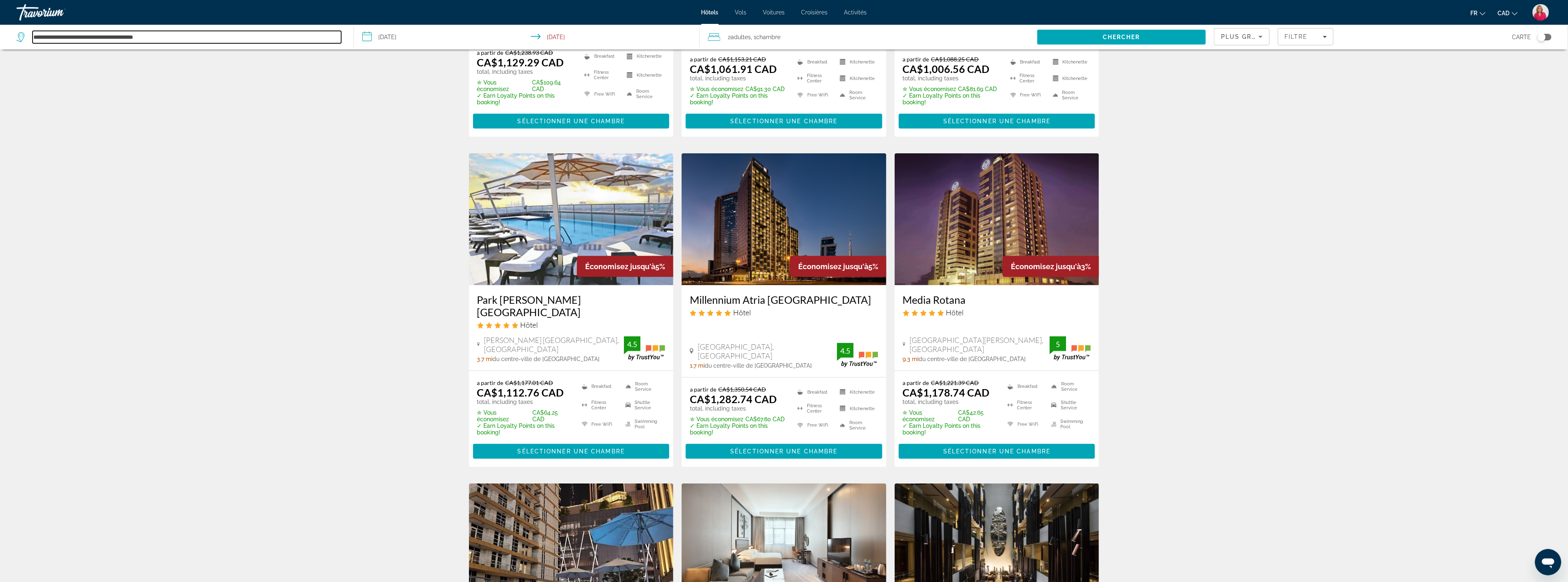
click at [168, 38] on input "**********" at bounding box center [186, 37] width 309 height 12
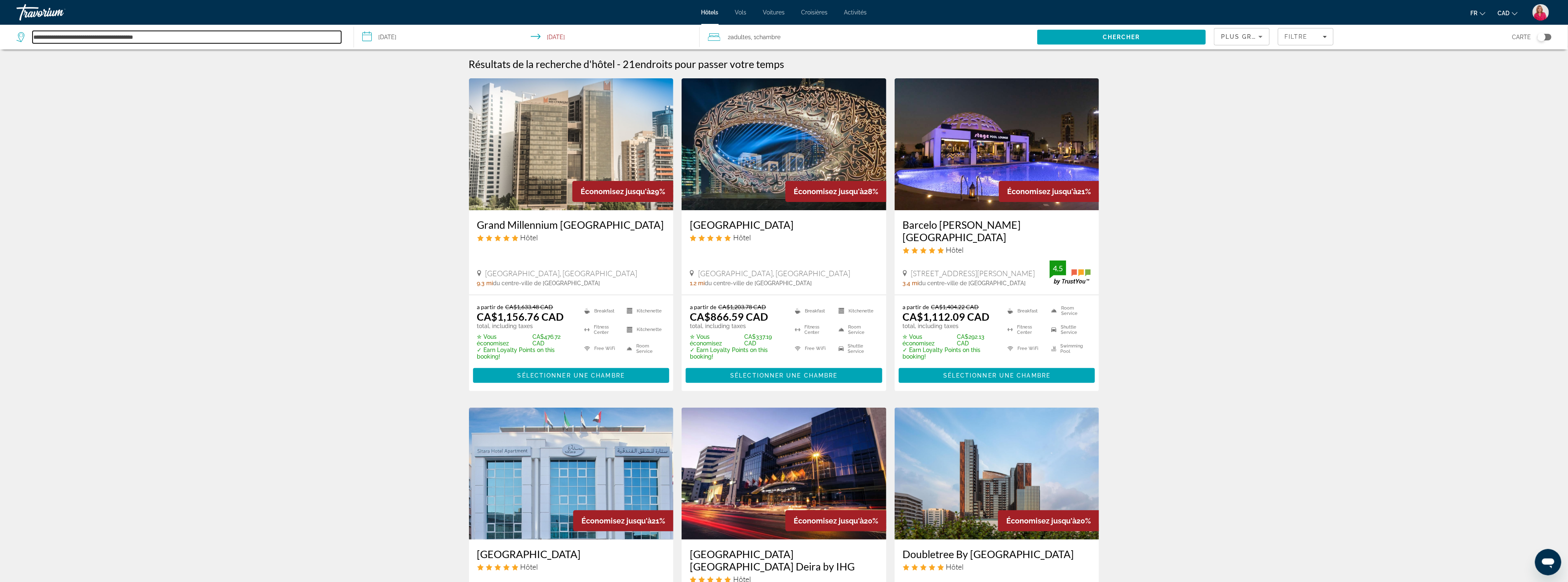
click at [196, 40] on input "**********" at bounding box center [186, 37] width 309 height 12
type input "*"
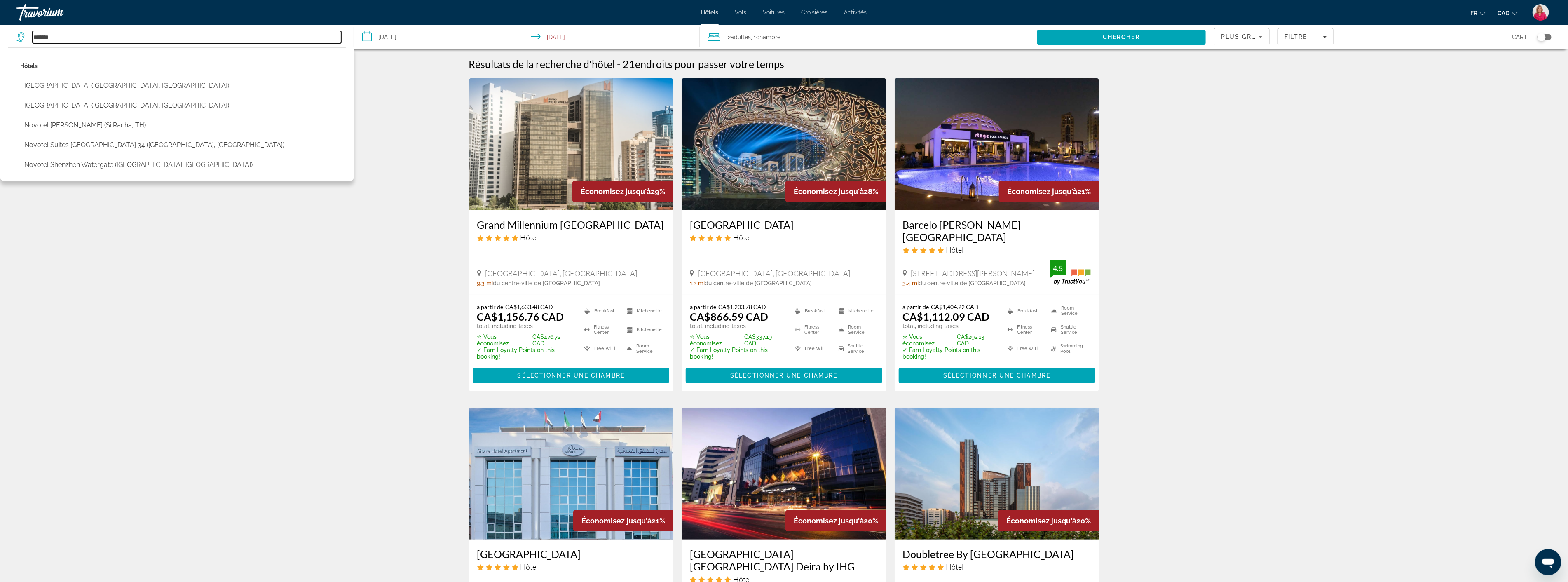
click at [133, 31] on input "*******" at bounding box center [186, 37] width 309 height 12
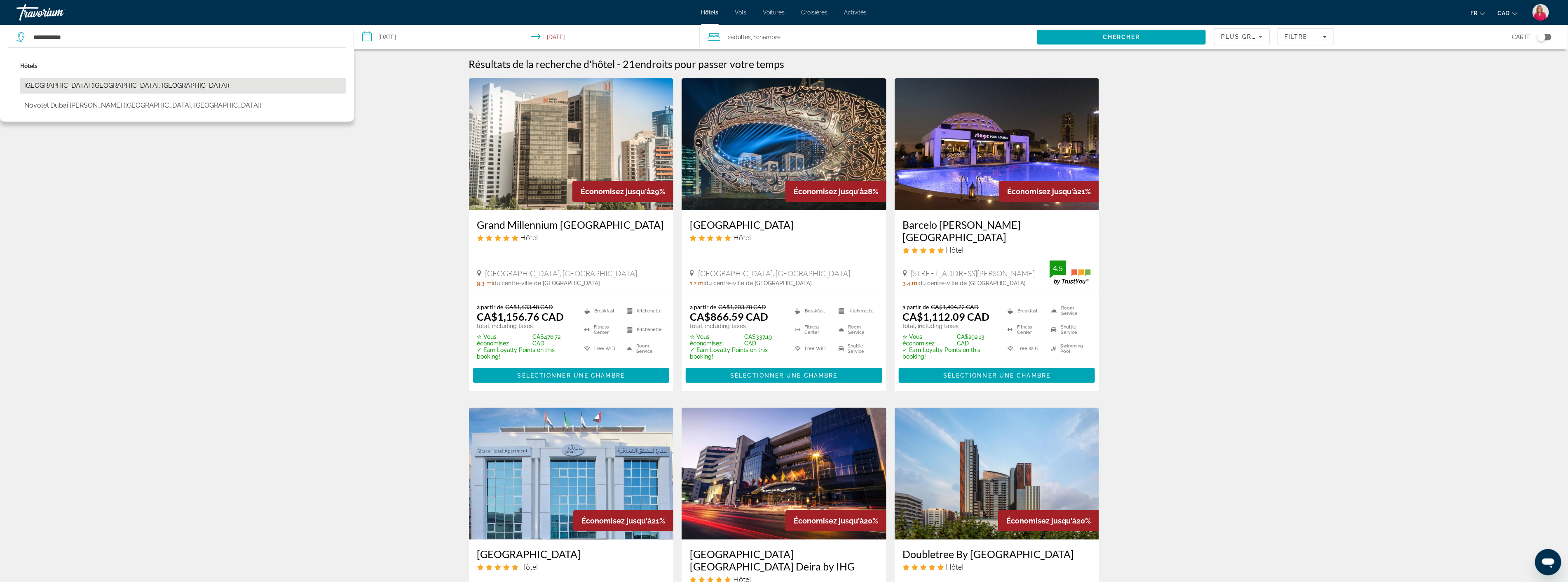
click at [93, 82] on button "Novotel Dubai Gold District (Dubai, AE)" at bounding box center [183, 86] width 326 height 16
type input "**********"
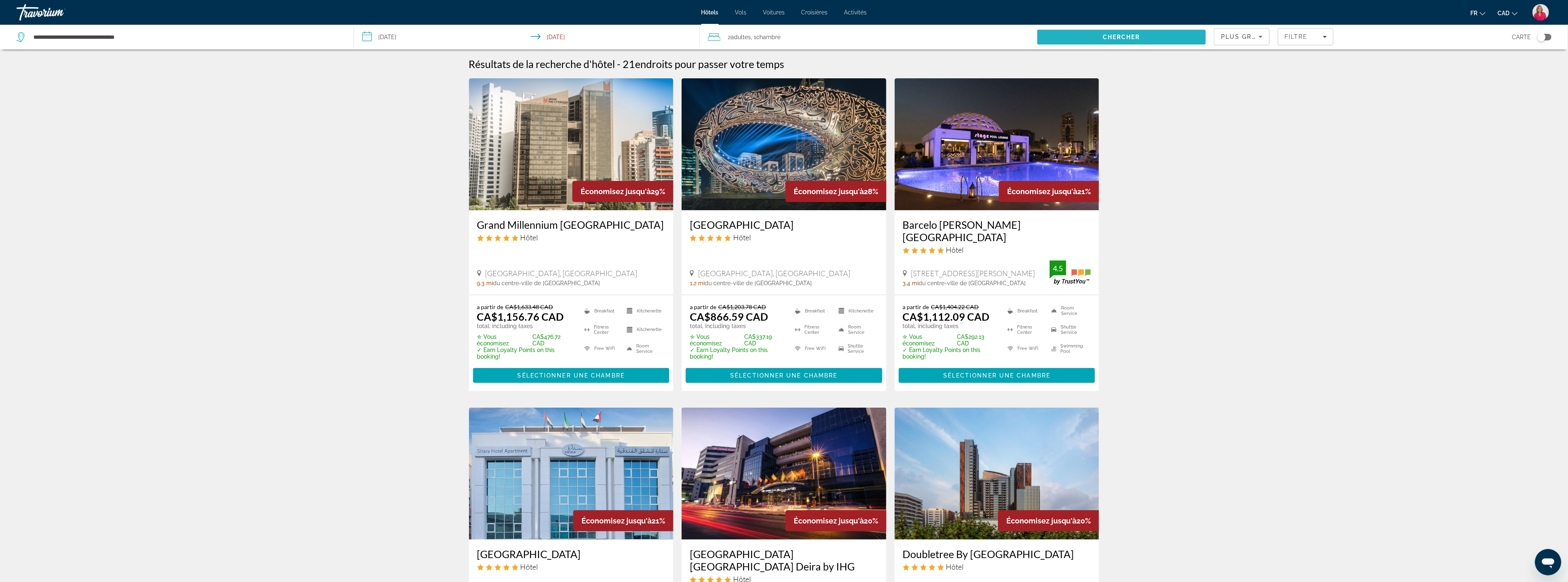
click at [1141, 34] on span "Search" at bounding box center [1121, 37] width 169 height 19
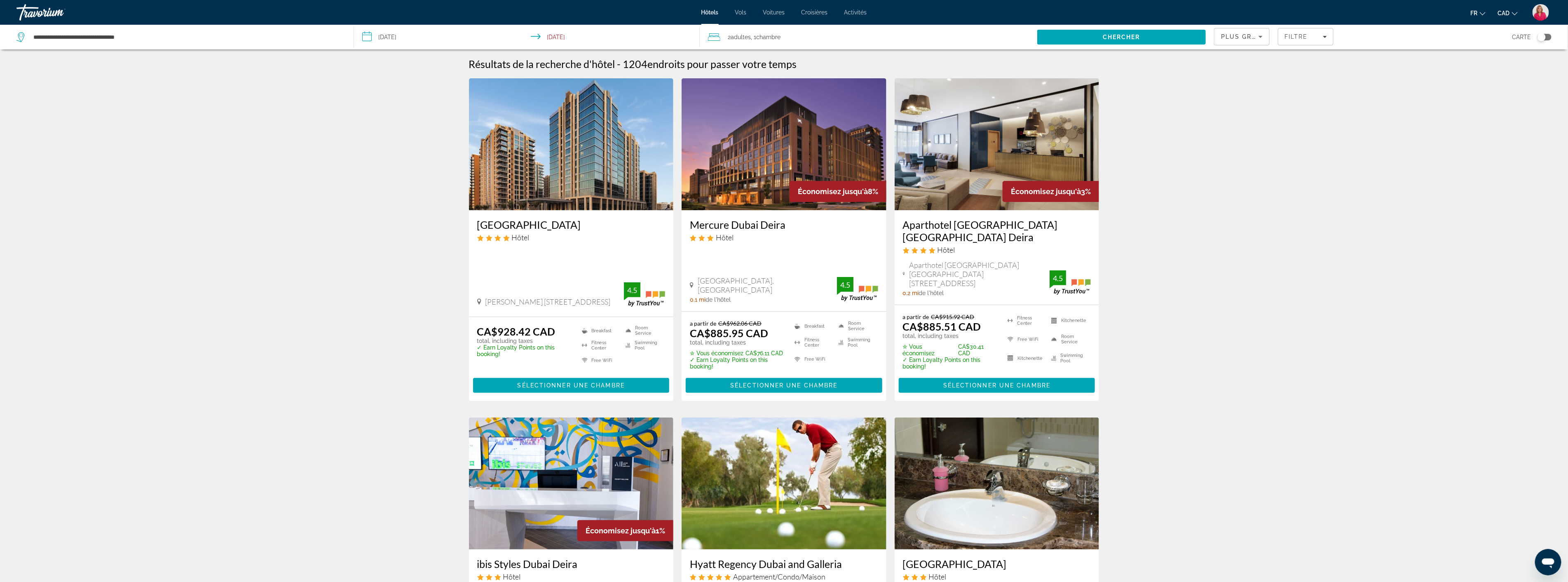
click at [948, 190] on img "Main content" at bounding box center [997, 144] width 205 height 132
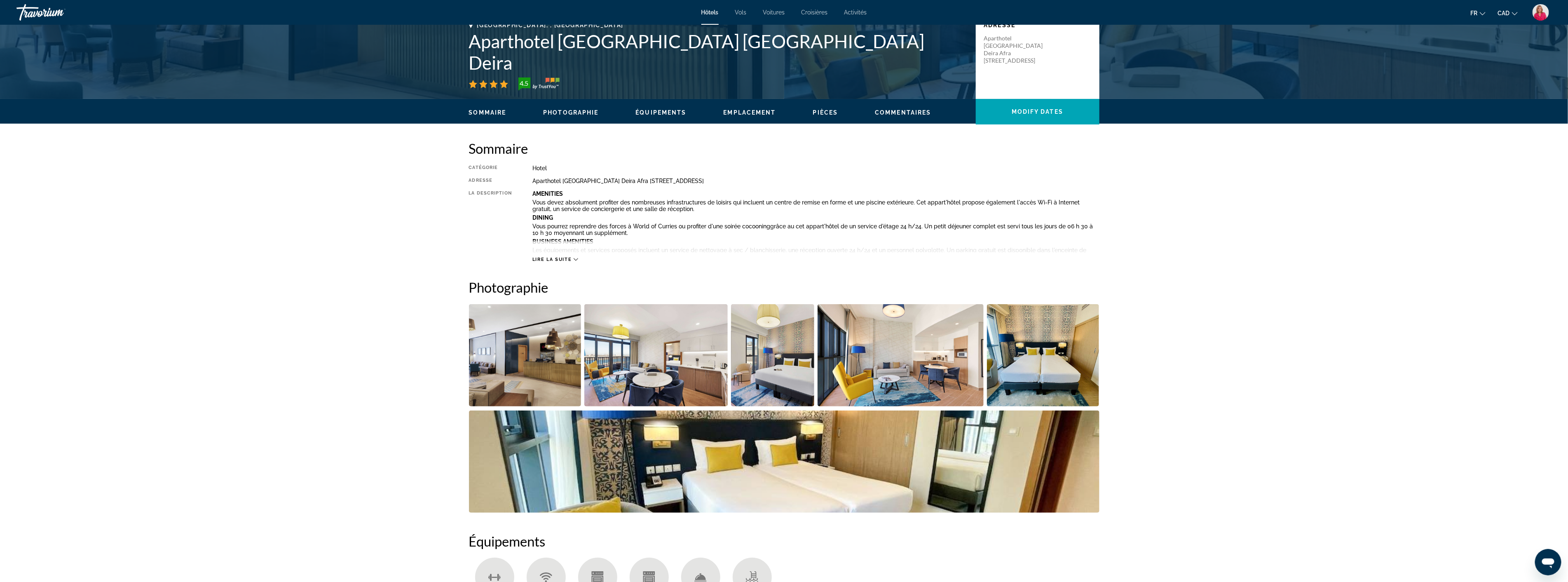
scroll to position [183, 0]
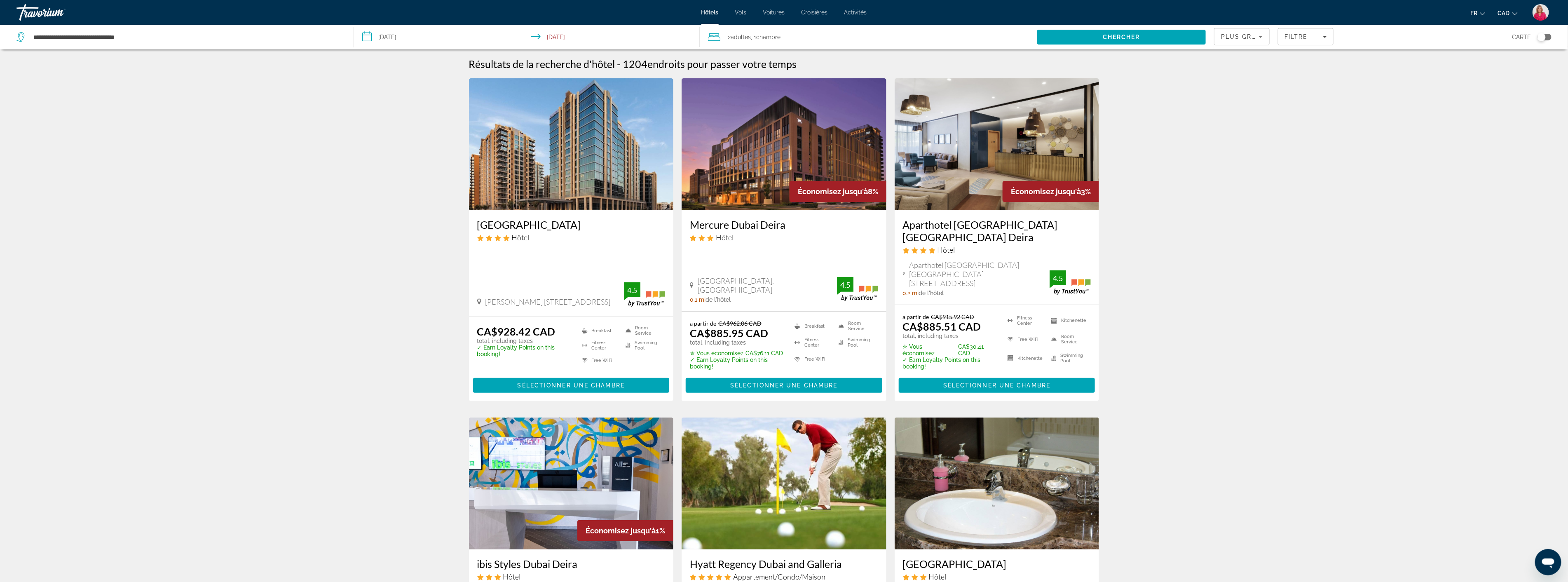
click at [579, 179] on img "Main content" at bounding box center [571, 144] width 205 height 132
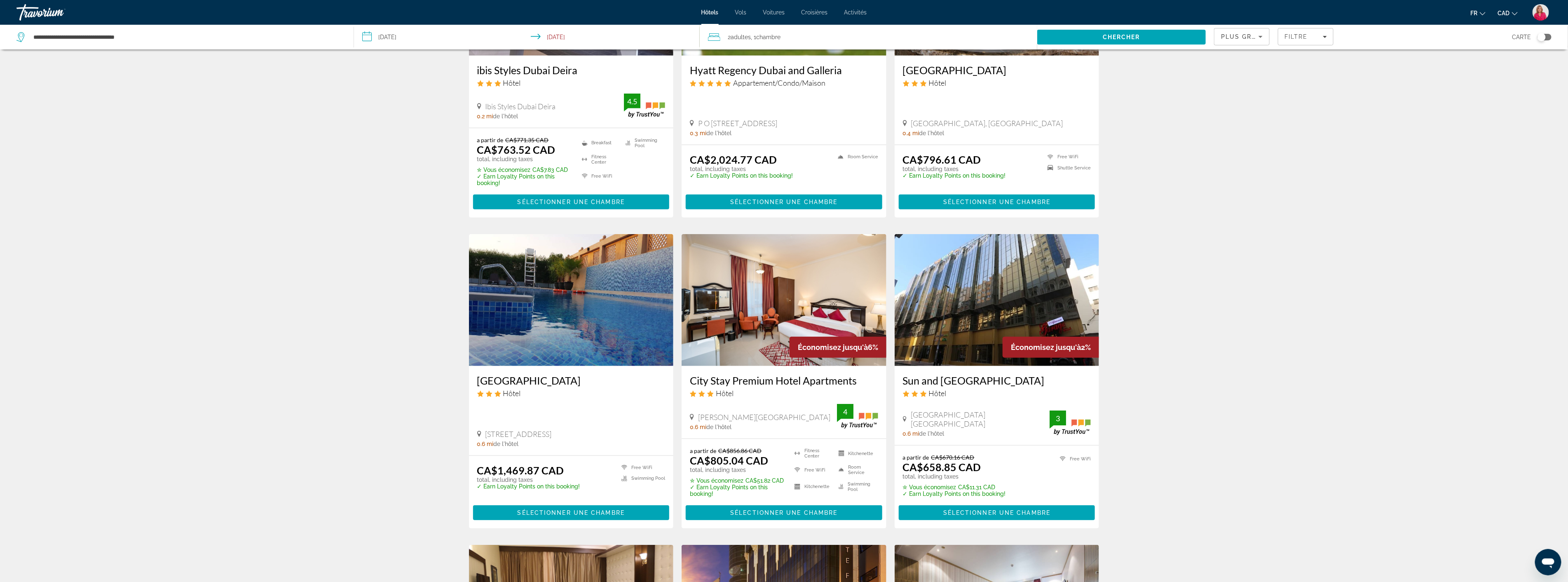
scroll to position [503, 0]
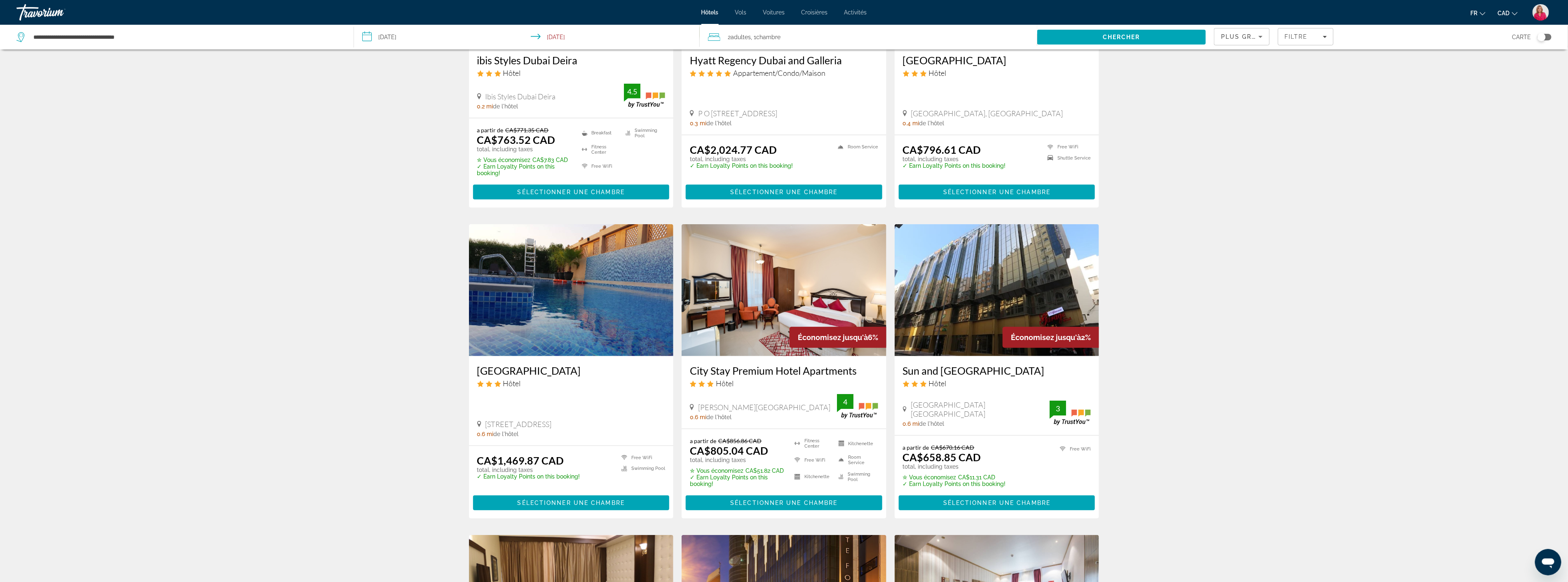
click at [991, 271] on img "Main content" at bounding box center [997, 290] width 205 height 132
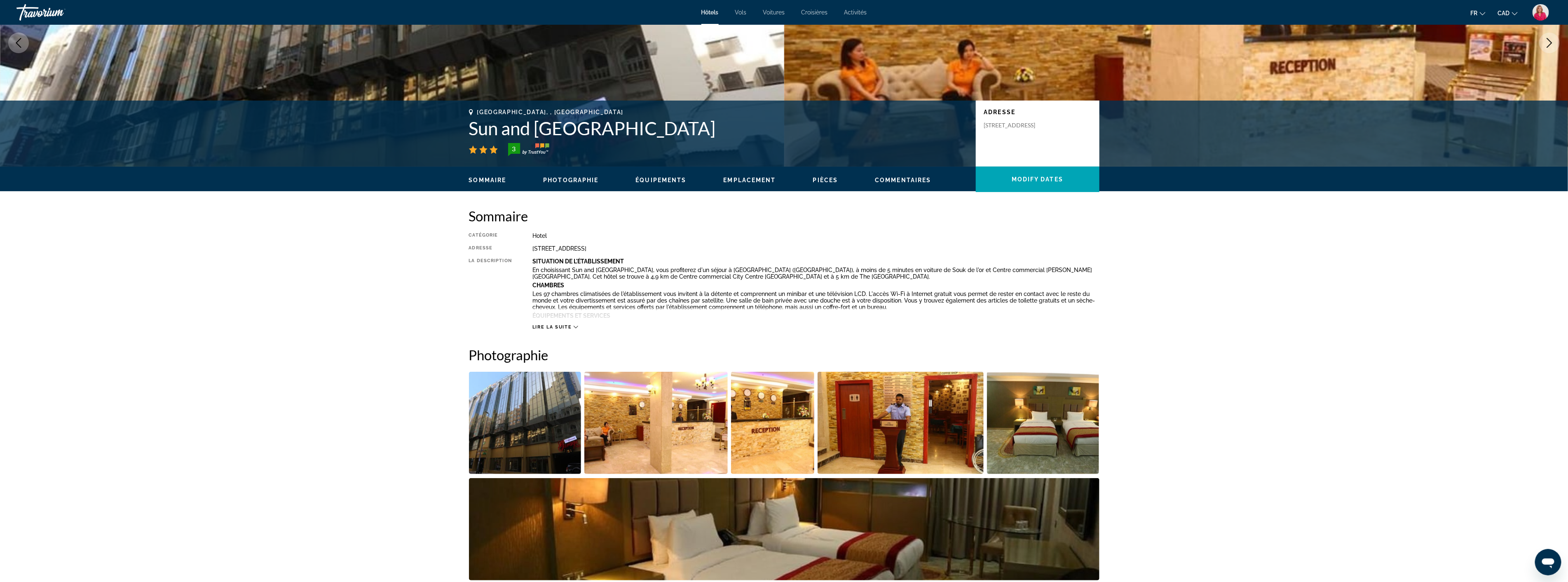
scroll to position [183, 0]
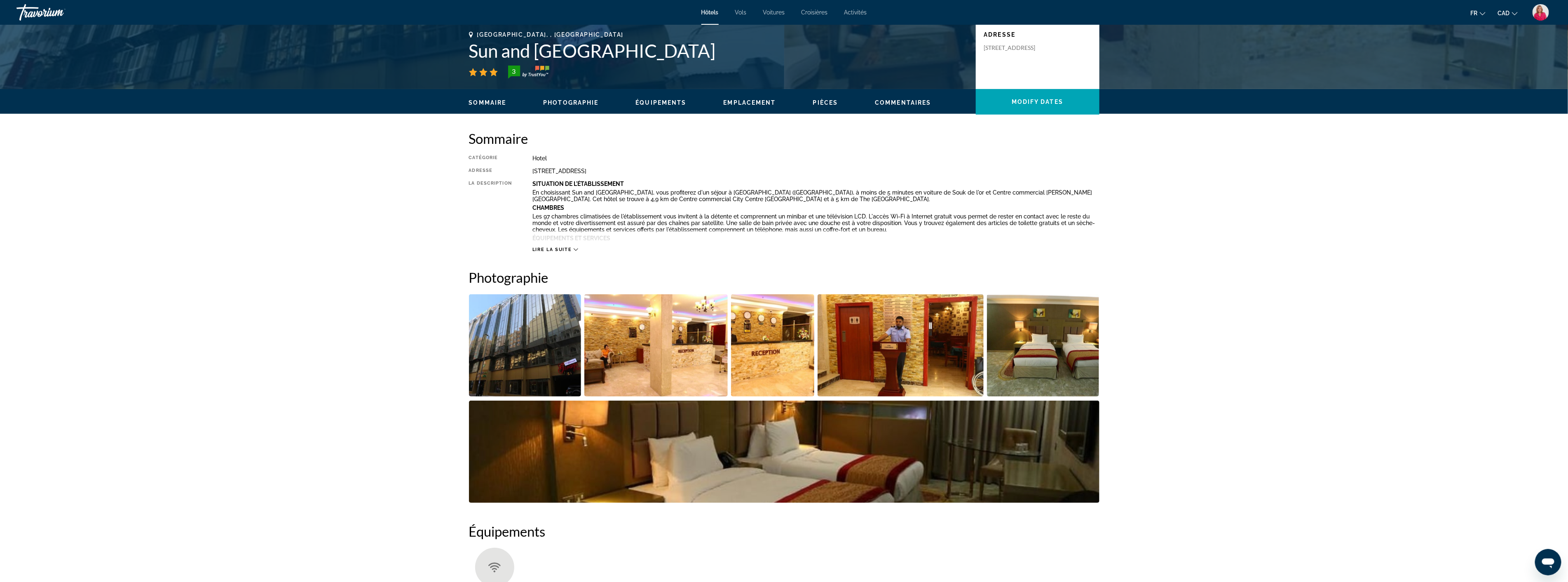
click at [644, 359] on img "Open full-screen image slider" at bounding box center [656, 345] width 144 height 102
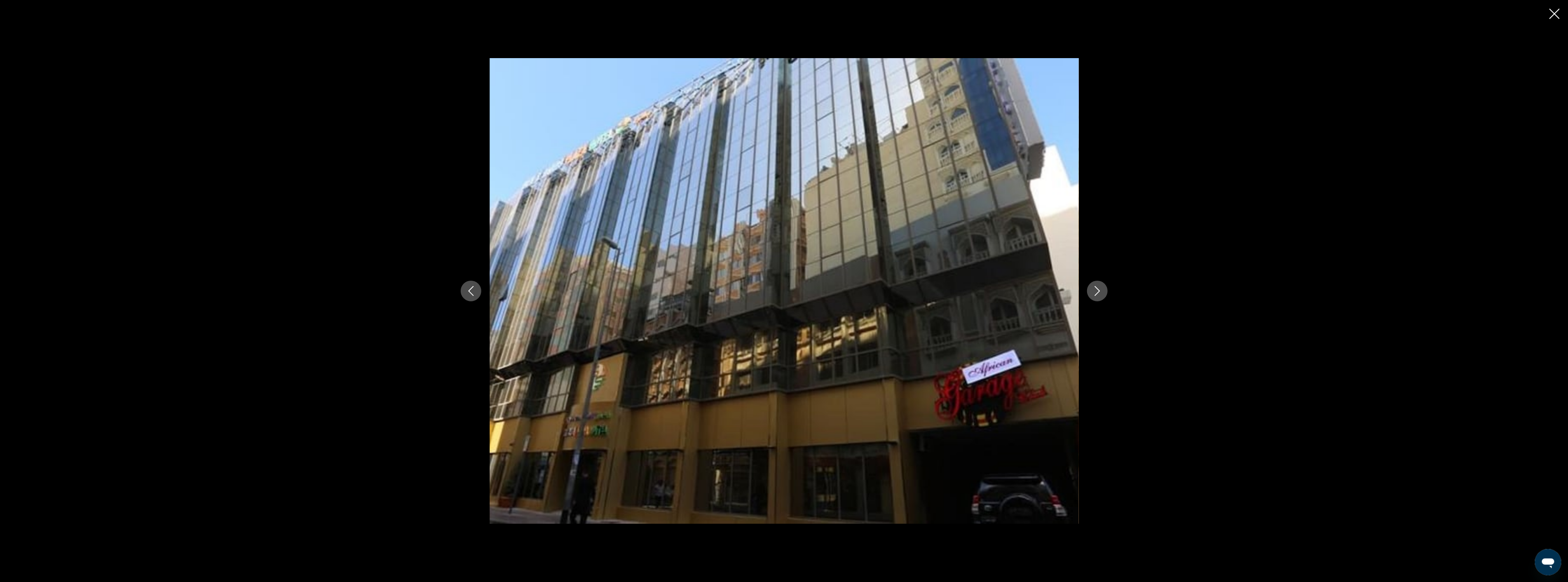
click at [1097, 295] on icon "Next image" at bounding box center [1097, 291] width 10 height 10
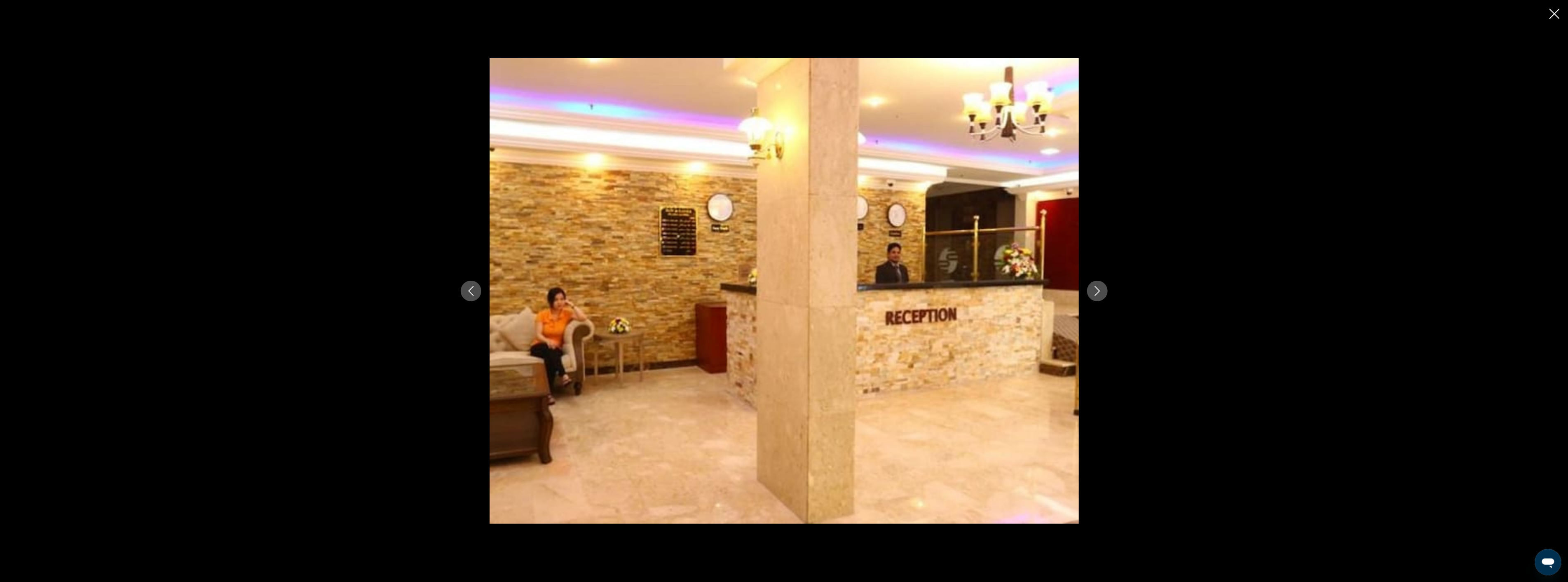
click at [1097, 295] on icon "Next image" at bounding box center [1097, 291] width 10 height 10
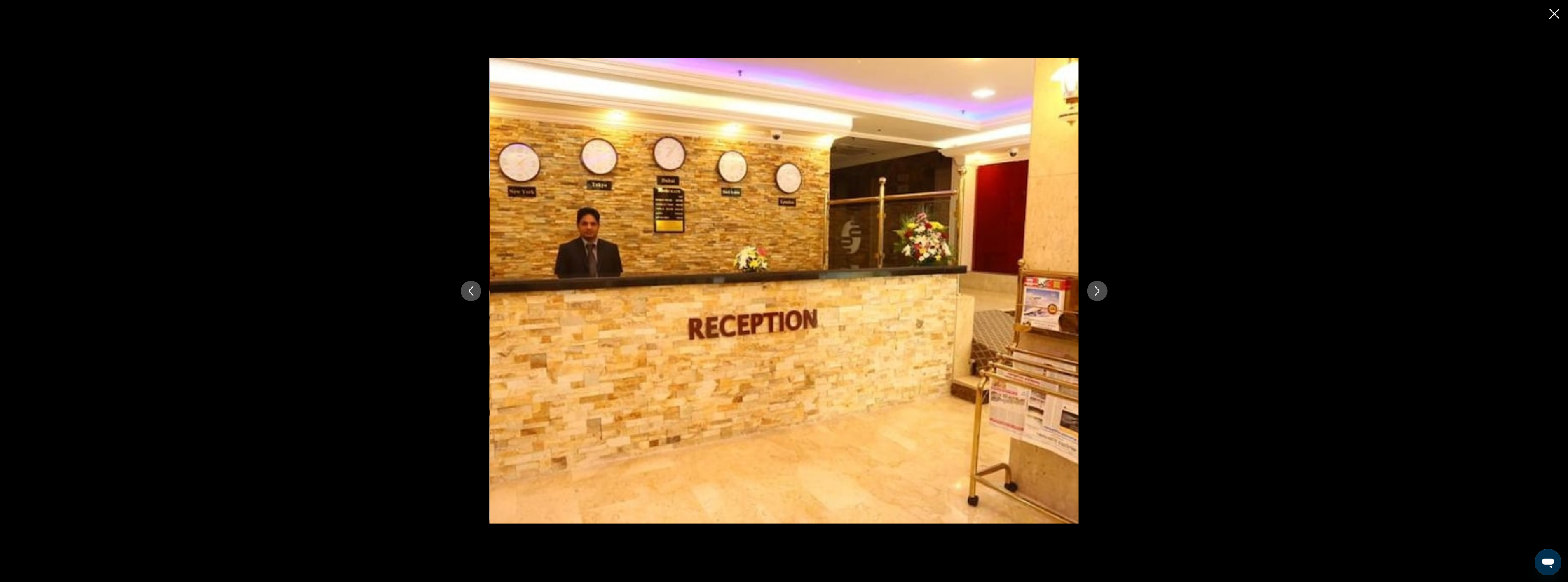
click at [1097, 295] on icon "Next image" at bounding box center [1097, 291] width 10 height 10
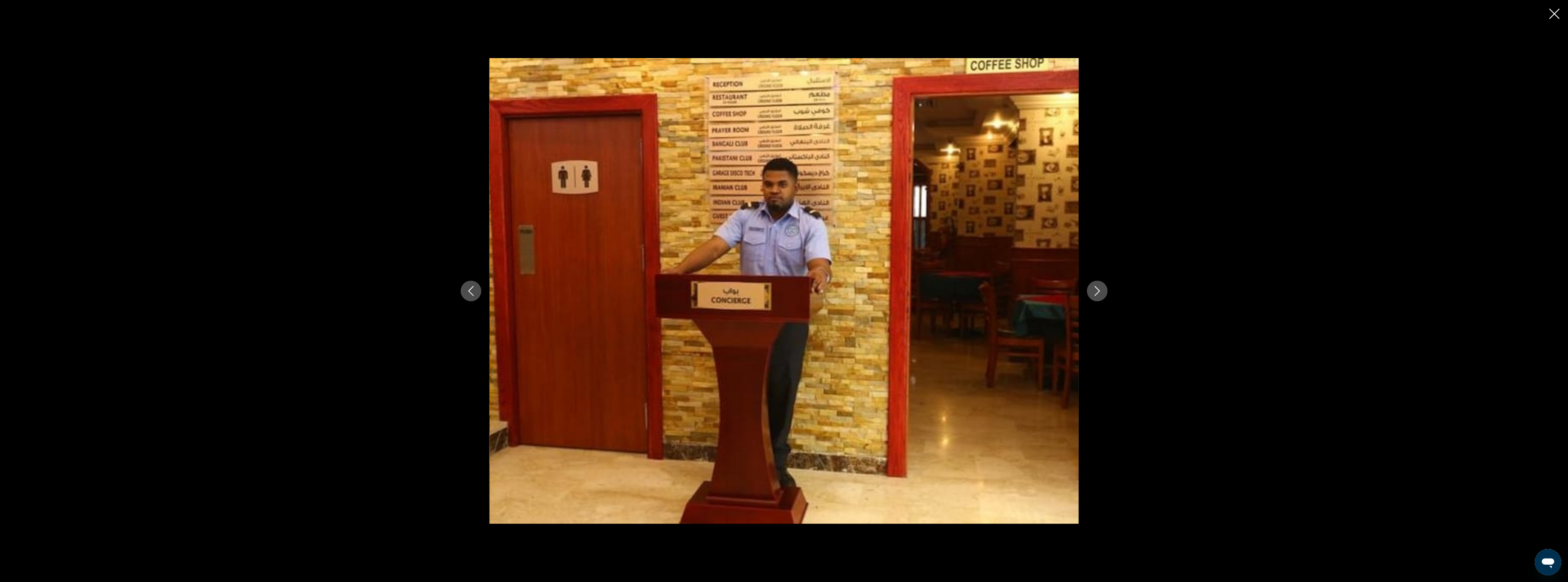
click at [1097, 295] on icon "Next image" at bounding box center [1097, 291] width 10 height 10
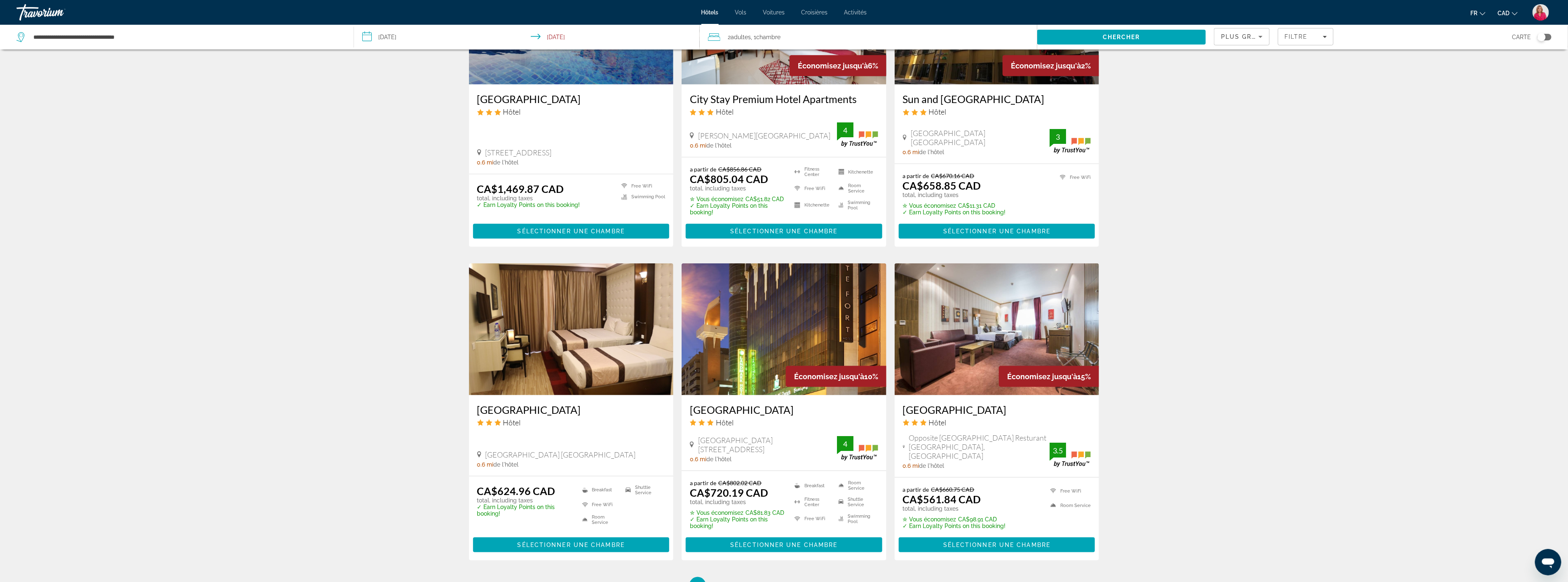
scroll to position [778, 0]
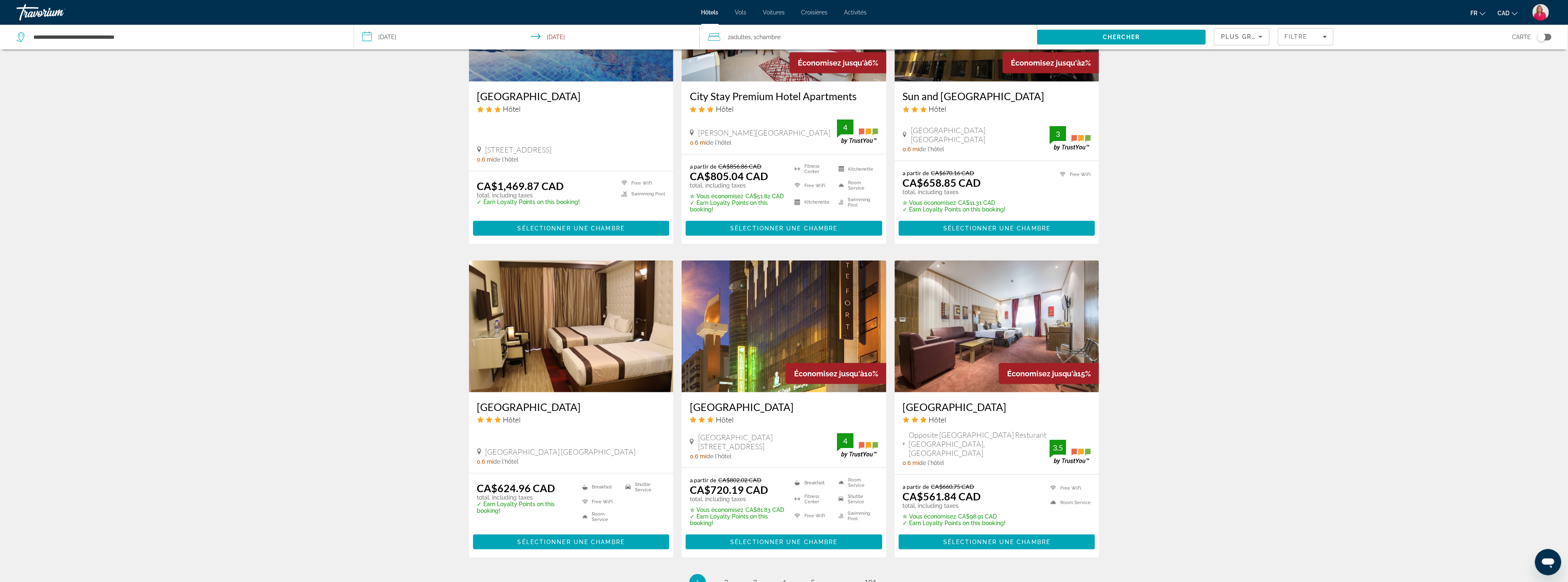
click at [772, 310] on img "Main content" at bounding box center [784, 326] width 205 height 132
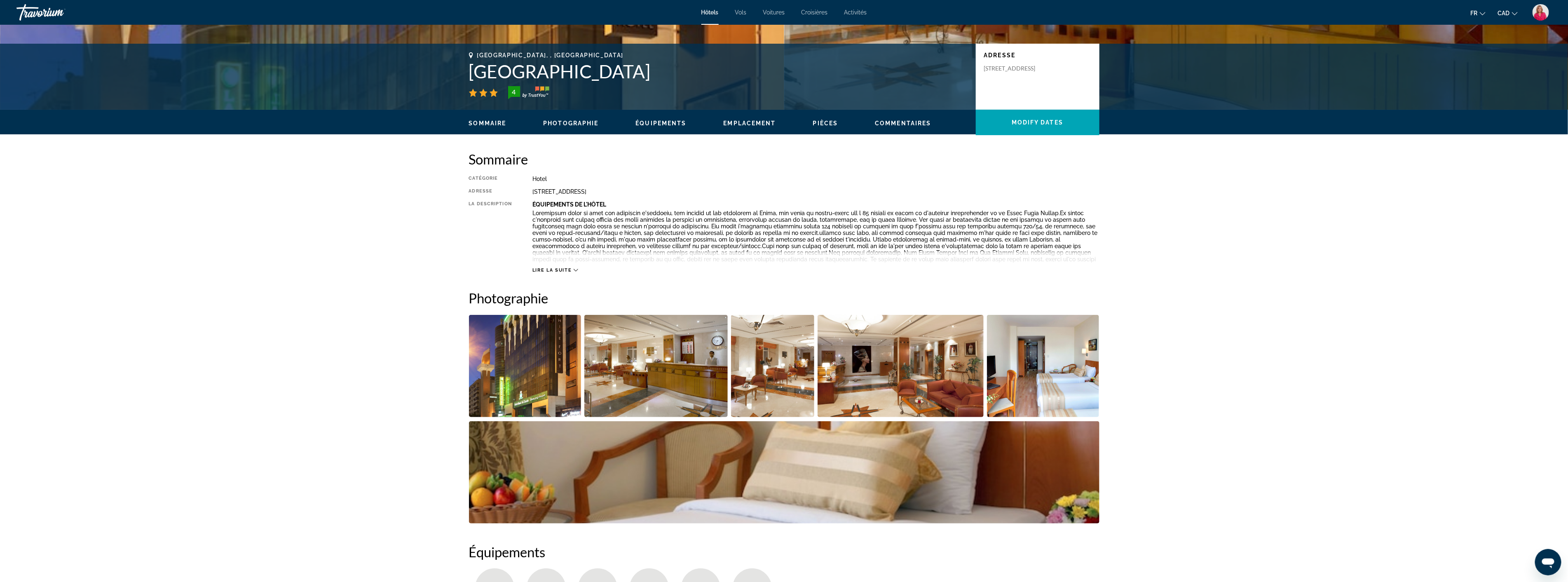
scroll to position [229, 0]
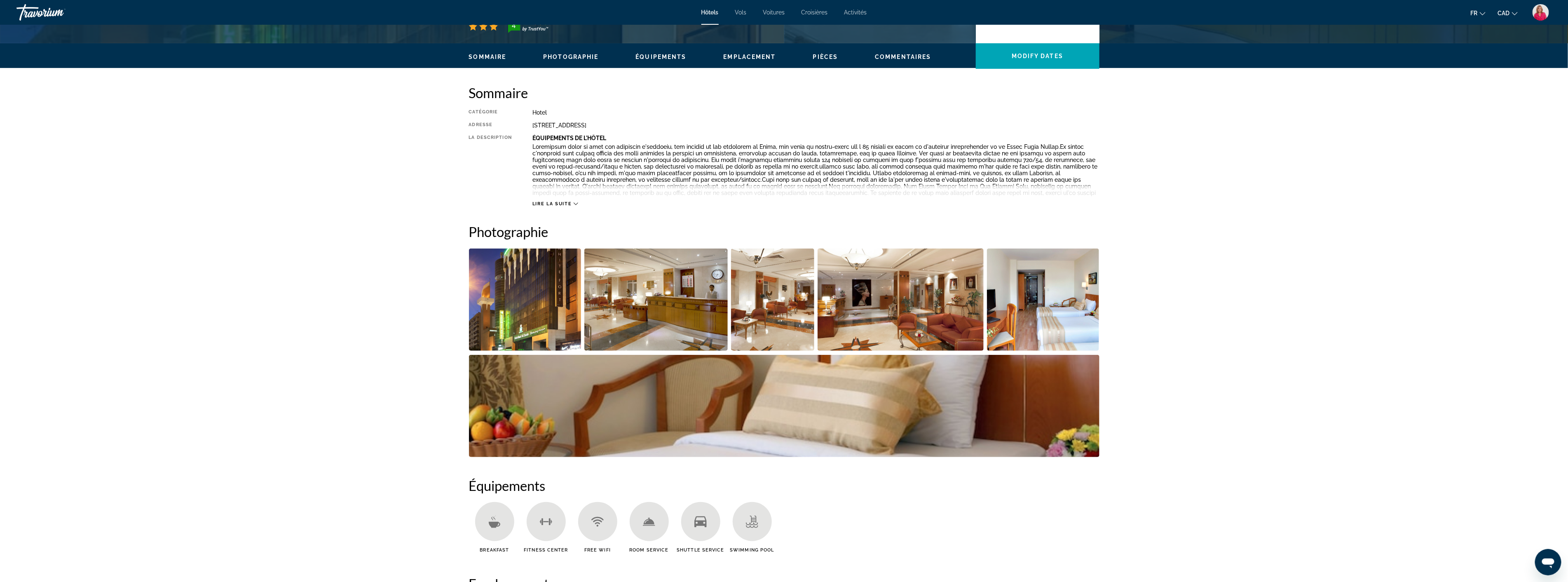
click at [676, 322] on img "Open full-screen image slider" at bounding box center [656, 300] width 144 height 102
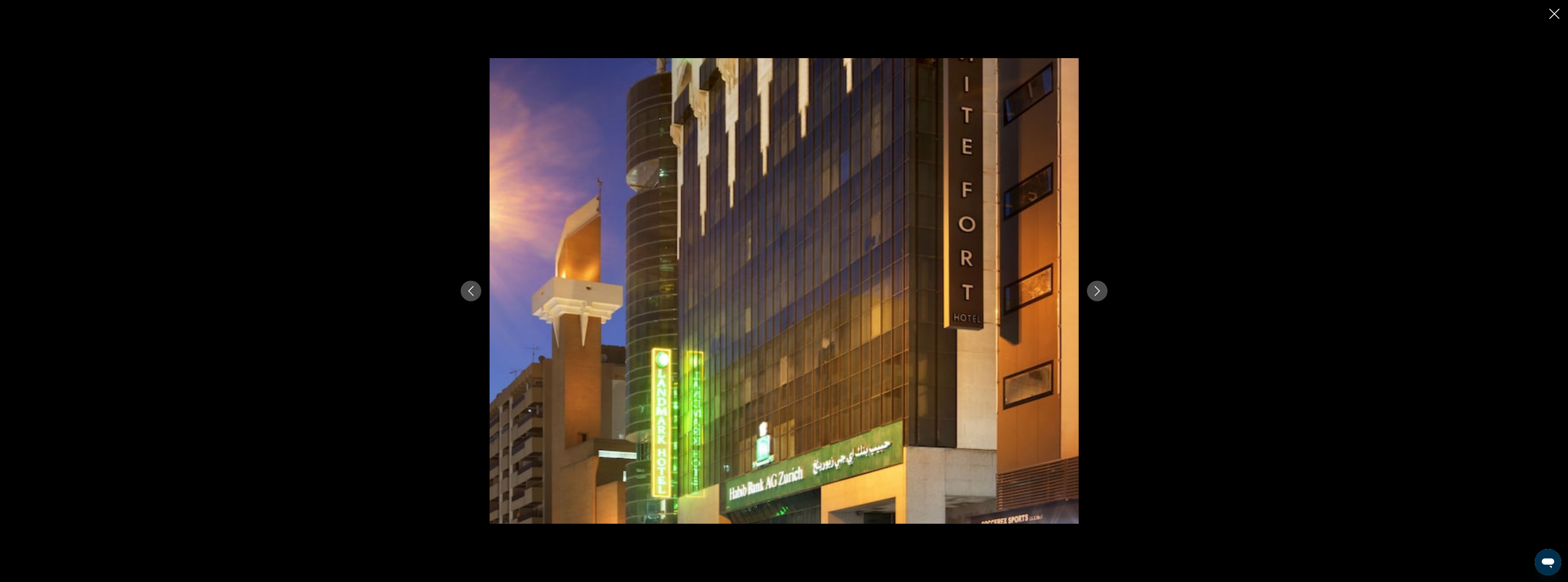
click at [1097, 293] on icon "Next image" at bounding box center [1097, 291] width 10 height 10
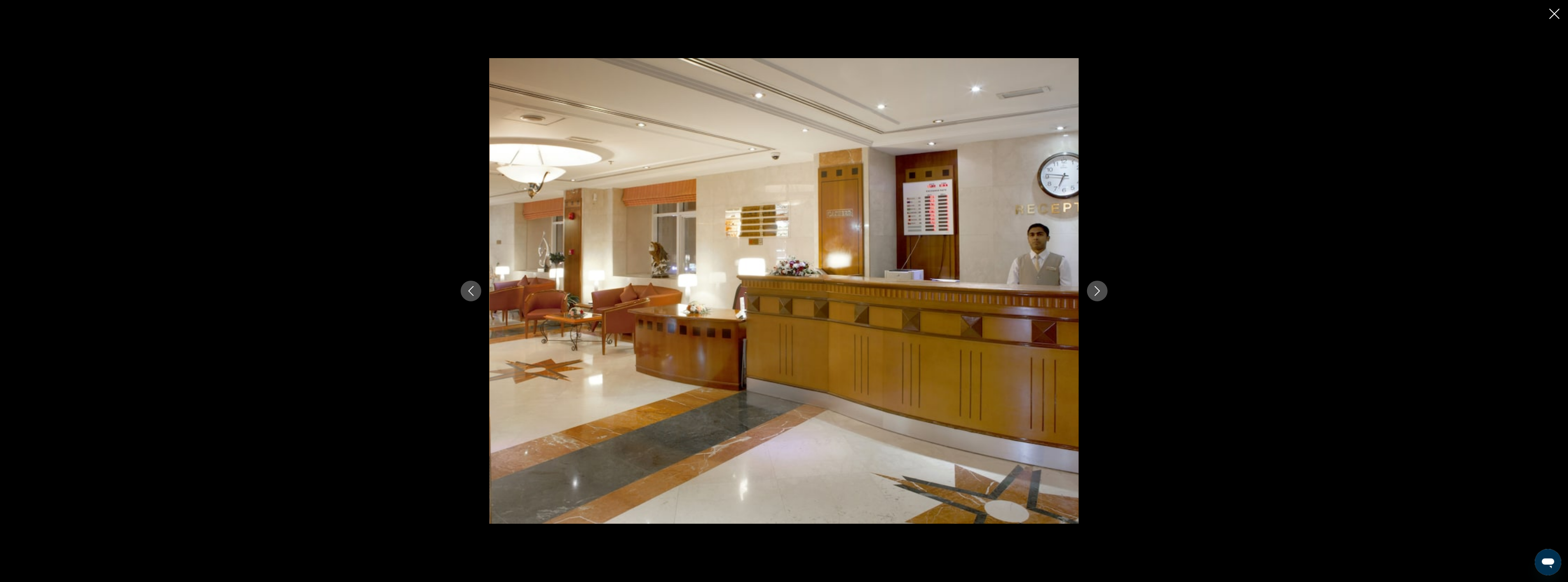
click at [1097, 293] on icon "Next image" at bounding box center [1097, 291] width 10 height 10
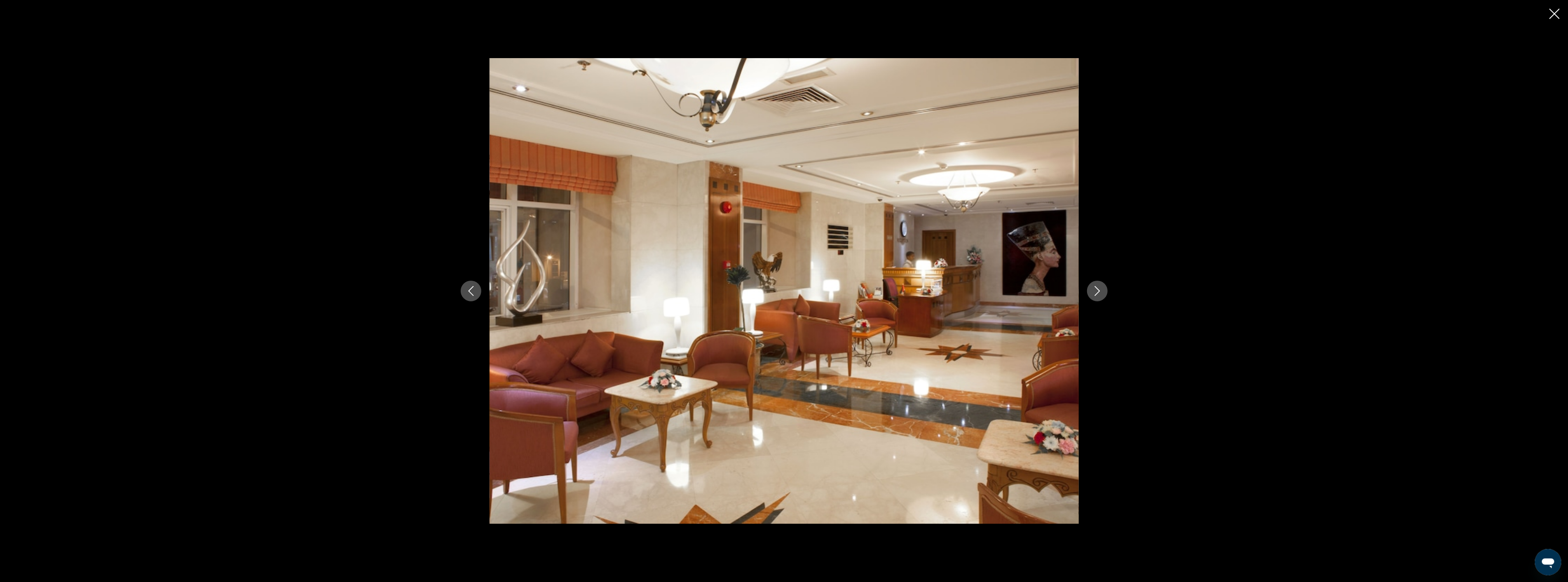
click at [1097, 293] on icon "Next image" at bounding box center [1097, 291] width 10 height 10
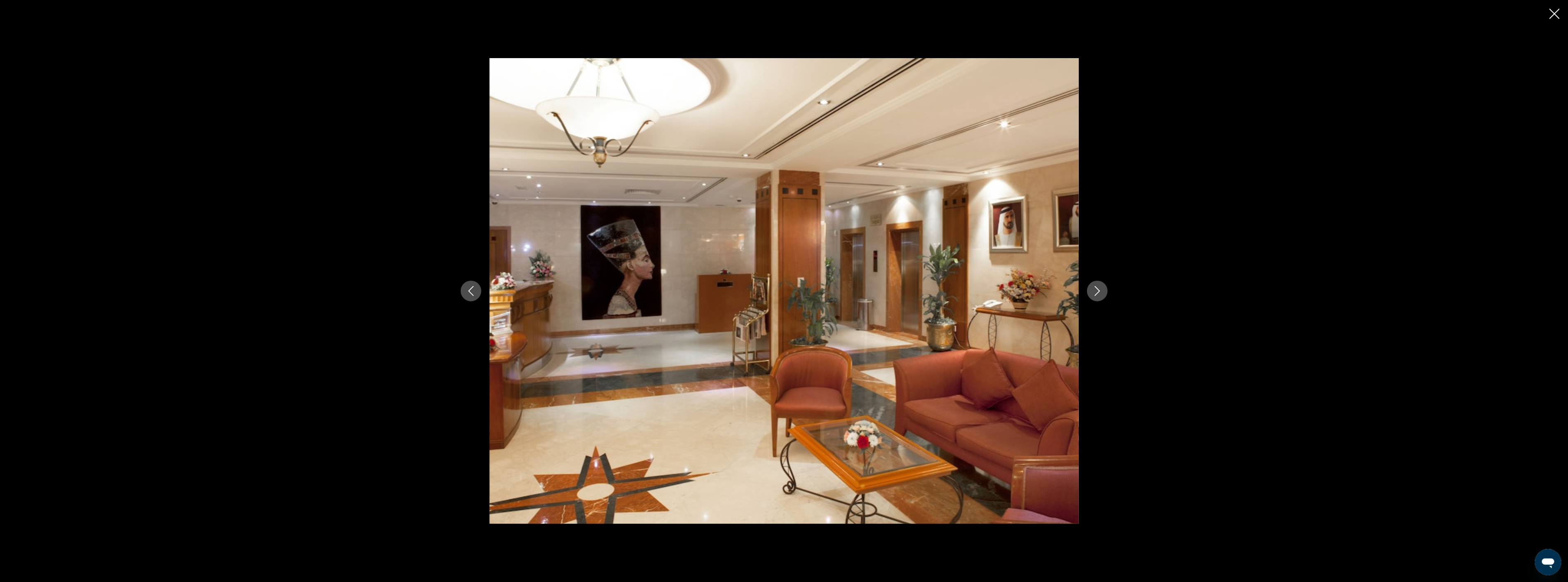
click at [1097, 293] on icon "Next image" at bounding box center [1097, 291] width 10 height 10
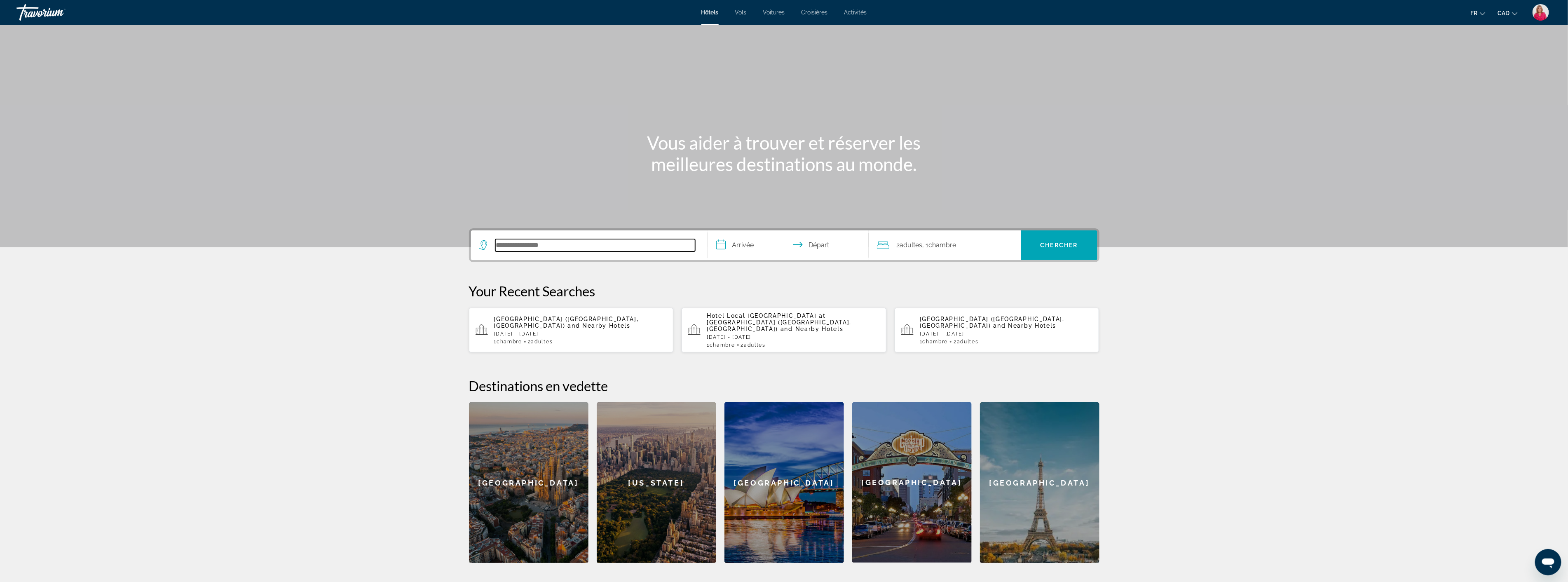
click at [543, 248] on input "Search hotel destination" at bounding box center [595, 245] width 200 height 12
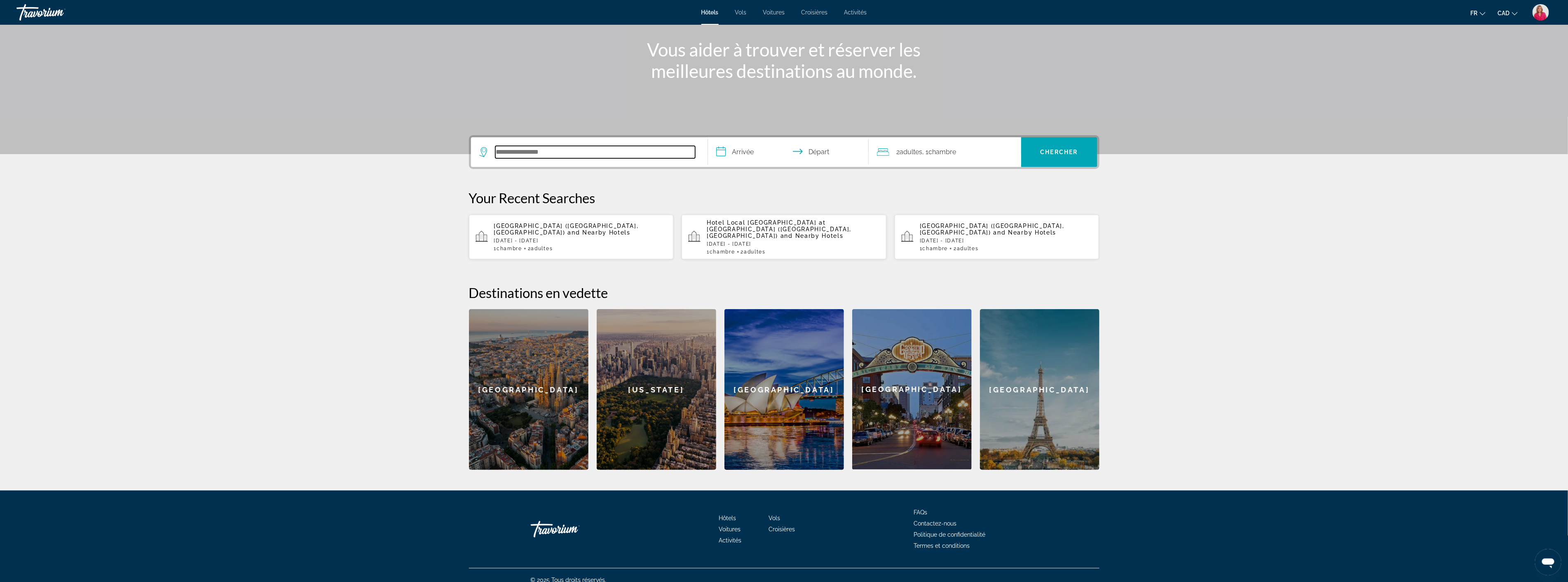
scroll to position [96, 0]
